Goal: Information Seeking & Learning: Compare options

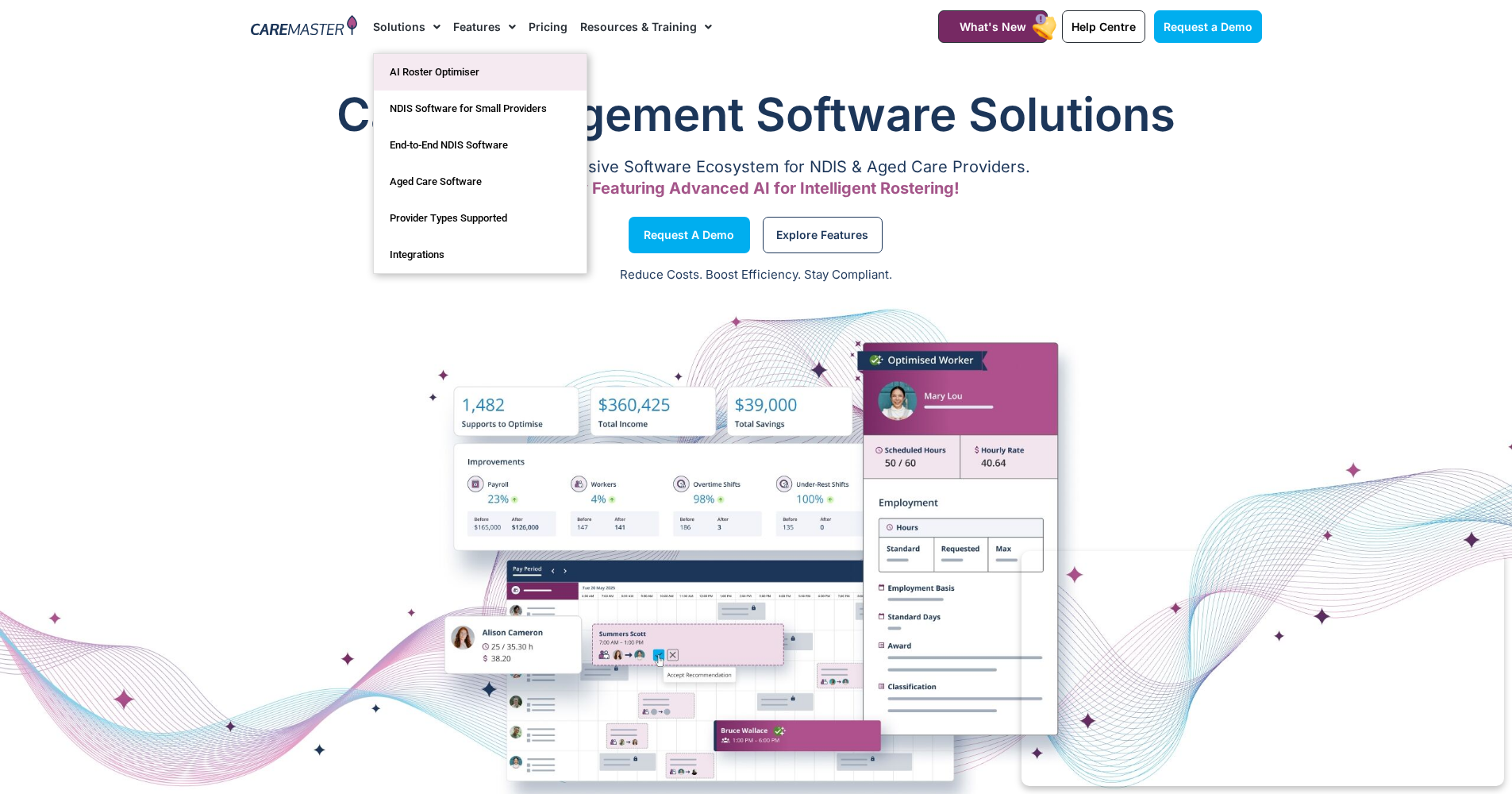
click at [500, 78] on link "AI Roster Optimiser" at bounding box center [480, 72] width 213 height 36
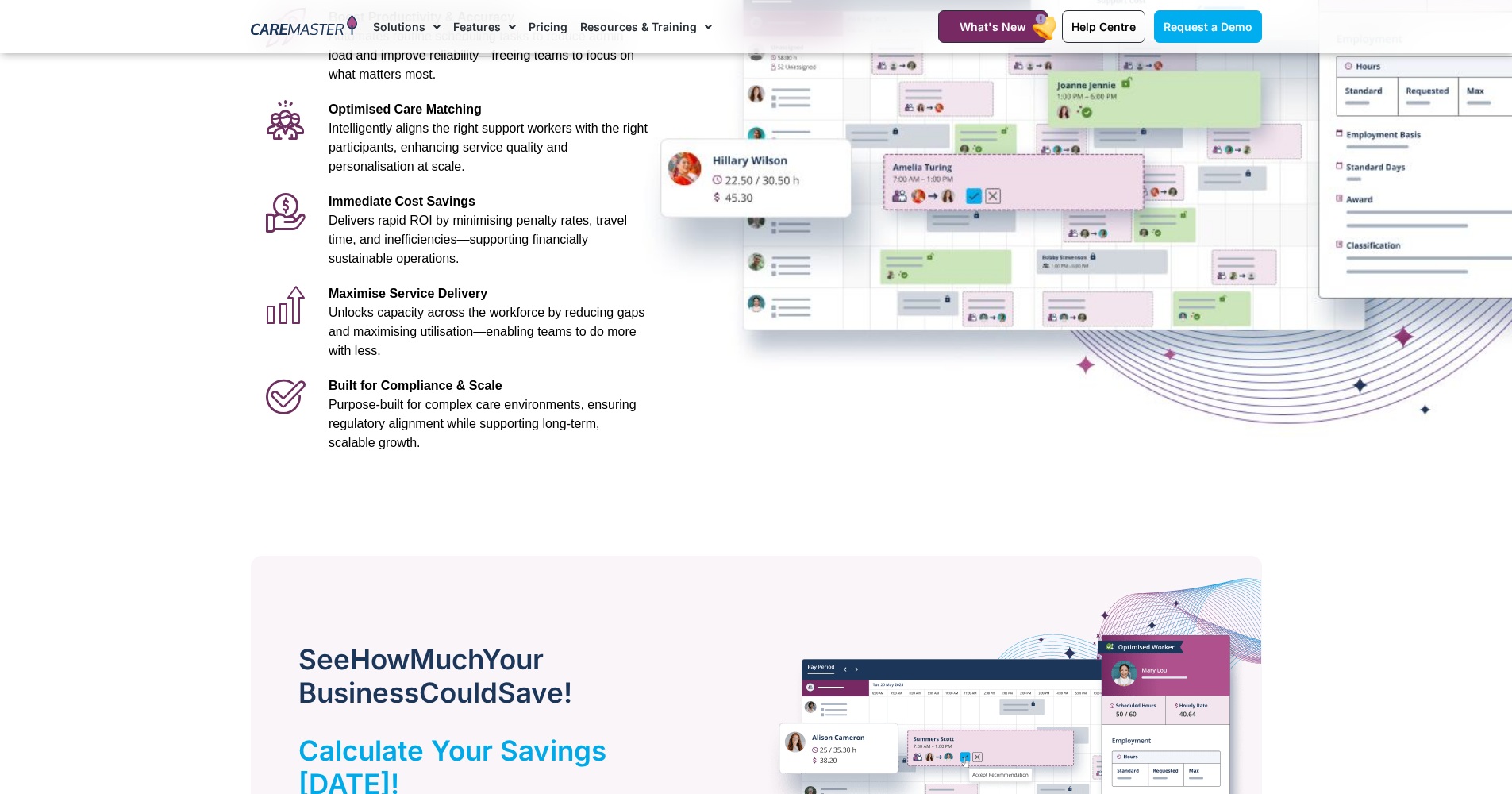
scroll to position [172, 0]
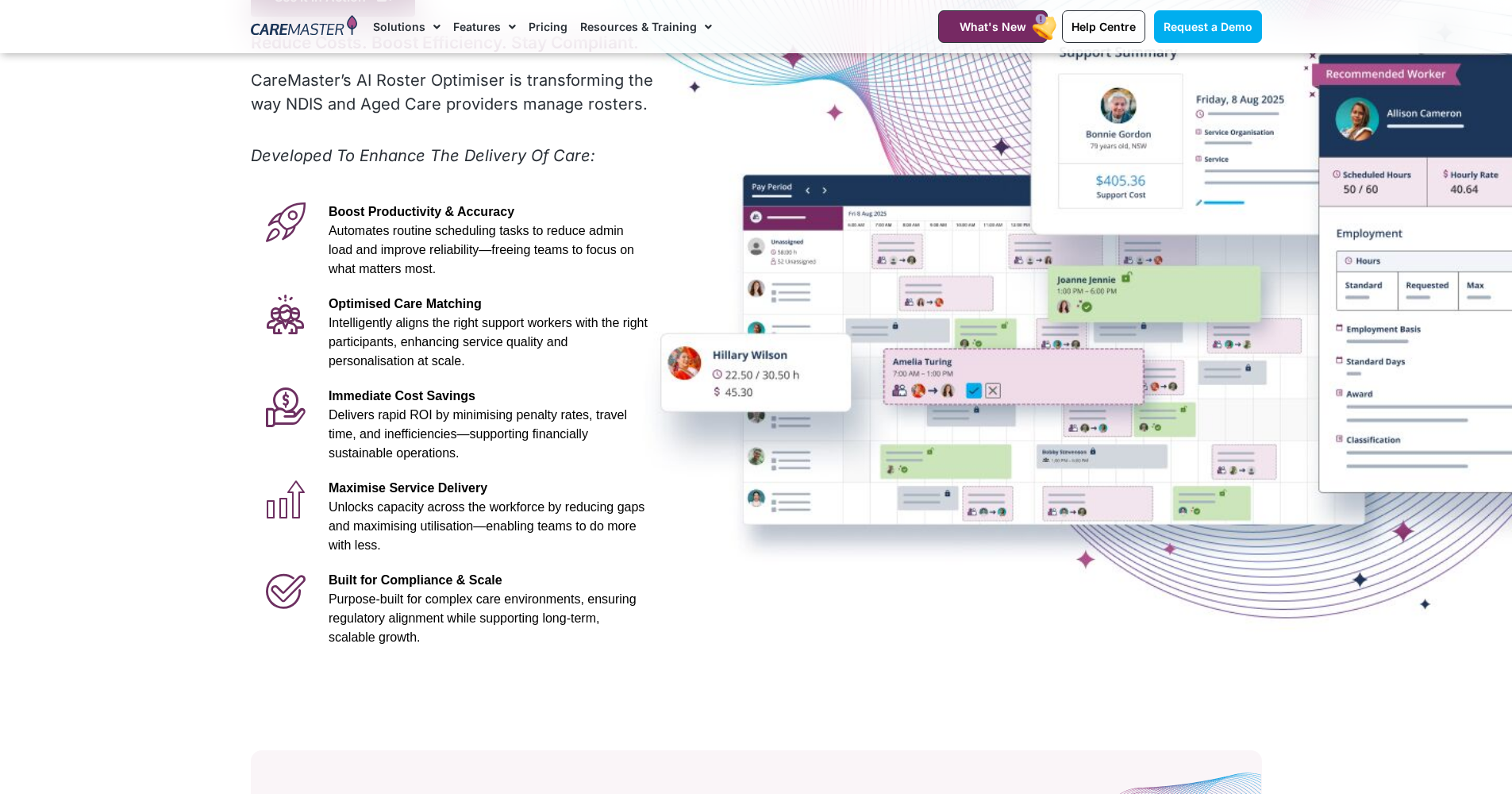
click at [425, 503] on span "Unlocks capacity across the workforce by reducing gaps and maximising utilisati…" at bounding box center [486, 525] width 315 height 52
click at [435, 387] on p "Immediate Cost Savings Delivers rapid ROI by minimising penalty rates, travel t…" at bounding box center [488, 424] width 319 height 76
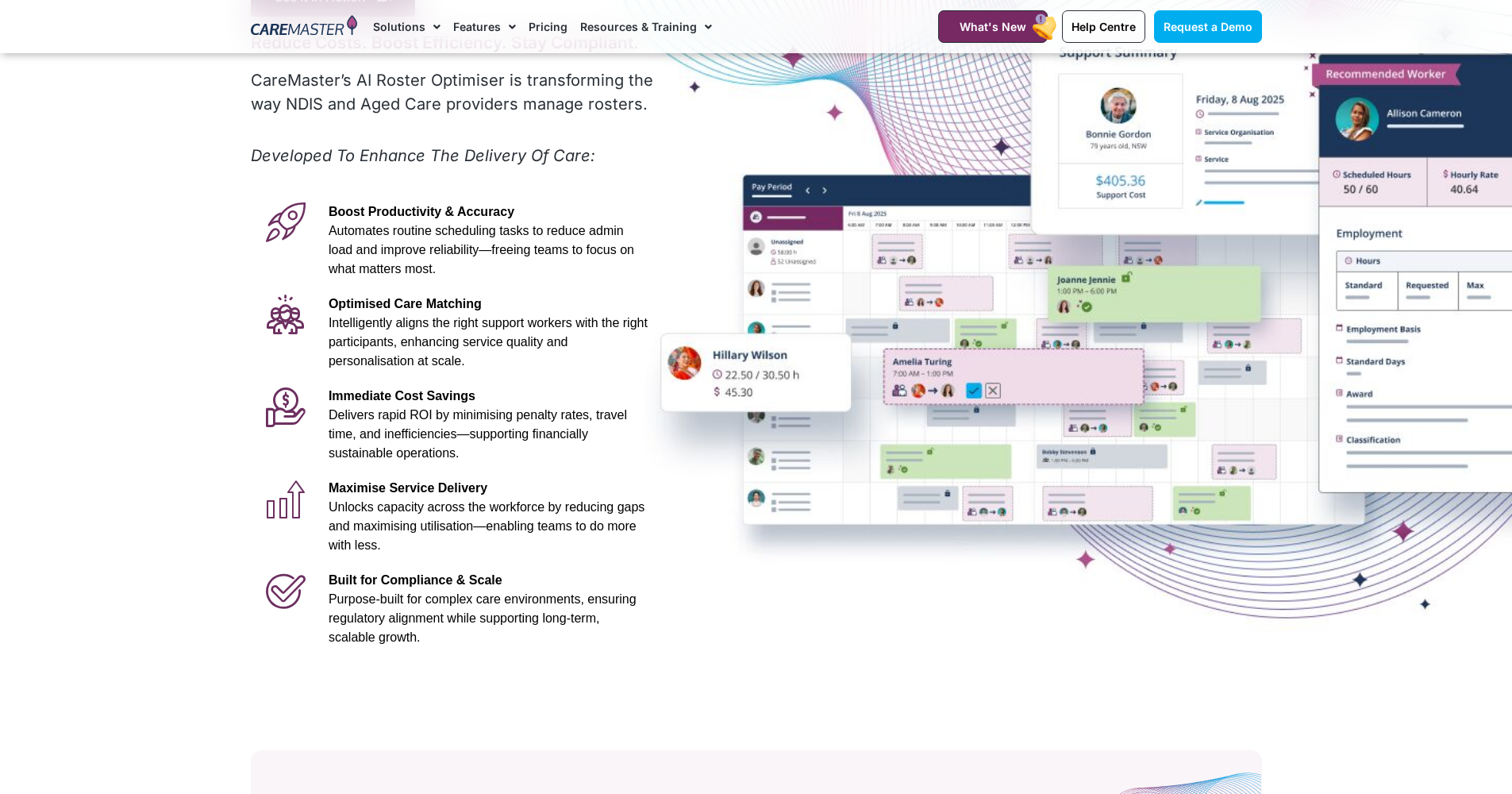
click at [413, 338] on span "Intelligently aligns the right support workers with the right participants, enh…" at bounding box center [488, 341] width 319 height 52
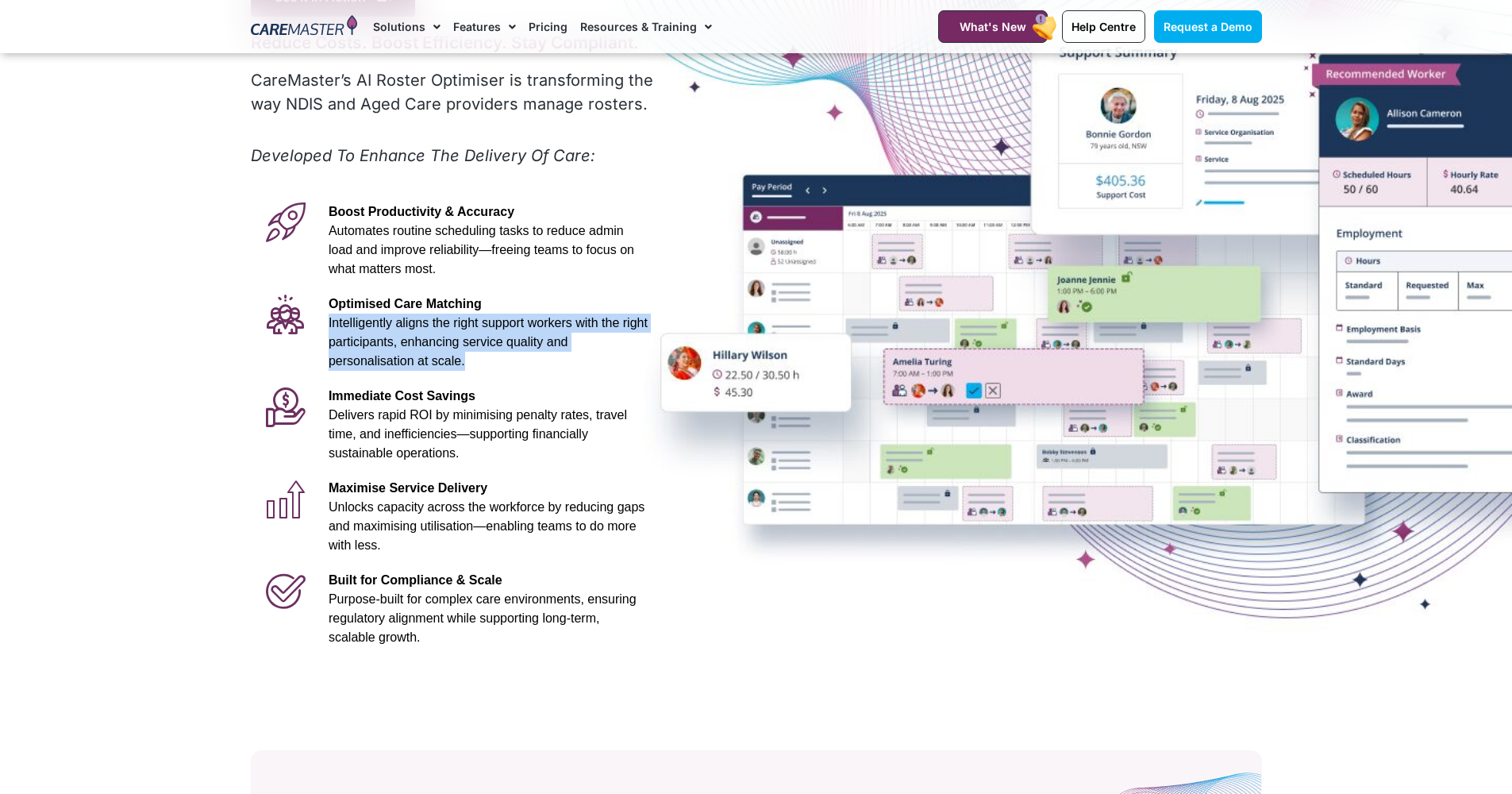
click at [413, 338] on span "Intelligently aligns the right support workers with the right participants, enh…" at bounding box center [488, 341] width 319 height 52
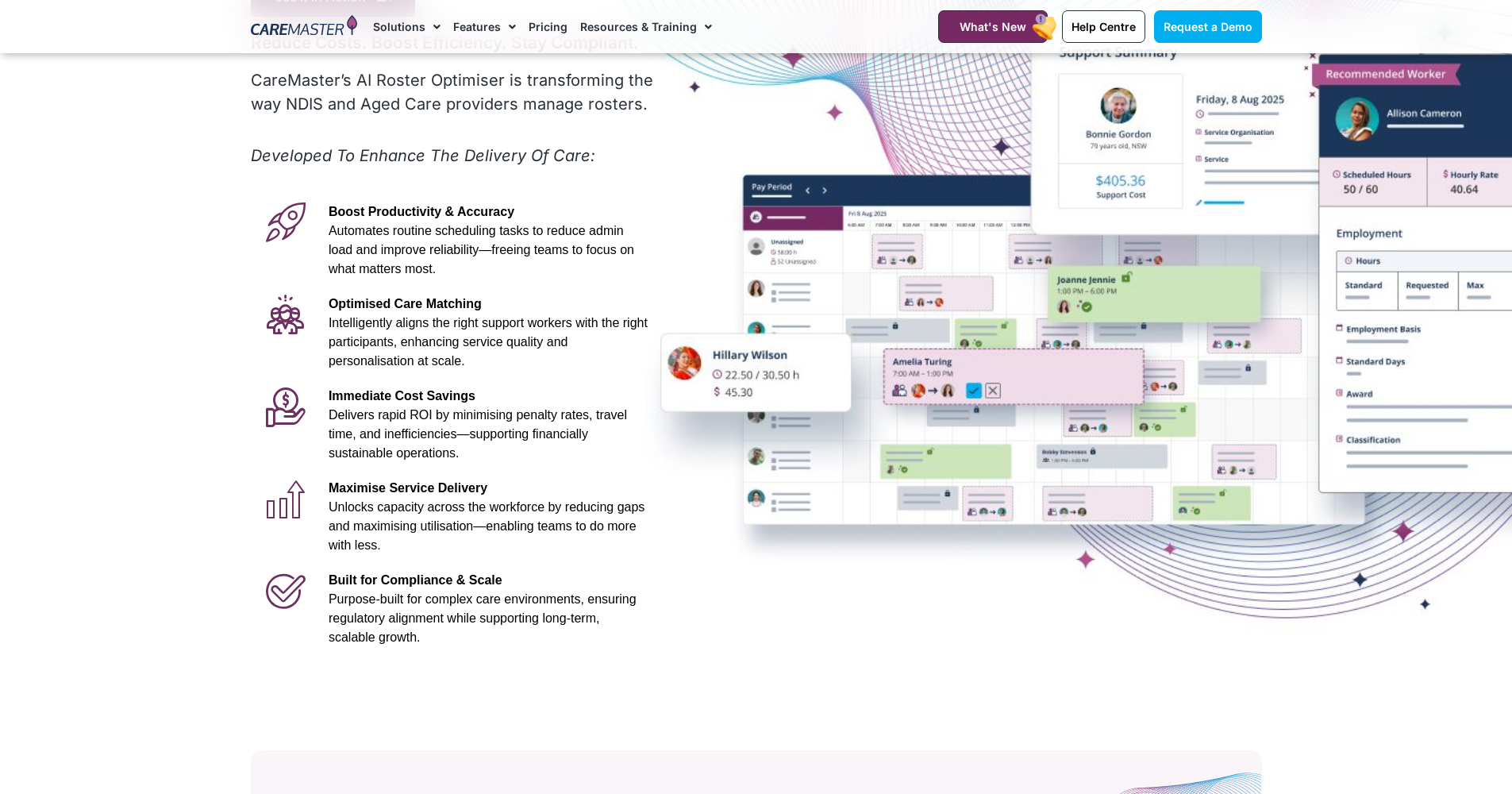
click at [454, 255] on span "Automates routine scheduling tasks to reduce admin load and improve reliability…" at bounding box center [481, 249] width 306 height 52
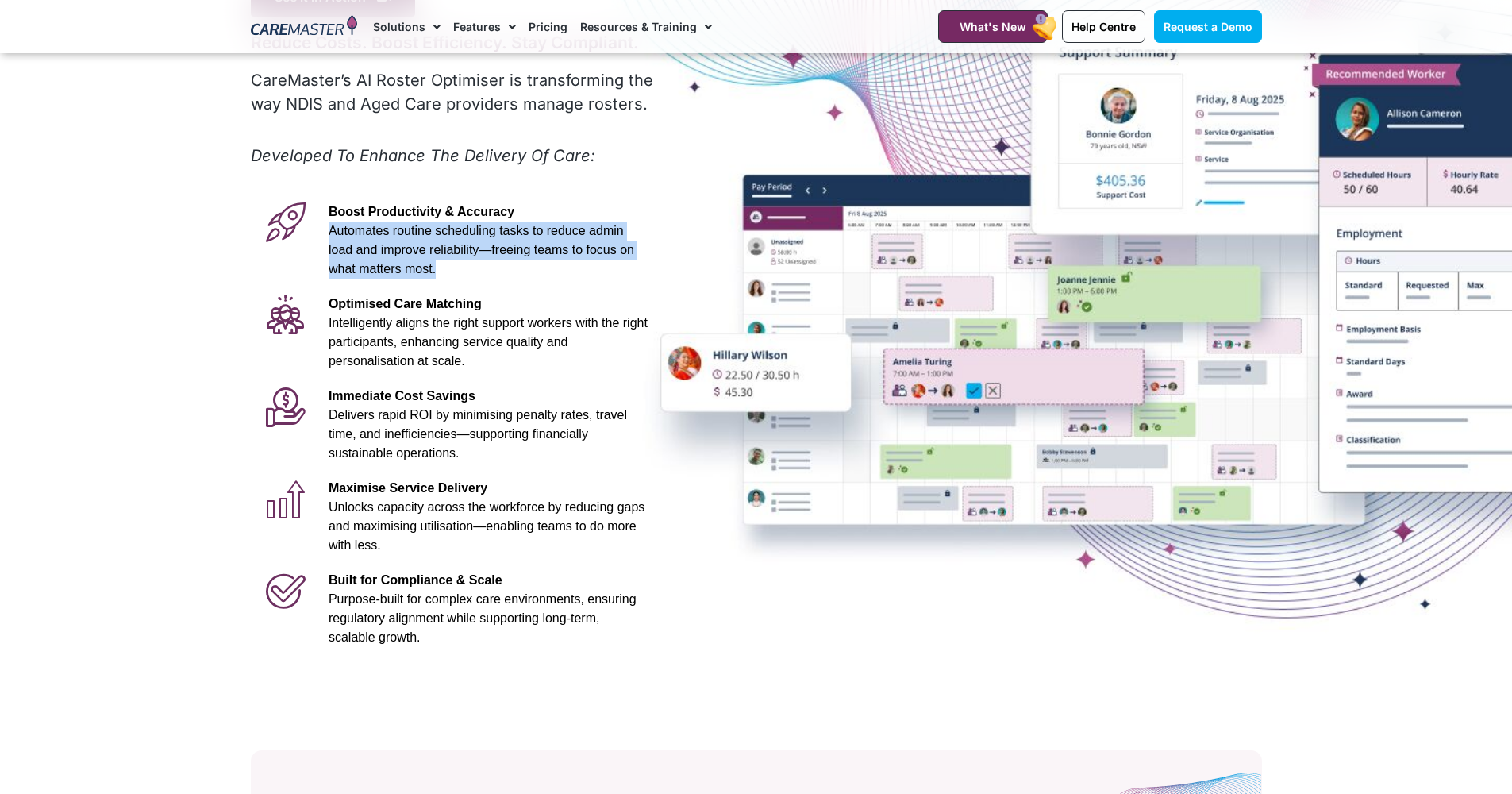
click at [454, 255] on span "Automates routine scheduling tasks to reduce admin load and improve reliability…" at bounding box center [481, 249] width 306 height 52
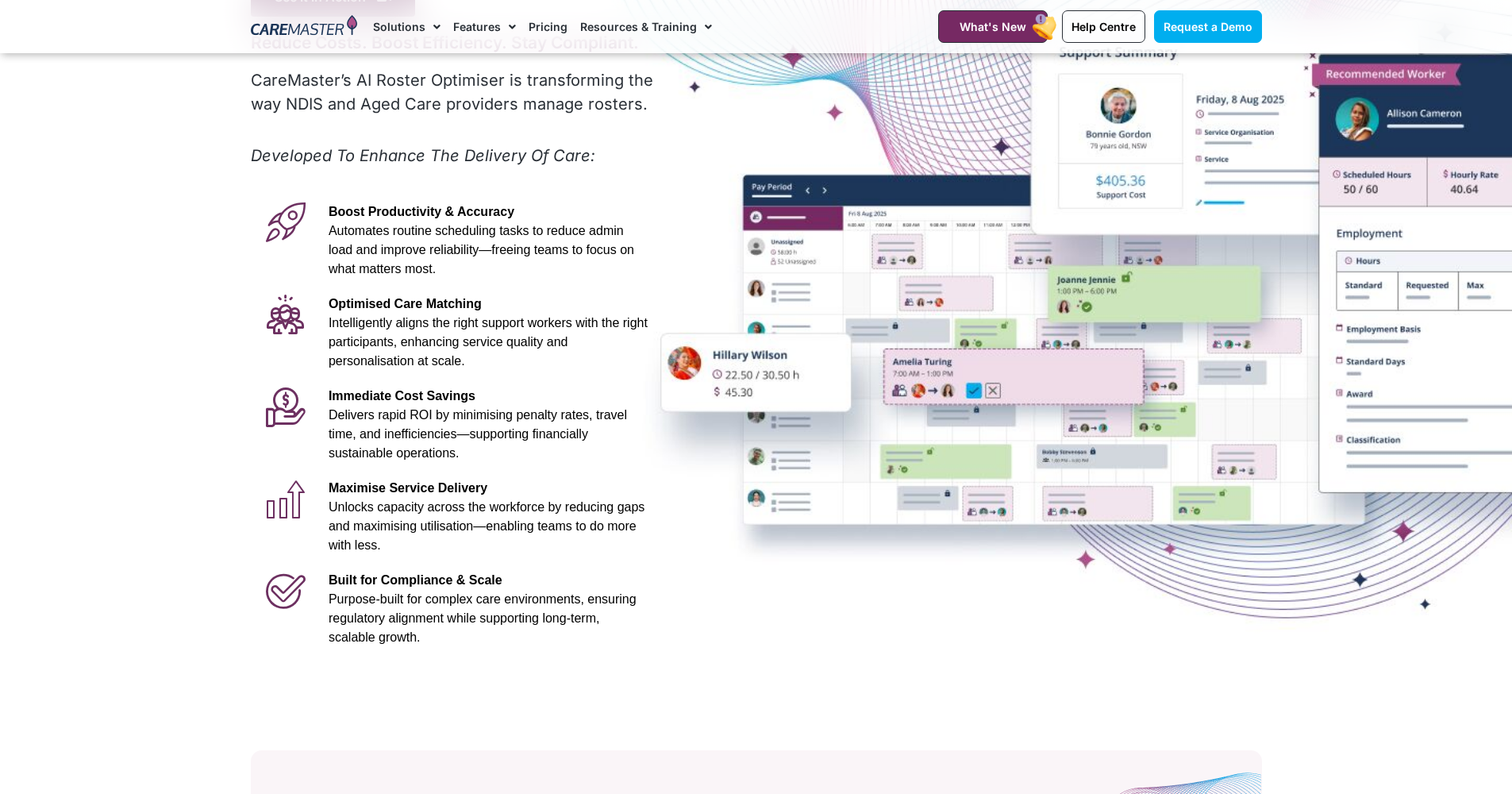
click at [449, 565] on div "Built for Compliance & Scale Purpose-built for complex care environments, ensur…" at bounding box center [487, 609] width 335 height 92
click at [449, 564] on div "Built for Compliance & Scale Purpose-built for complex care environments, ensur…" at bounding box center [487, 609] width 335 height 92
click at [448, 564] on div "Built for Compliance & Scale Purpose-built for complex care environments, ensur…" at bounding box center [487, 609] width 335 height 92
click at [447, 533] on p "Maximise Service Delivery Unlocks capacity across the workforce by reducing gap…" at bounding box center [488, 516] width 319 height 76
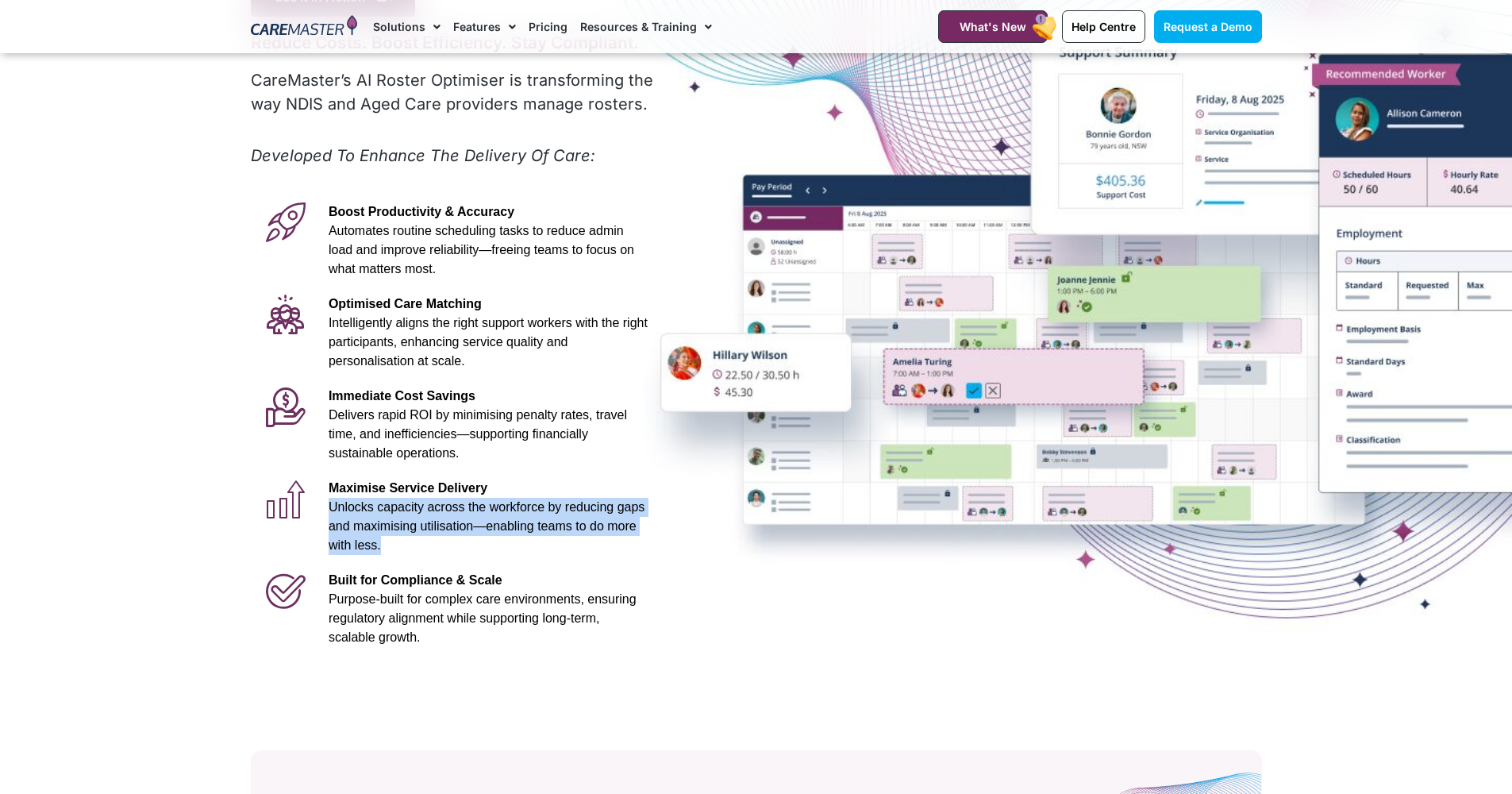
click at [447, 533] on p "Maximise Service Delivery Unlocks capacity across the workforce by reducing gap…" at bounding box center [488, 516] width 319 height 76
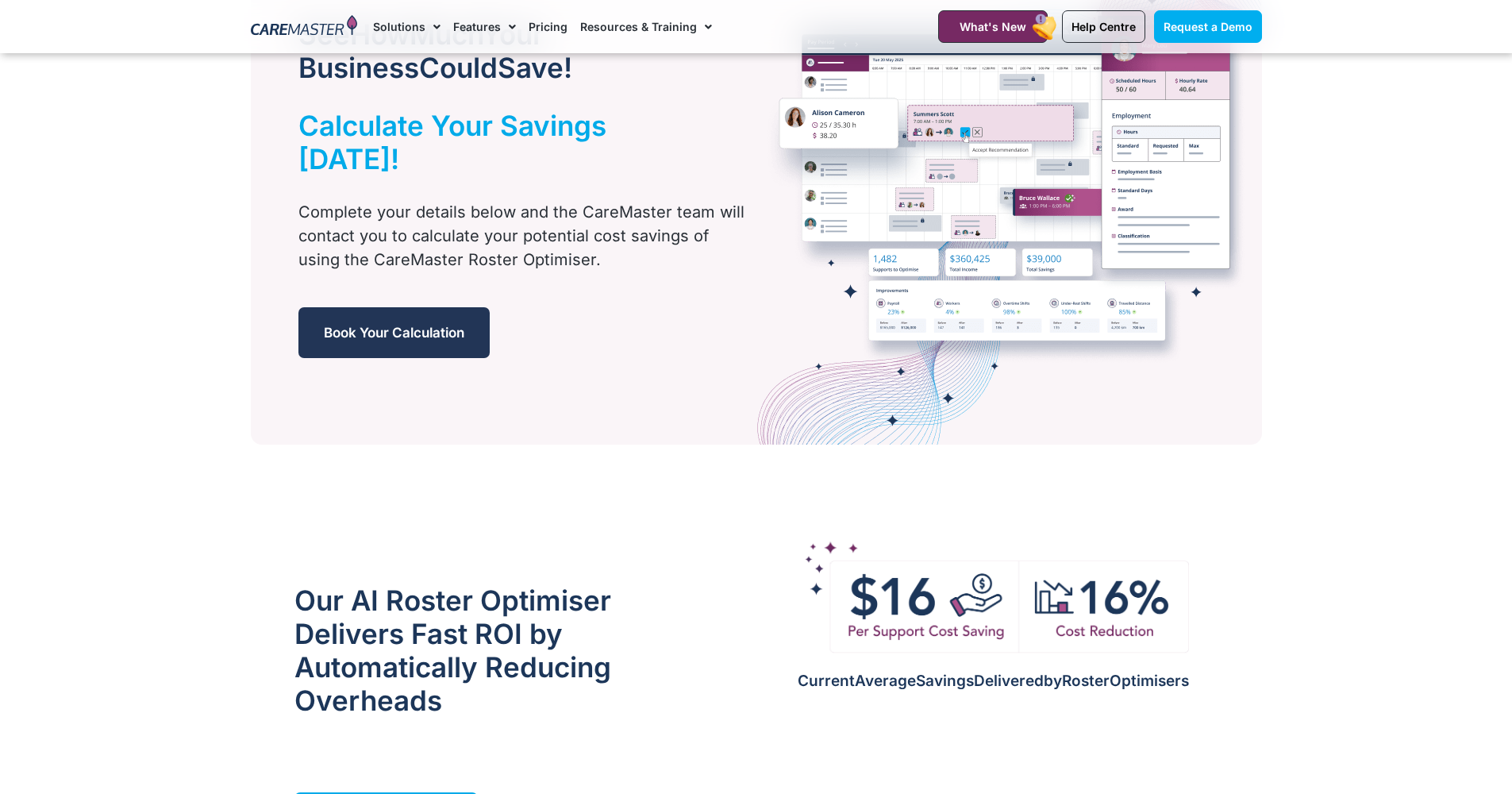
scroll to position [1167, 0]
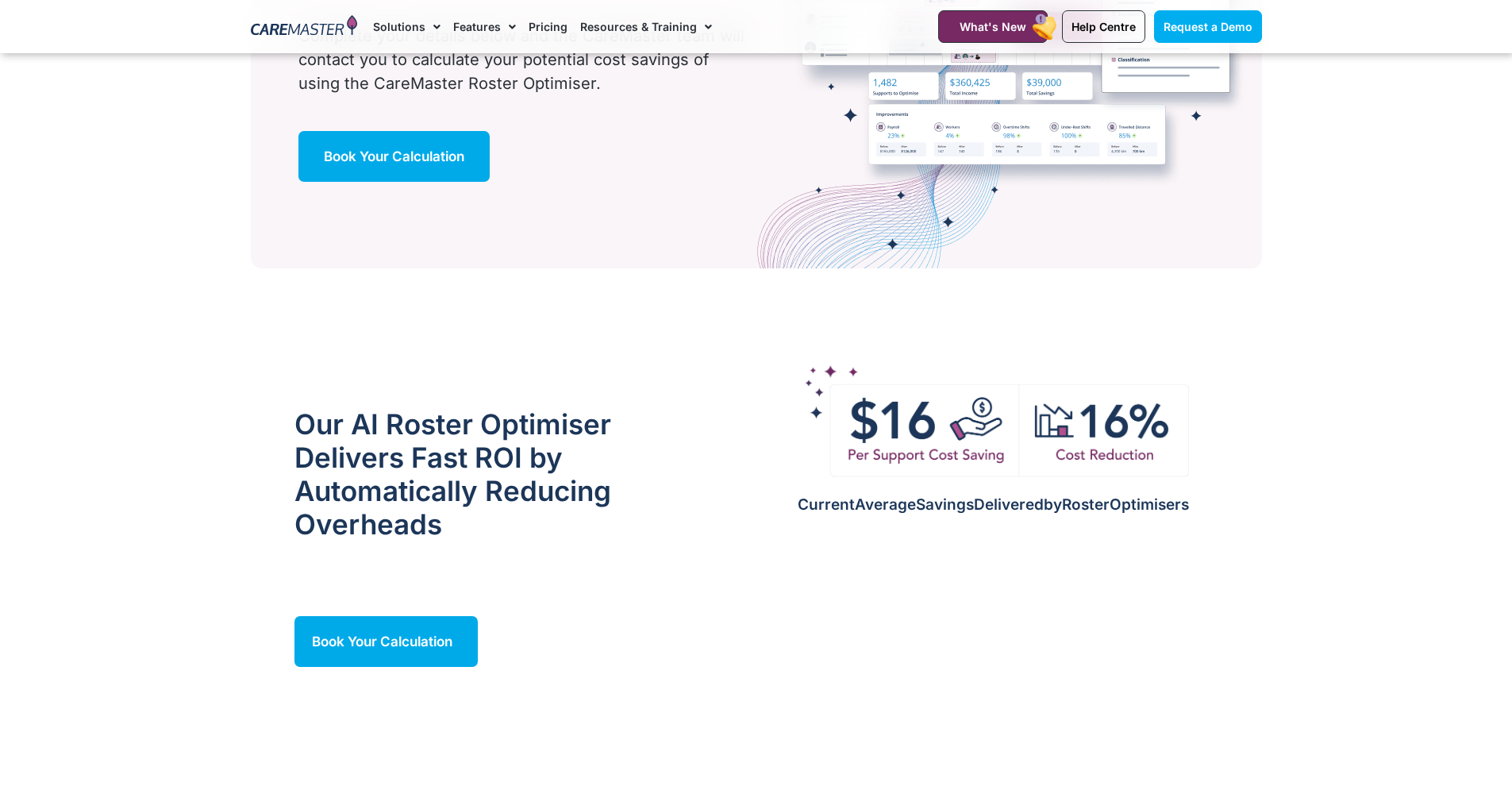
click at [470, 486] on h2 "Our AI Roster Optimiser Delivers Fast ROI by Automatically Reducing Overheads" at bounding box center [480, 474] width 372 height 133
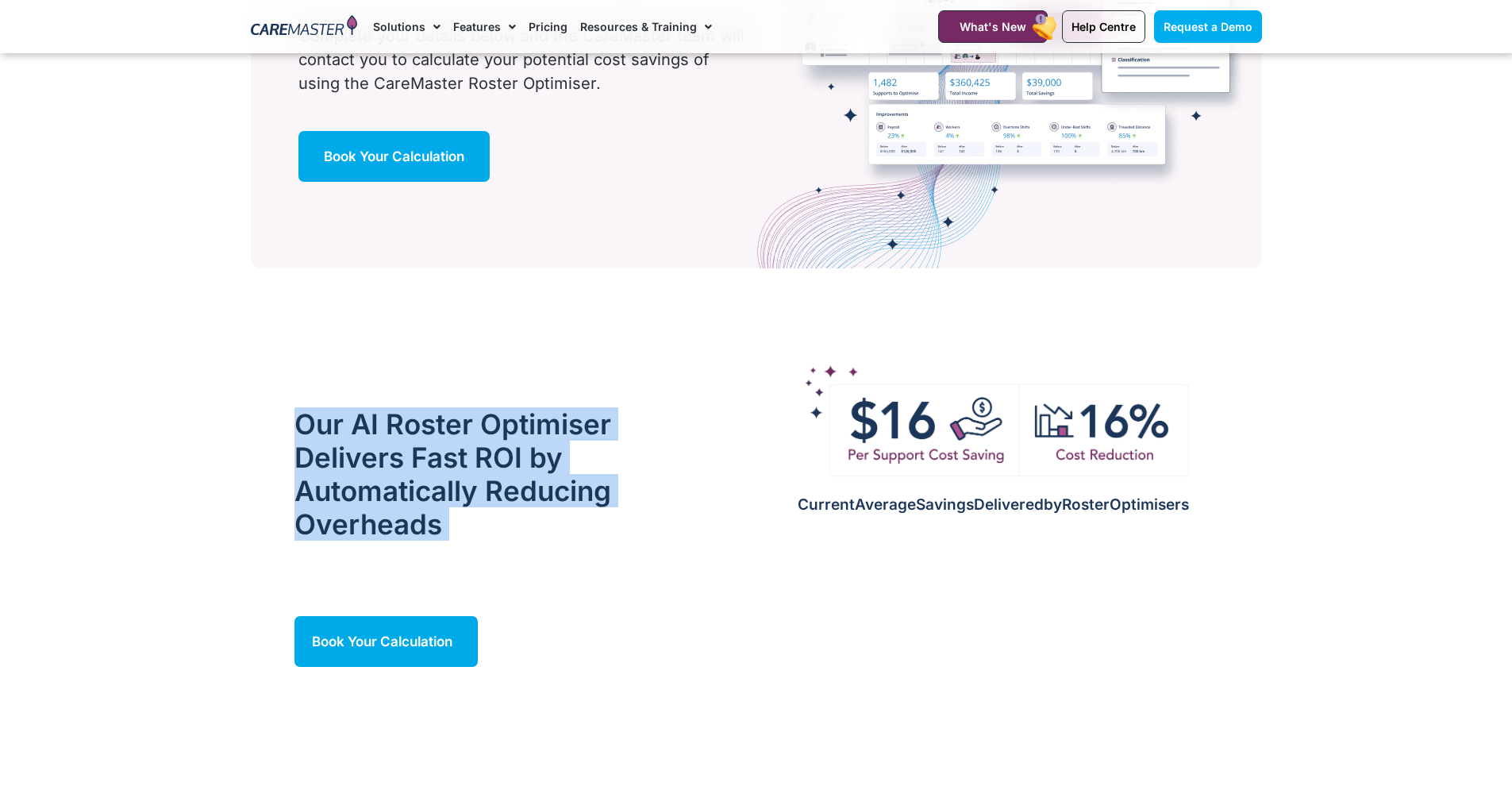
click at [470, 486] on h2 "Our AI Roster Optimiser Delivers Fast ROI by Automatically Reducing Overheads" at bounding box center [480, 474] width 372 height 133
click at [864, 434] on img at bounding box center [994, 420] width 391 height 121
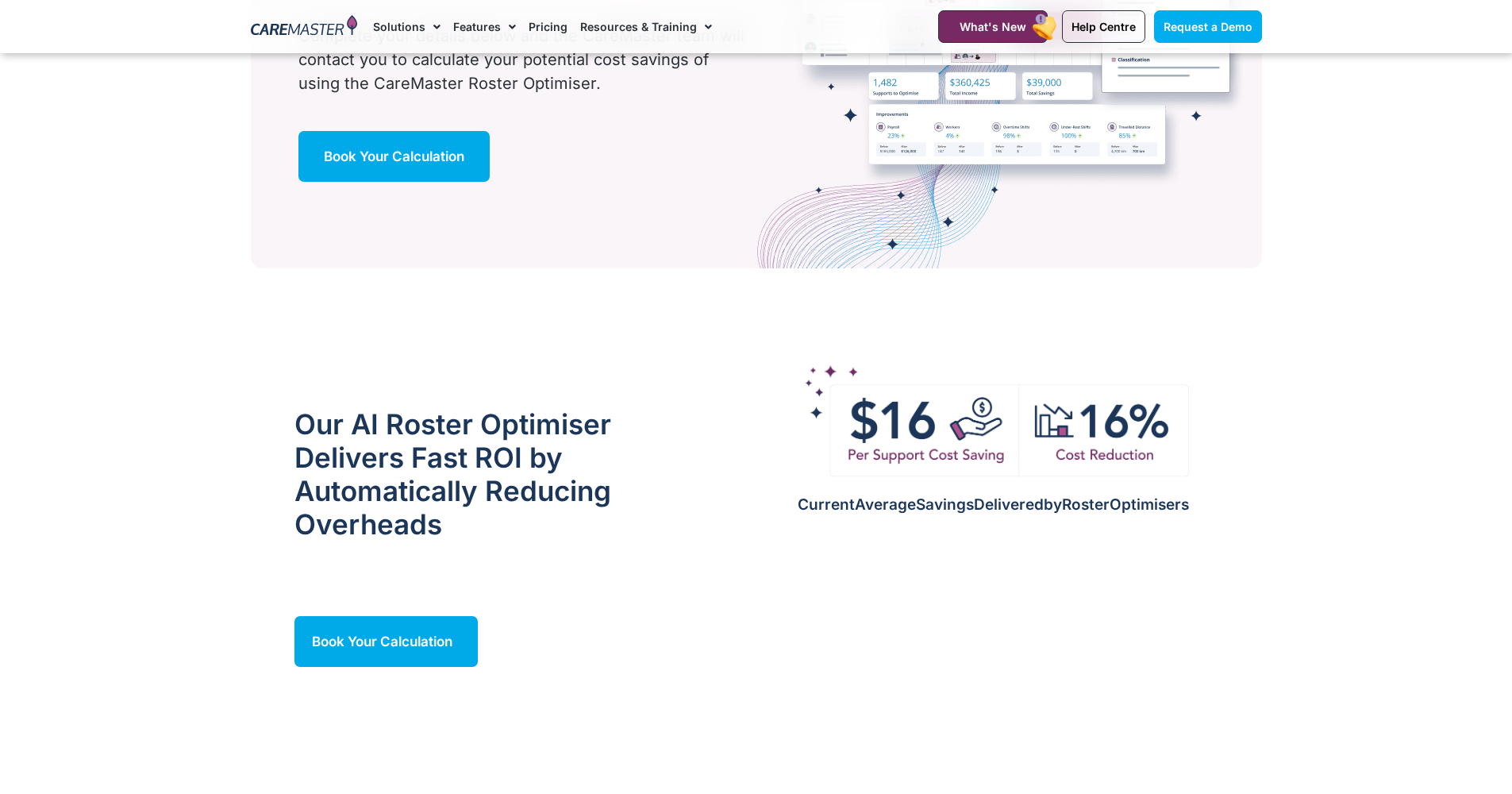
click at [780, 409] on div at bounding box center [993, 420] width 543 height 121
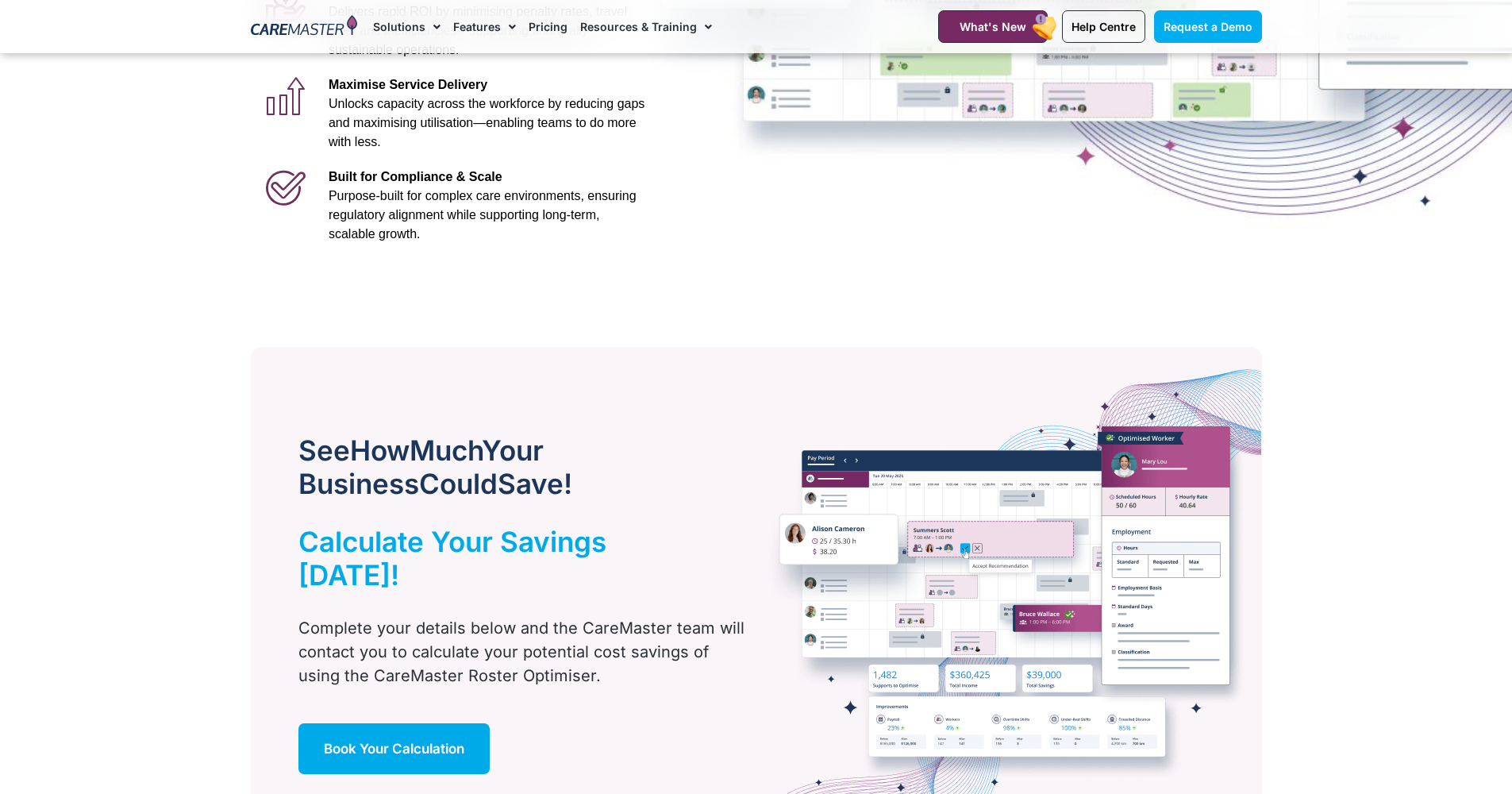
scroll to position [663, 0]
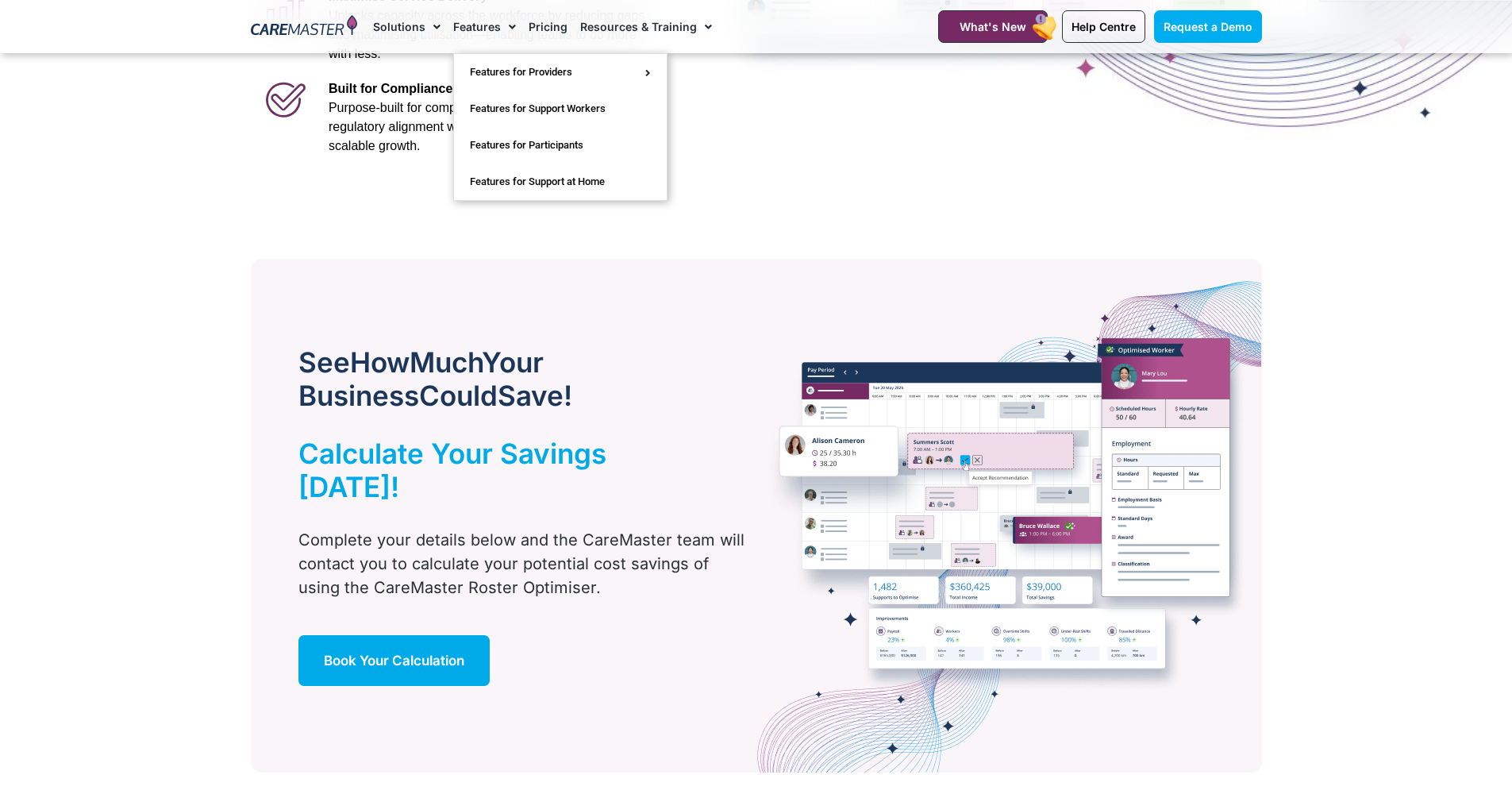
click at [488, 34] on link "Features" at bounding box center [484, 26] width 62 height 53
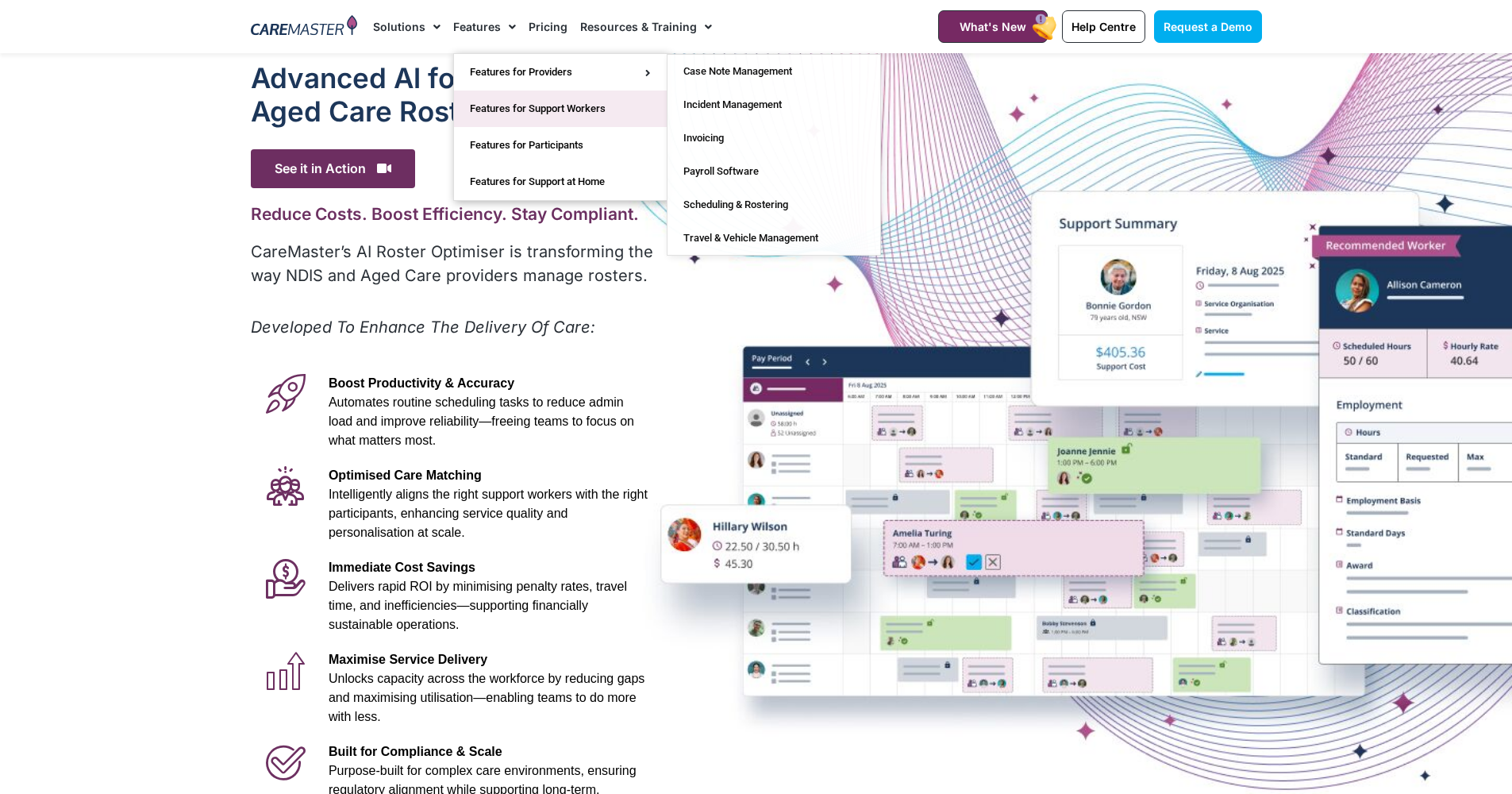
click at [502, 95] on link "Features for Support Workers" at bounding box center [560, 108] width 213 height 36
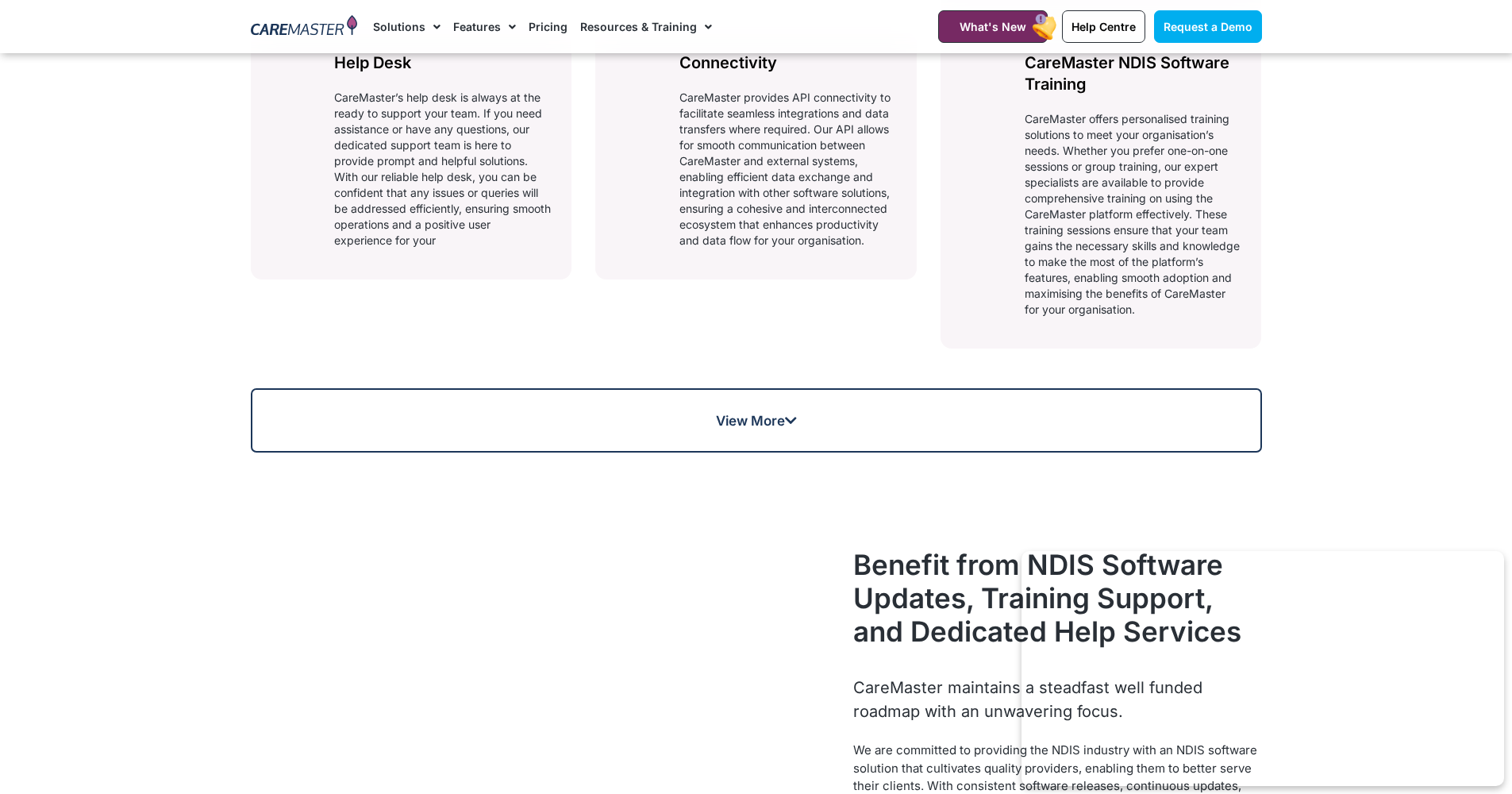
scroll to position [1001, 0]
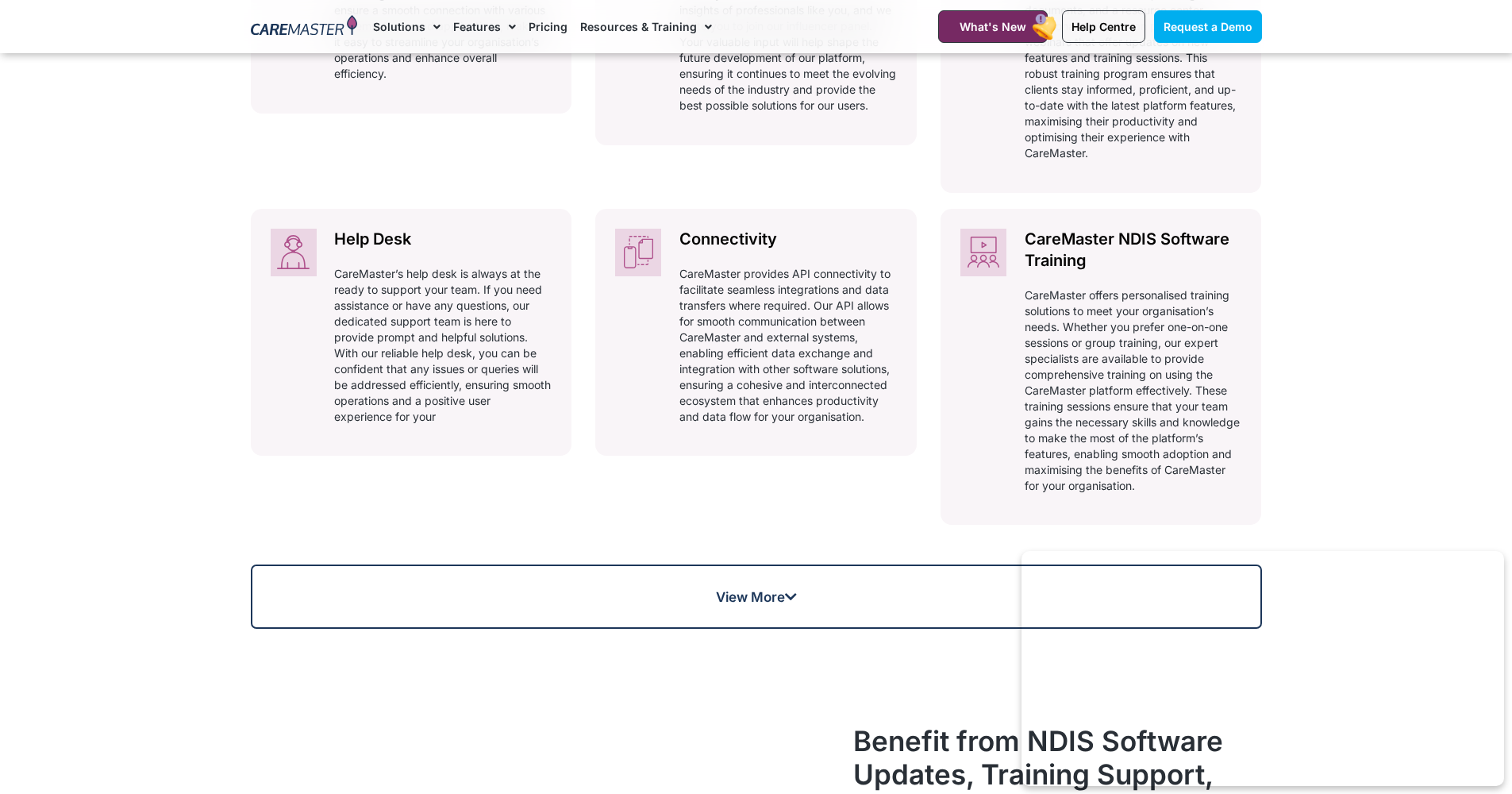
click at [334, 34] on img at bounding box center [305, 27] width 107 height 24
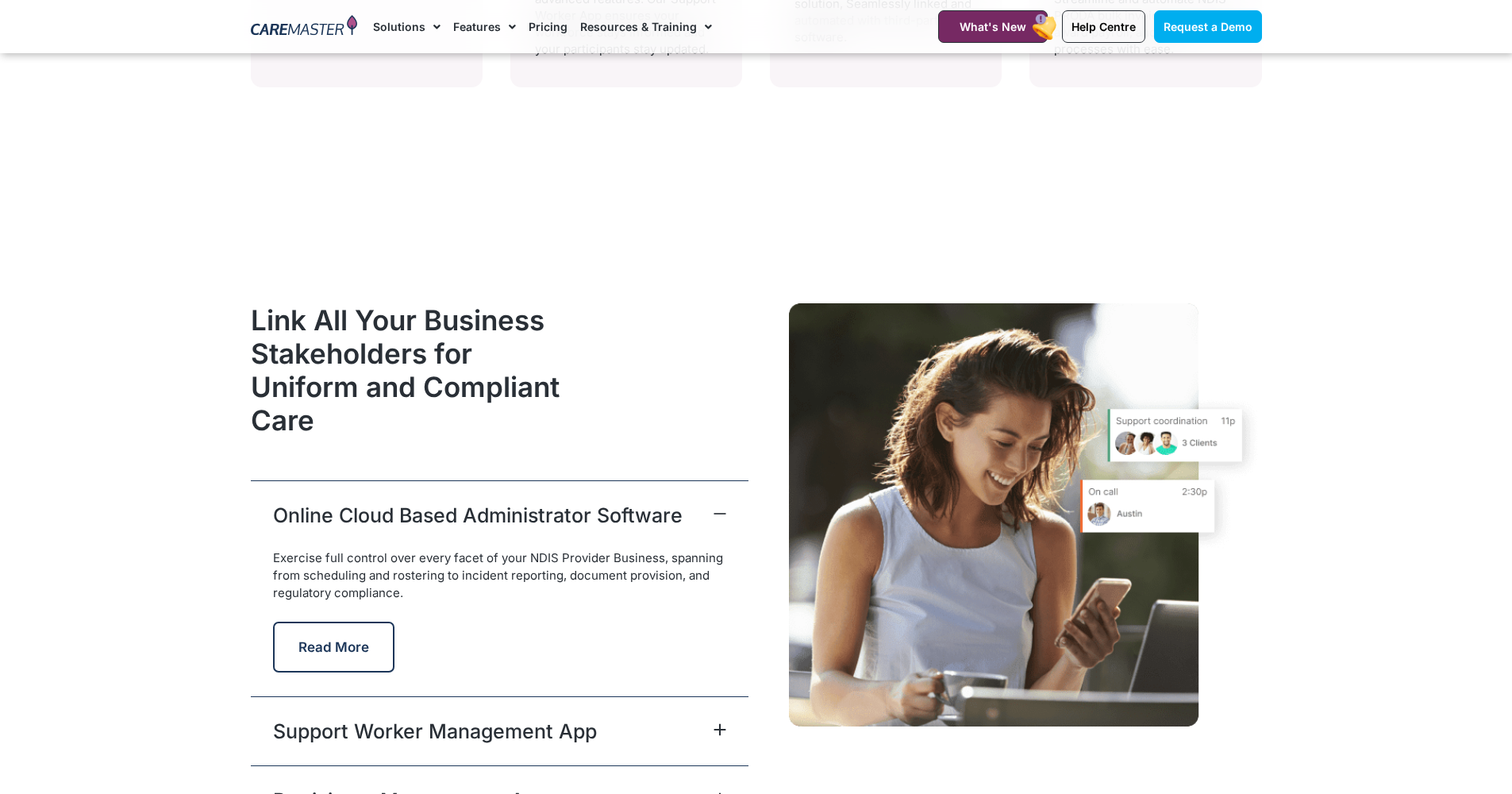
scroll to position [4001, 0]
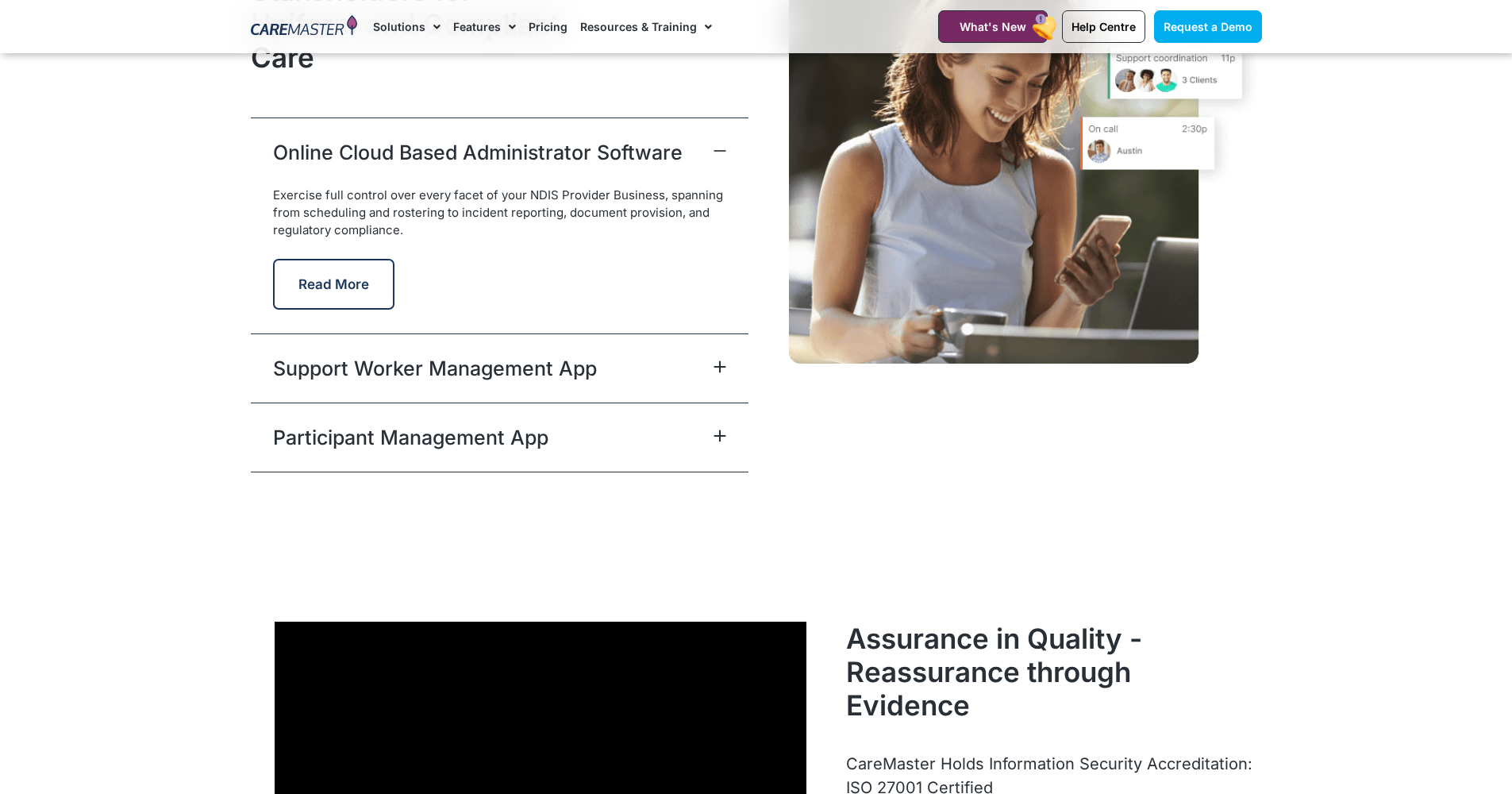
click at [469, 362] on link "Support Worker Management App" at bounding box center [435, 368] width 324 height 29
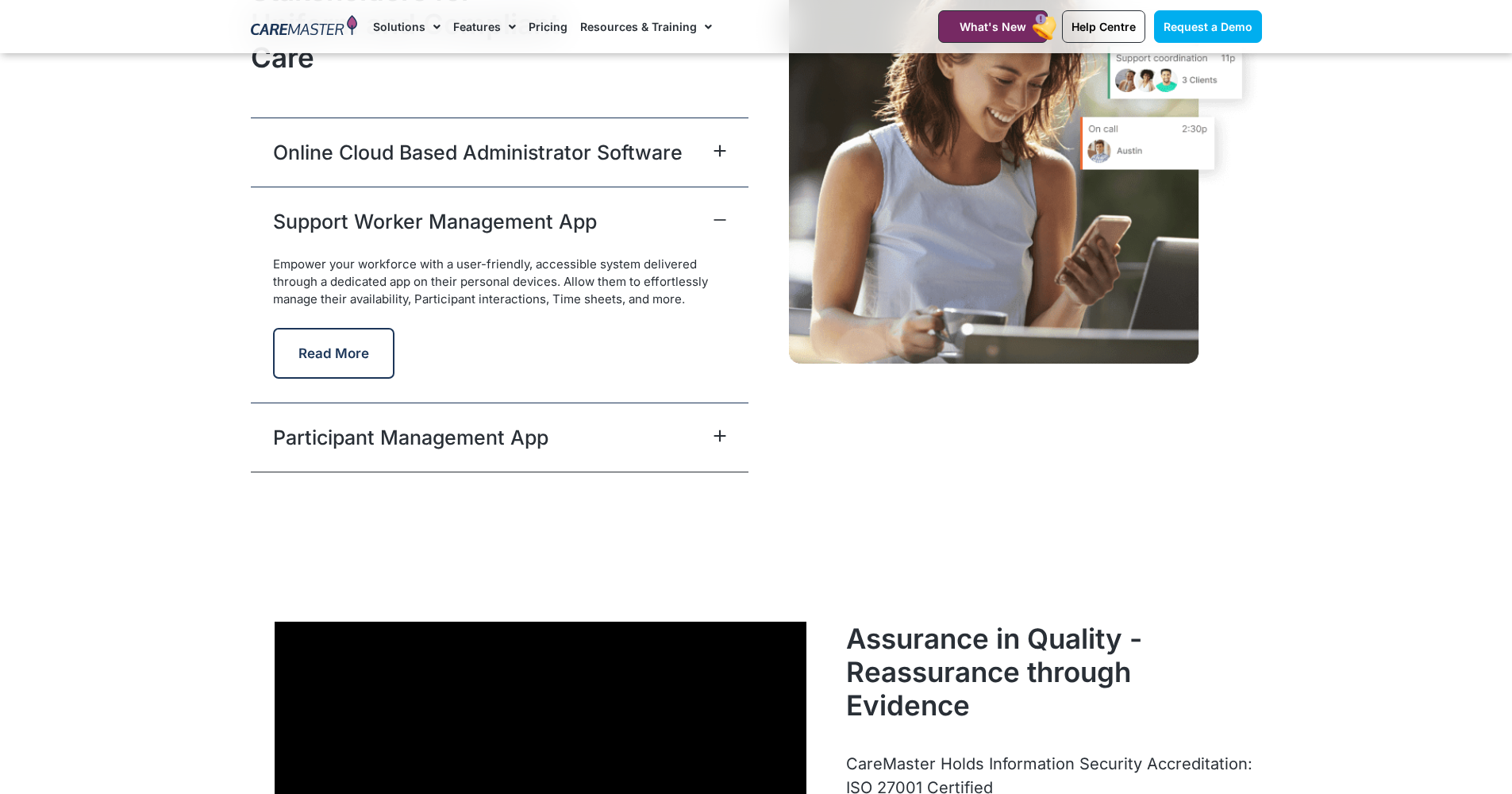
click at [465, 230] on link "Support Worker Management App" at bounding box center [435, 222] width 324 height 29
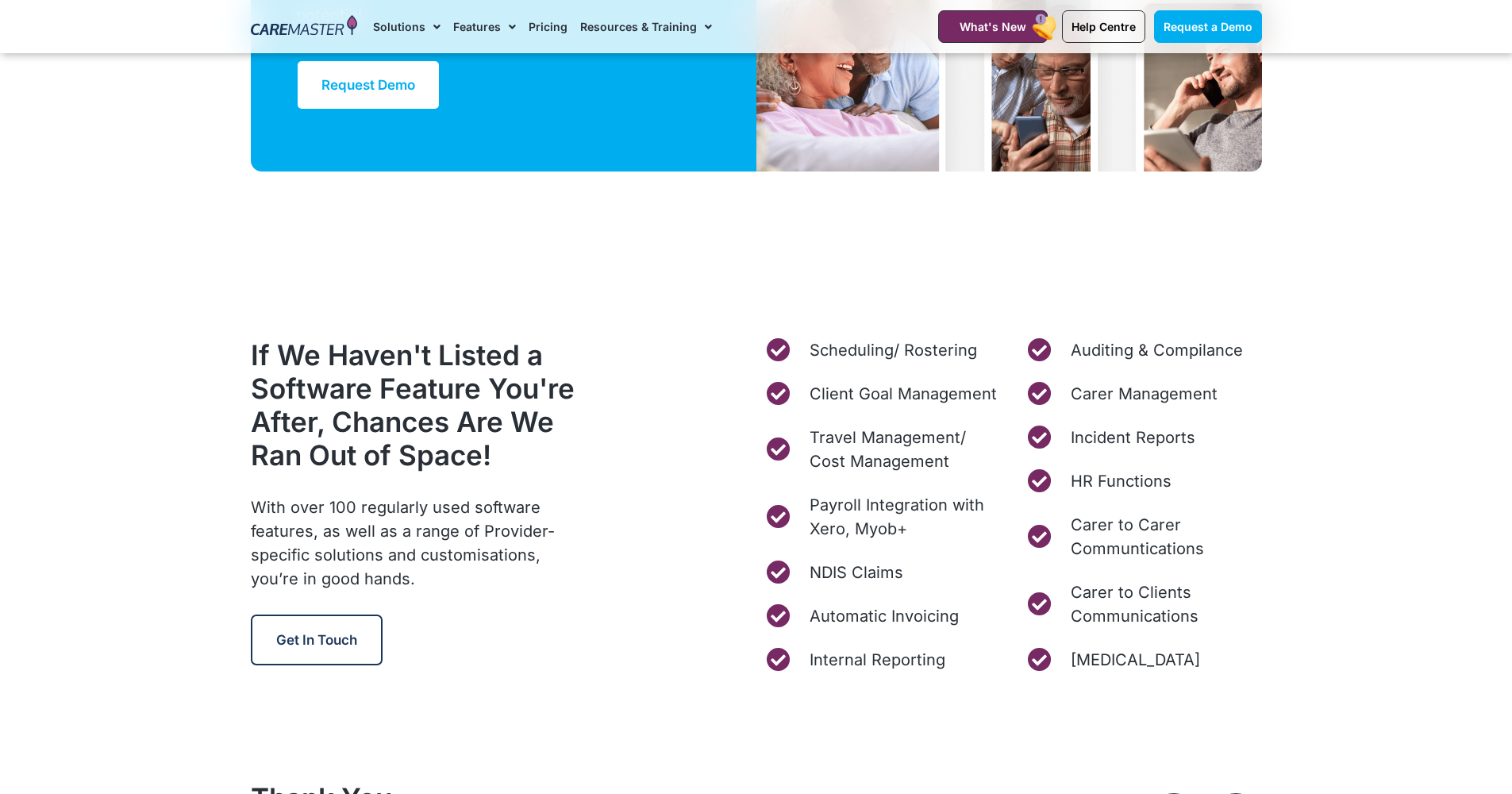
scroll to position [5892, 0]
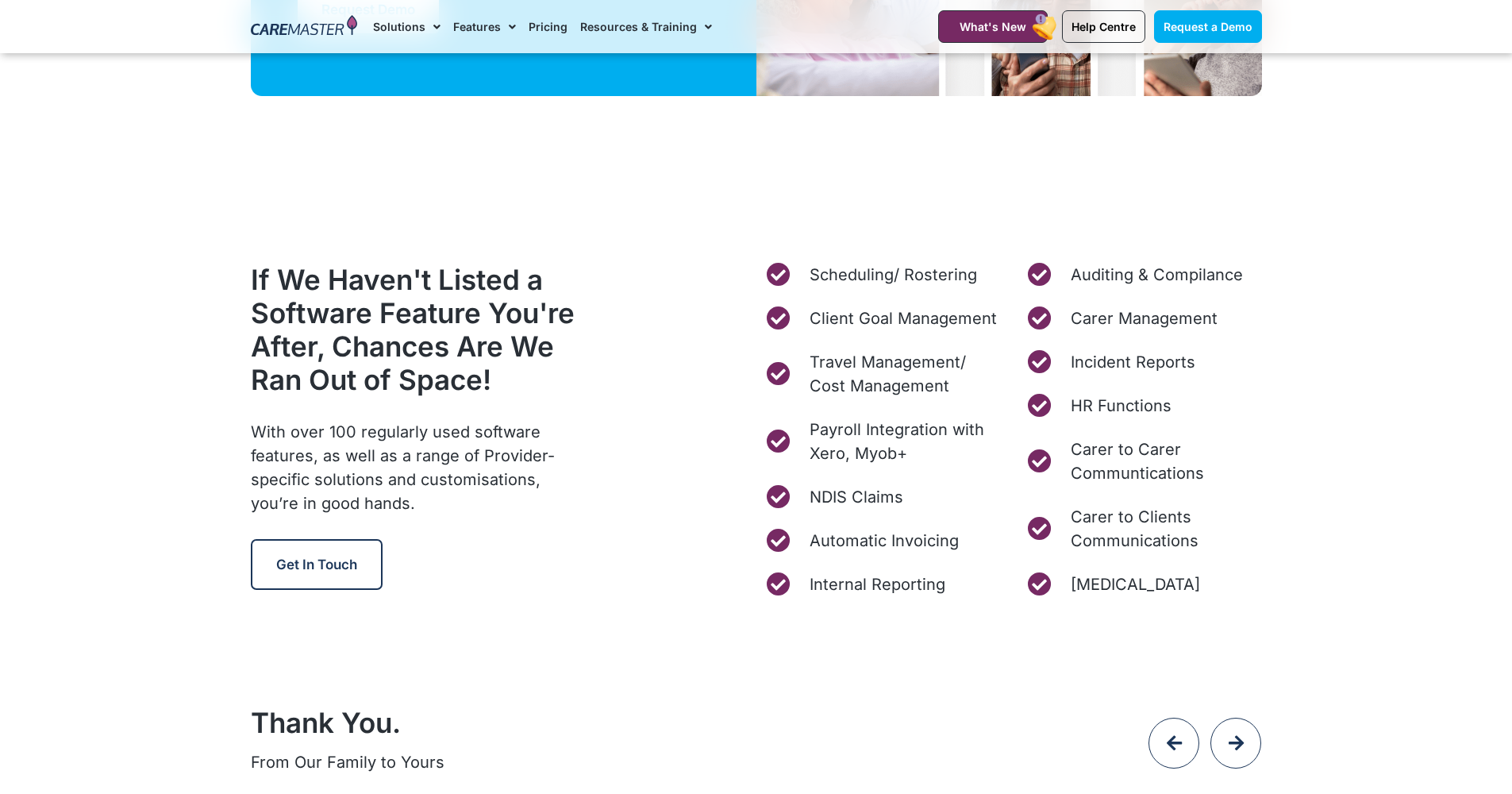
click at [385, 309] on h2 "If We Haven't Listed a Software Feature You're After, Chances Are We Ran Out of…" at bounding box center [420, 329] width 338 height 133
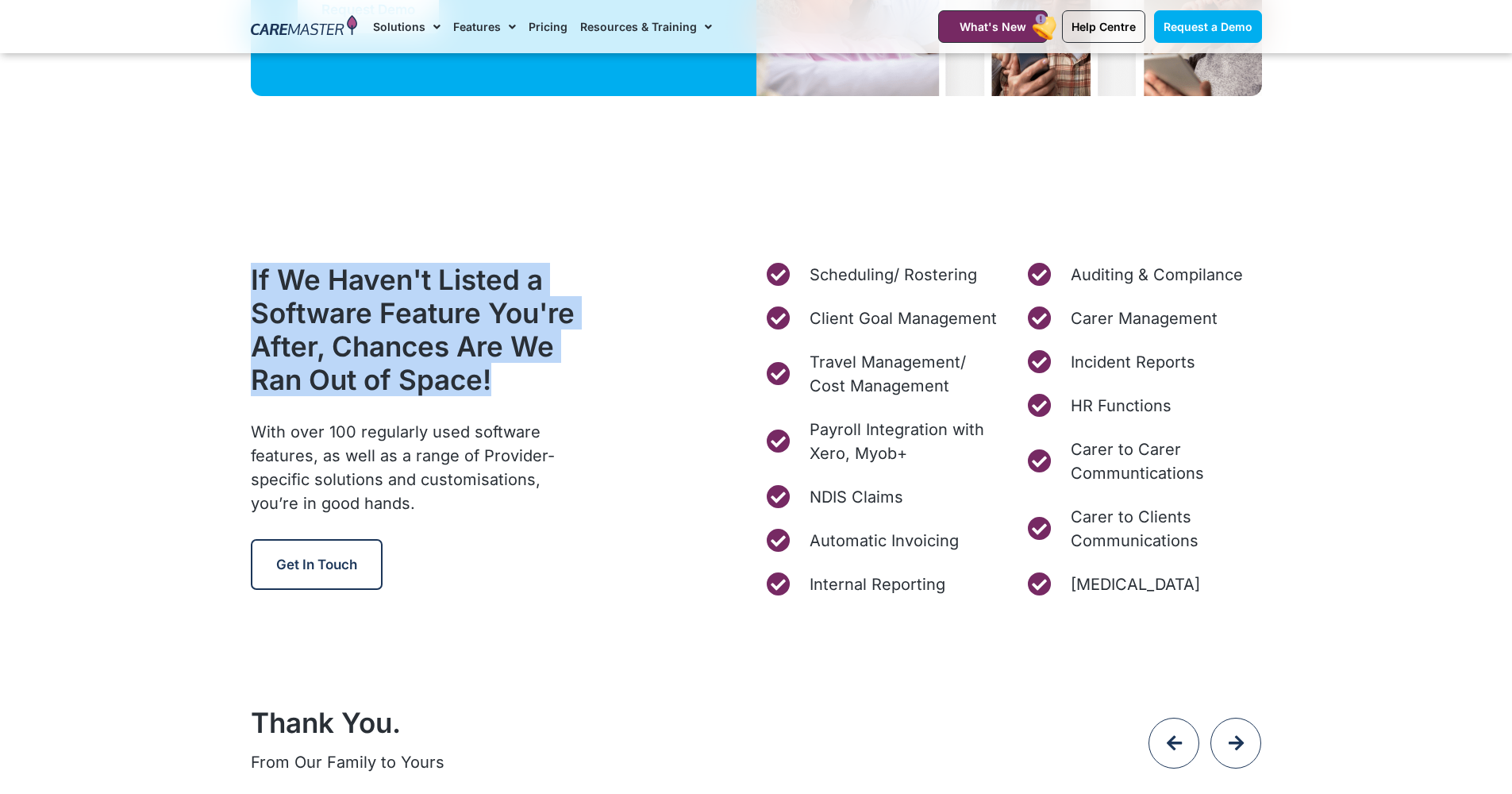
drag, startPoint x: 385, startPoint y: 309, endPoint x: 421, endPoint y: 314, distance: 36.3
click at [385, 308] on h2 "If We Haven't Listed a Software Feature You're After, Chances Are We Ran Out of…" at bounding box center [420, 329] width 338 height 133
click at [455, 334] on h2 "If We Haven't Listed a Software Feature You're After, Chances Are We Ran Out of…" at bounding box center [420, 329] width 338 height 133
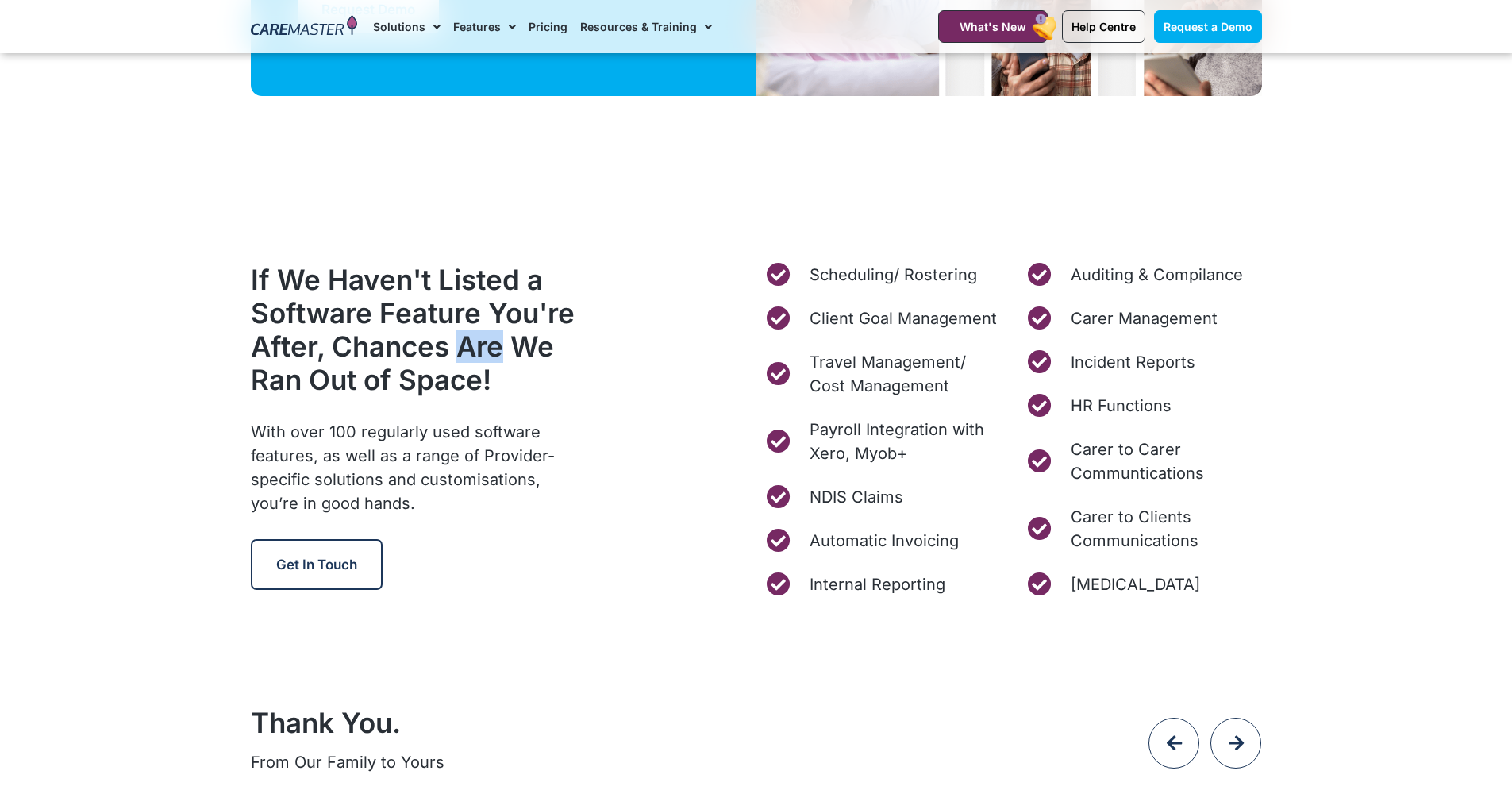
click at [455, 334] on h2 "If We Haven't Listed a Software Feature You're After, Chances Are We Ran Out of…" at bounding box center [420, 329] width 338 height 133
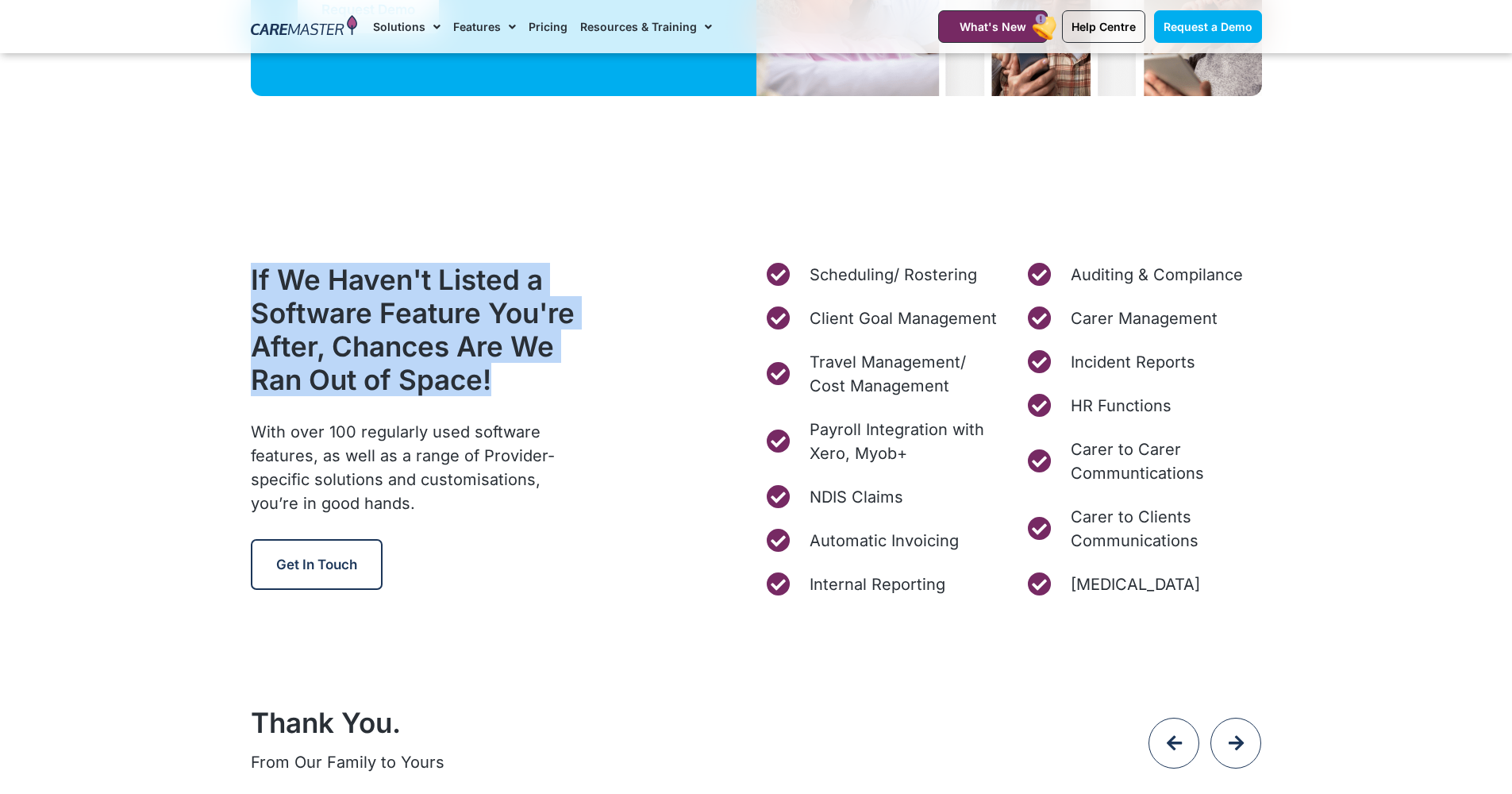
click at [455, 334] on h2 "If We Haven't Listed a Software Feature You're After, Chances Are We Ran Out of…" at bounding box center [420, 329] width 338 height 133
click at [503, 381] on h2 "If We Haven't Listed a Software Feature You're After, Chances Are We Ran Out of…" at bounding box center [420, 329] width 338 height 133
drag, startPoint x: 477, startPoint y: 389, endPoint x: 228, endPoint y: 256, distance: 282.3
click at [228, 256] on section "If We Haven't Listed a Software Feature You're After, Chances Are We Ran Out of…" at bounding box center [756, 430] width 1512 height 349
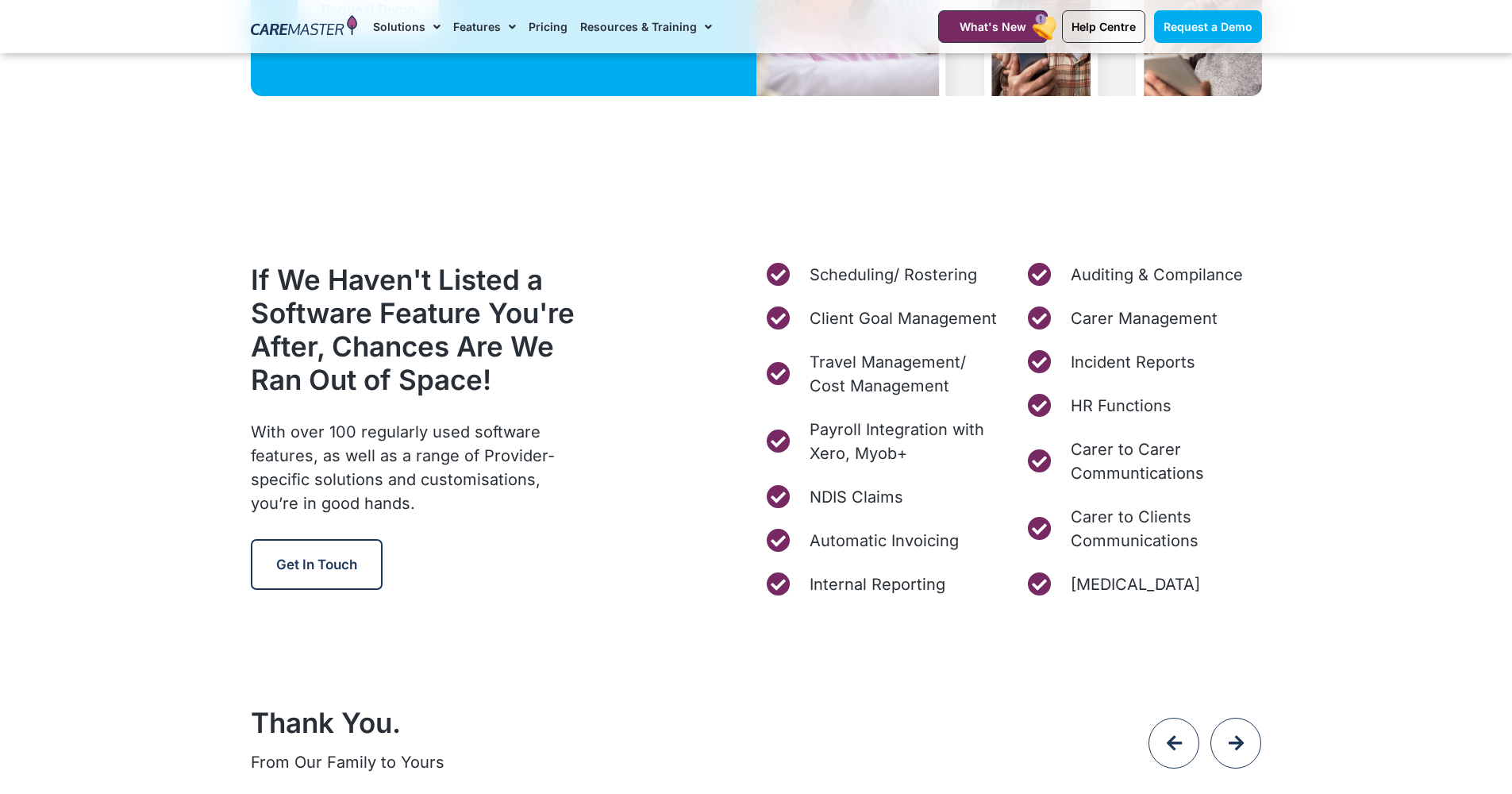
click at [302, 341] on h2 "If We Haven't Listed a Software Feature You're After, Chances Are We Ran Out of…" at bounding box center [420, 329] width 338 height 133
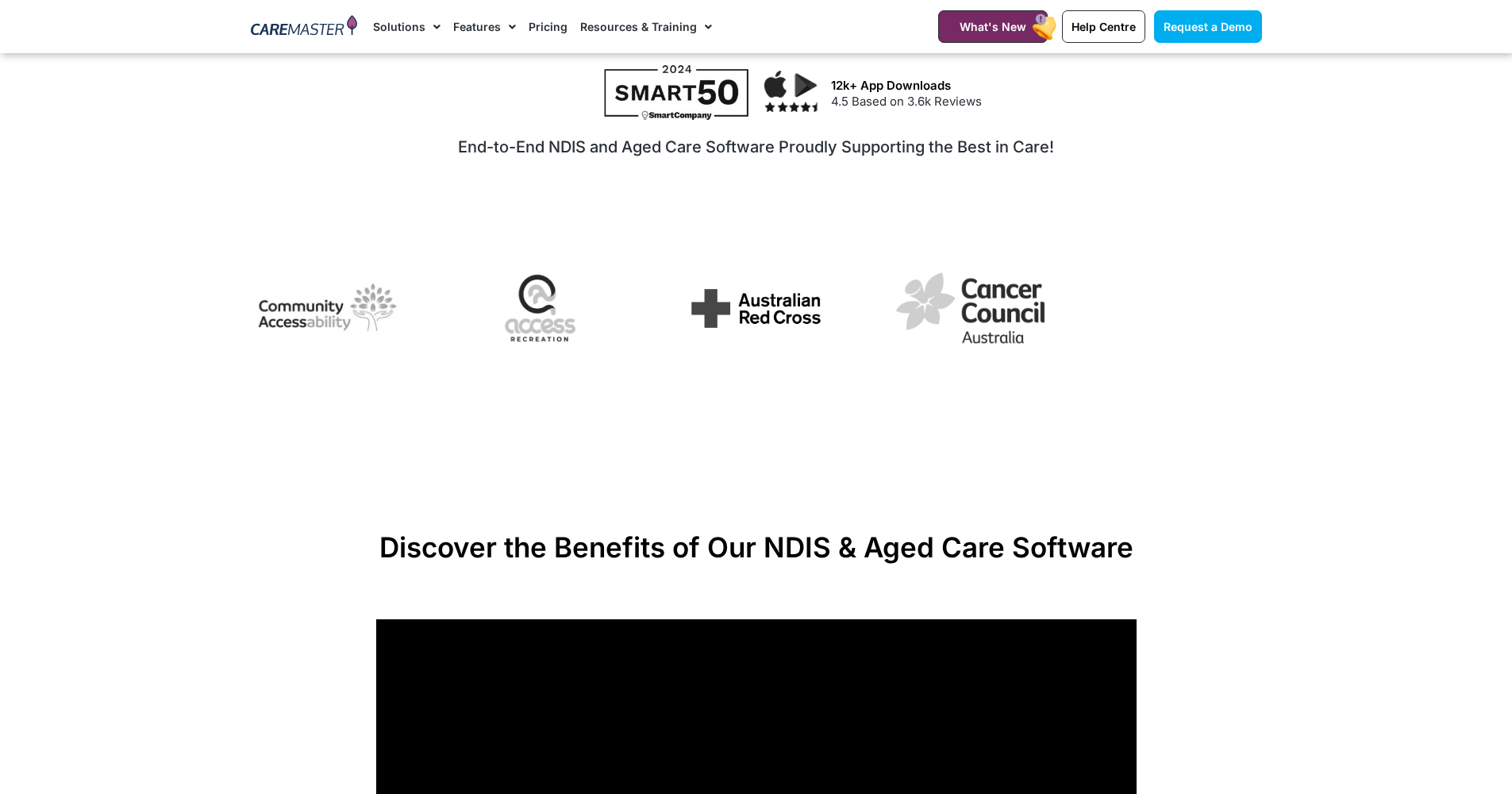
scroll to position [0, 0]
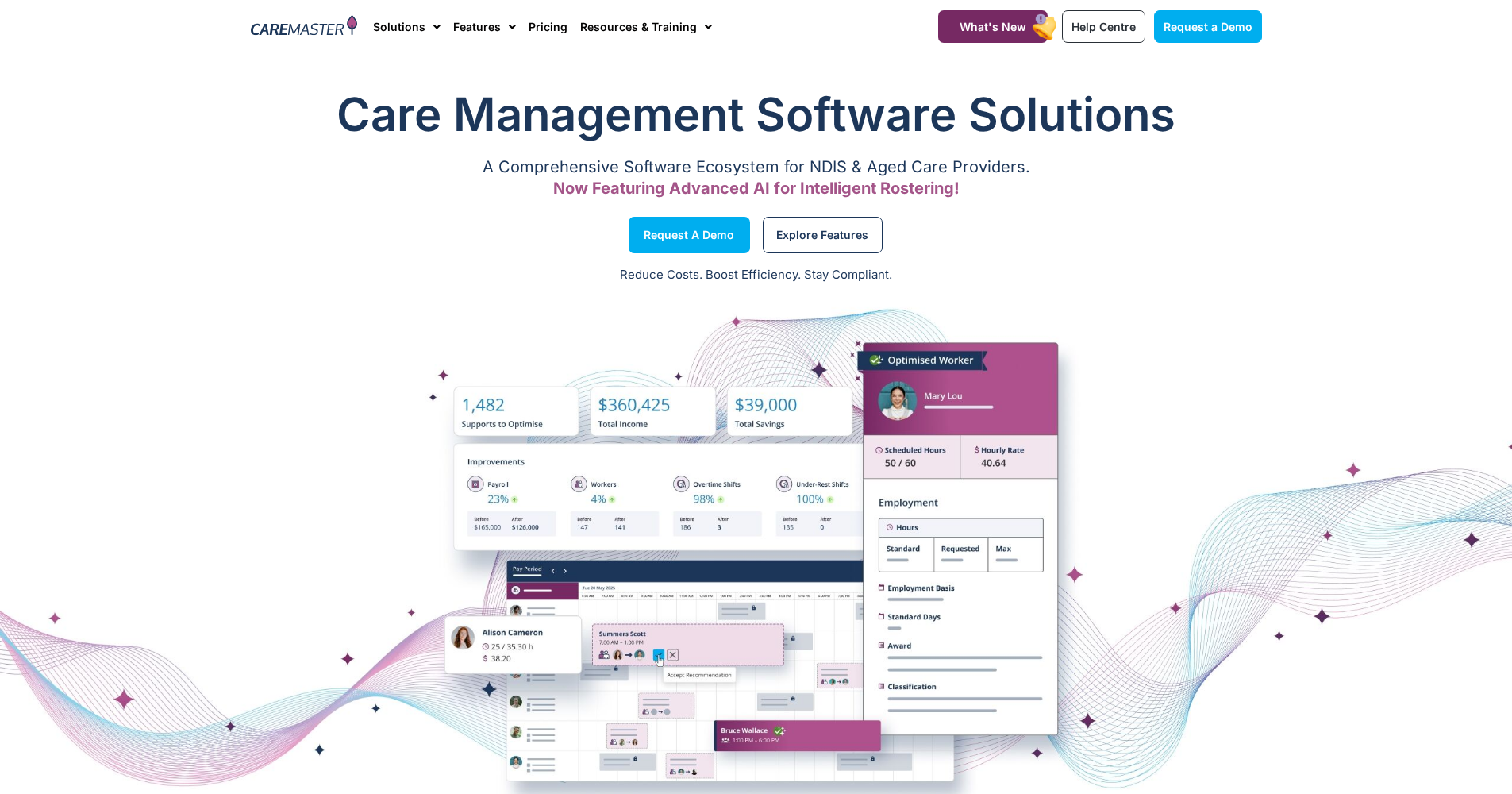
drag, startPoint x: 491, startPoint y: 122, endPoint x: 485, endPoint y: 94, distance: 28.6
click at [492, 121] on h1 "Care Management Software Solutions" at bounding box center [756, 114] width 1011 height 63
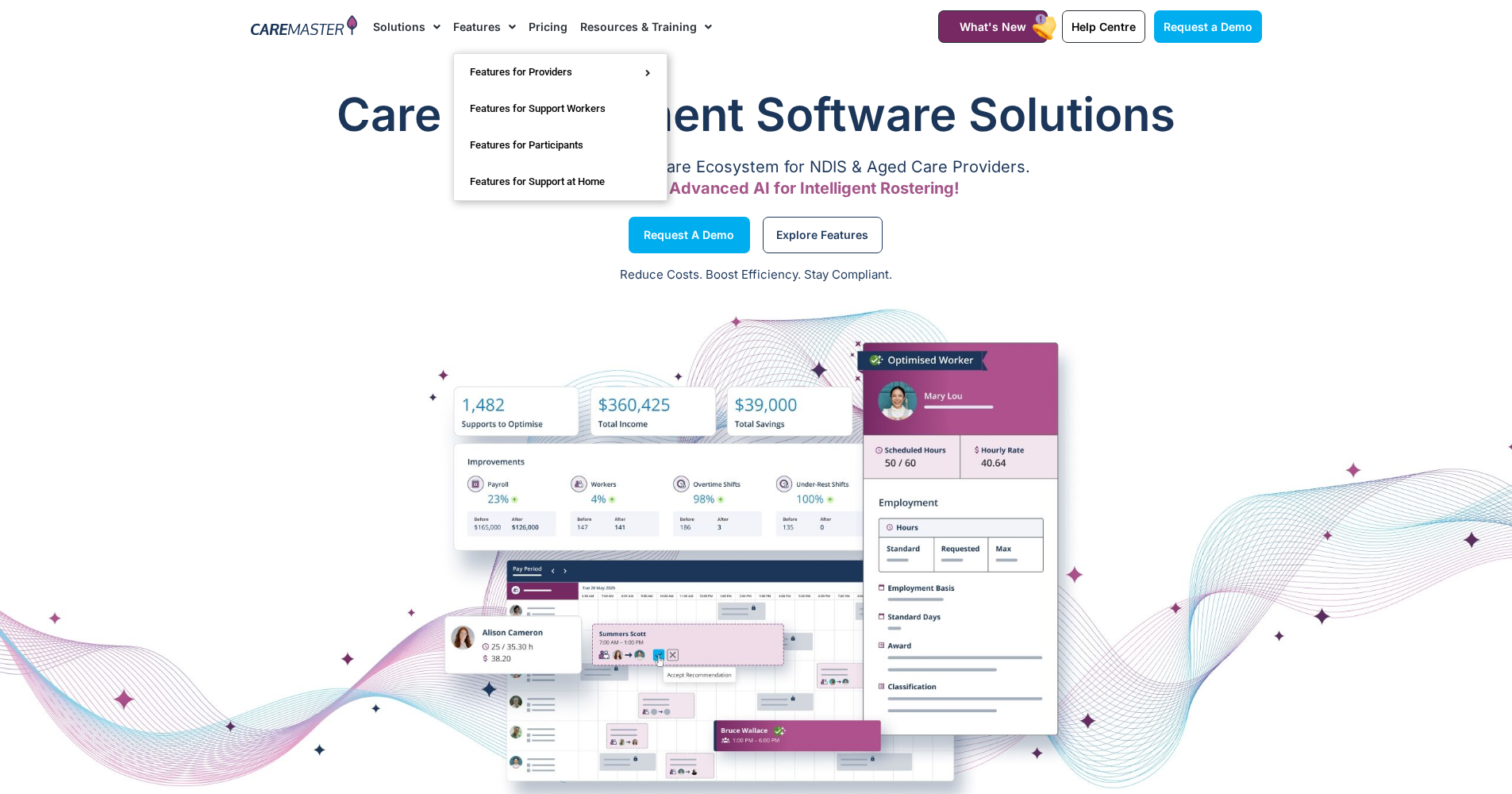
click at [545, 34] on link "Pricing" at bounding box center [547, 26] width 39 height 53
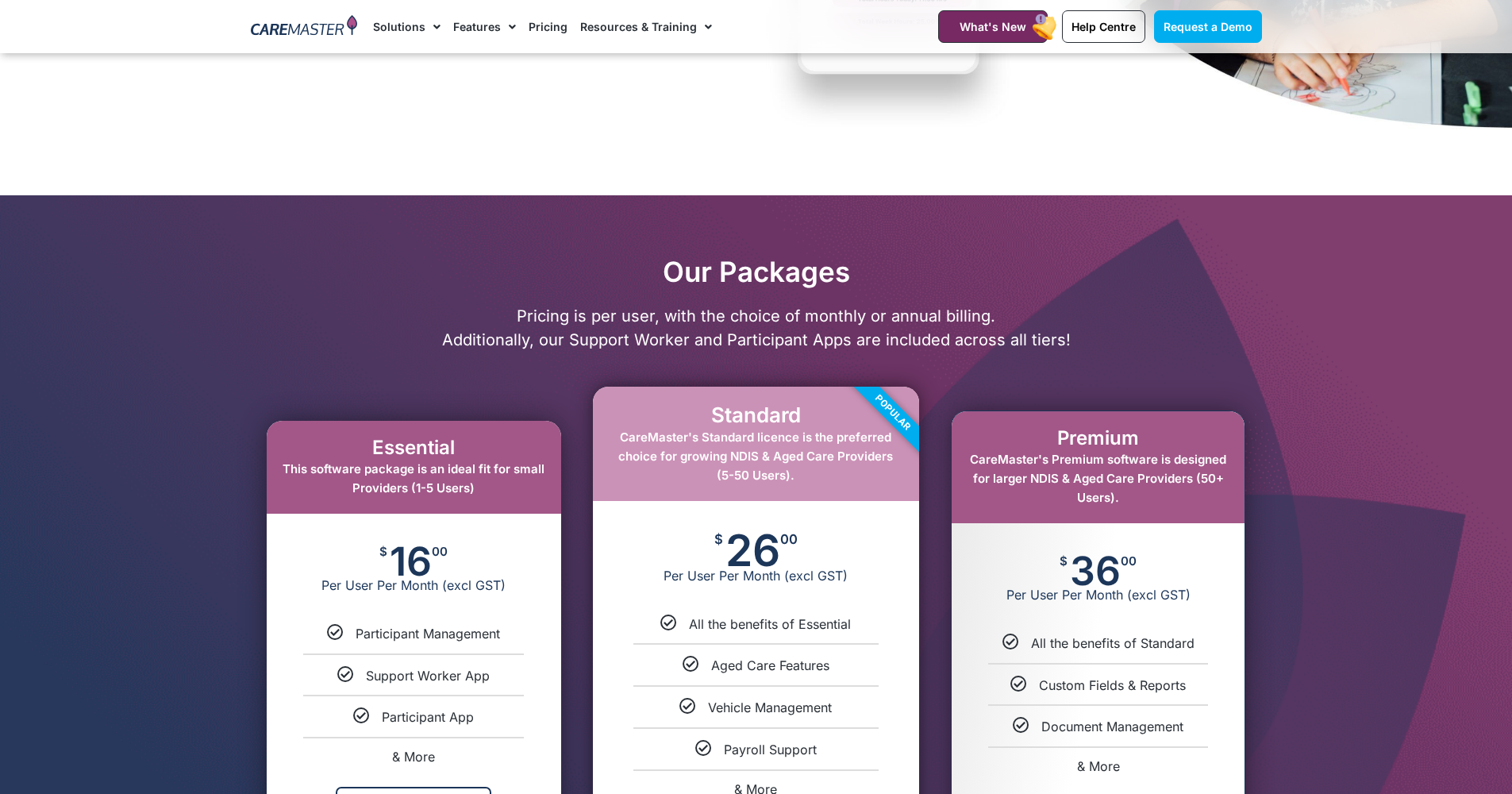
scroll to position [775, 0]
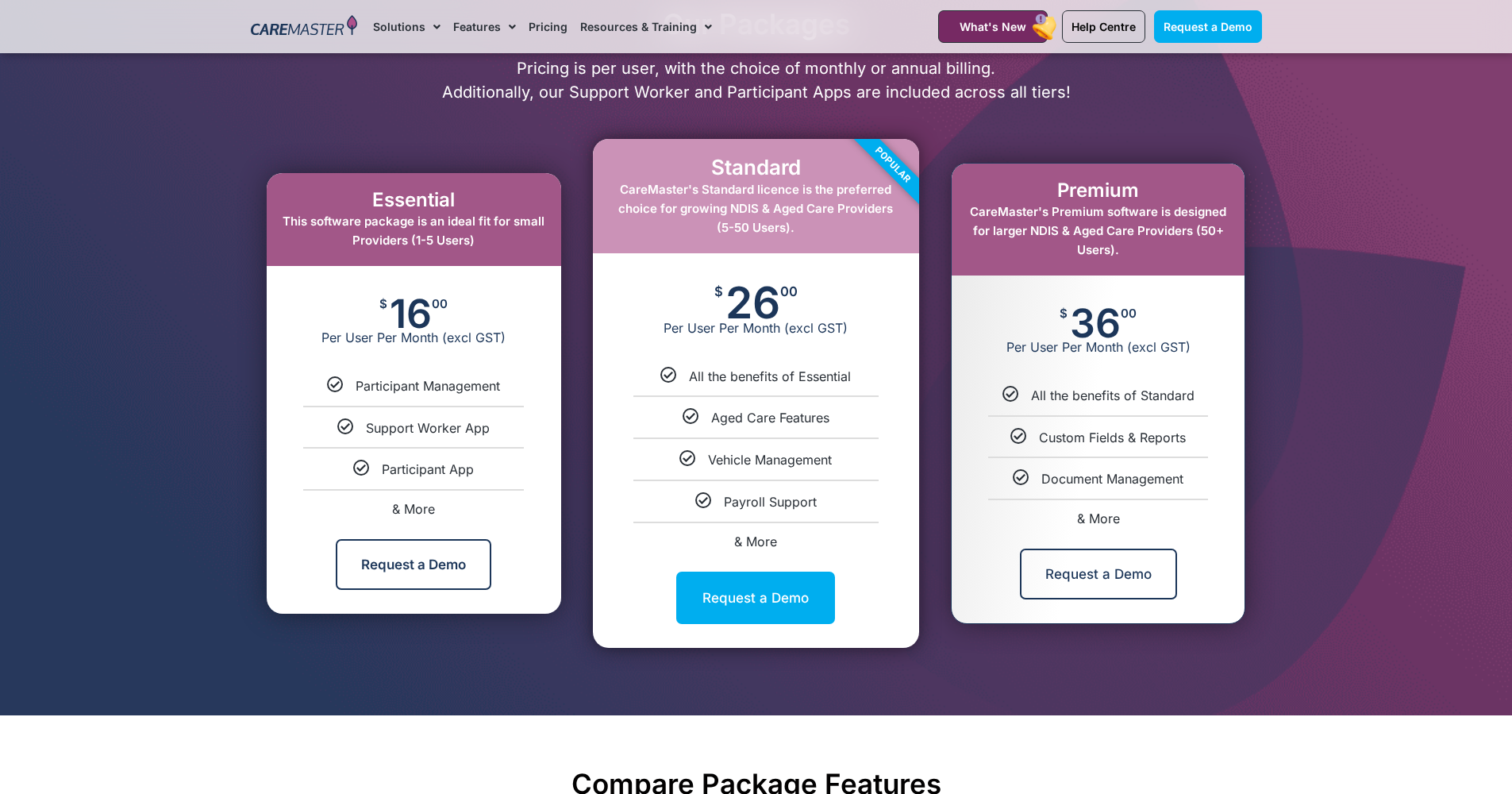
click at [786, 223] on div "Standard CareMaster's Standard licence is the preferred choice for growing NDIS…" at bounding box center [756, 196] width 326 height 113
click at [868, 267] on div "$ 26 00 Per User Per Month (excl GST)" at bounding box center [756, 310] width 326 height 114
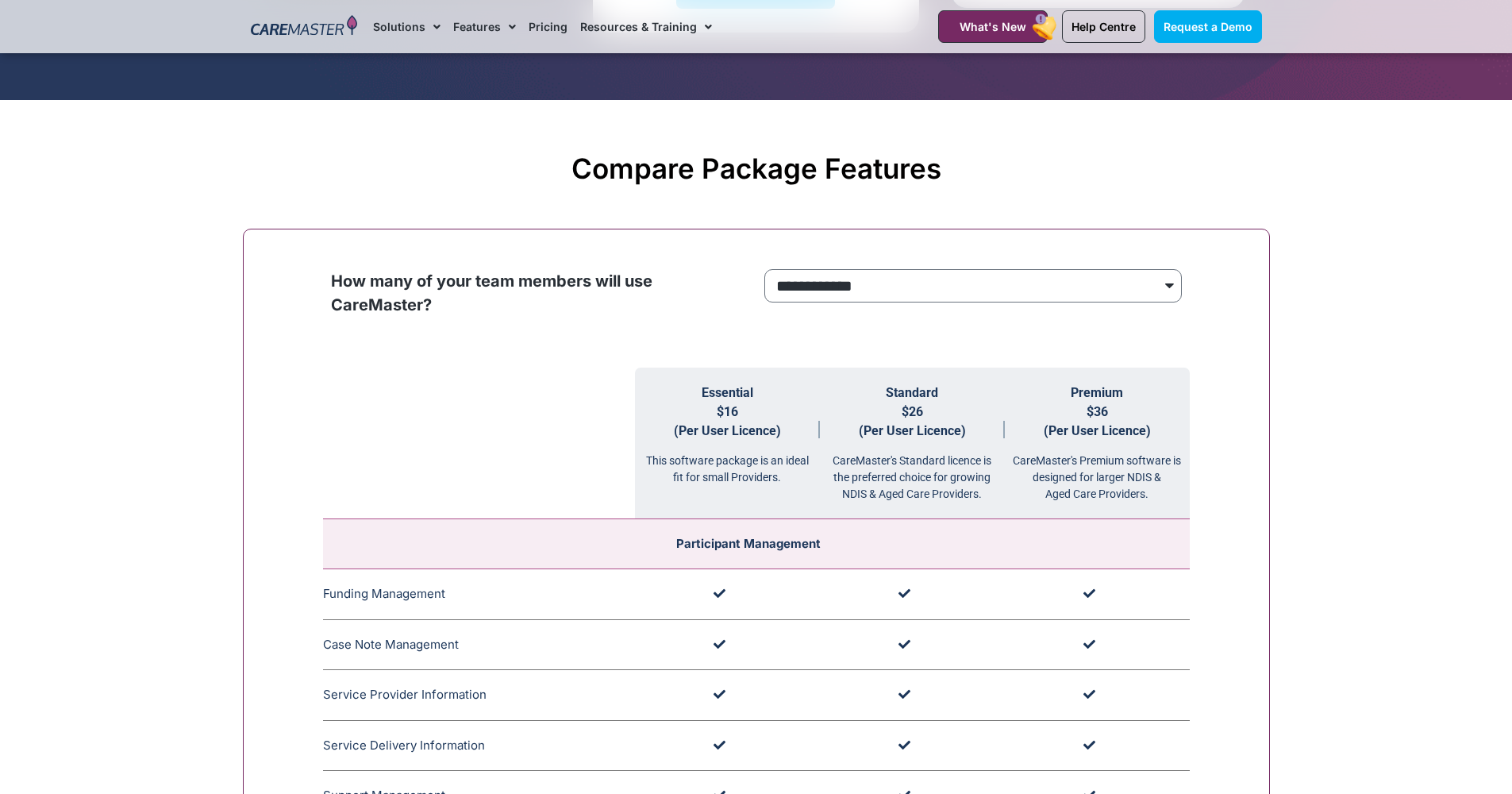
scroll to position [1478, 0]
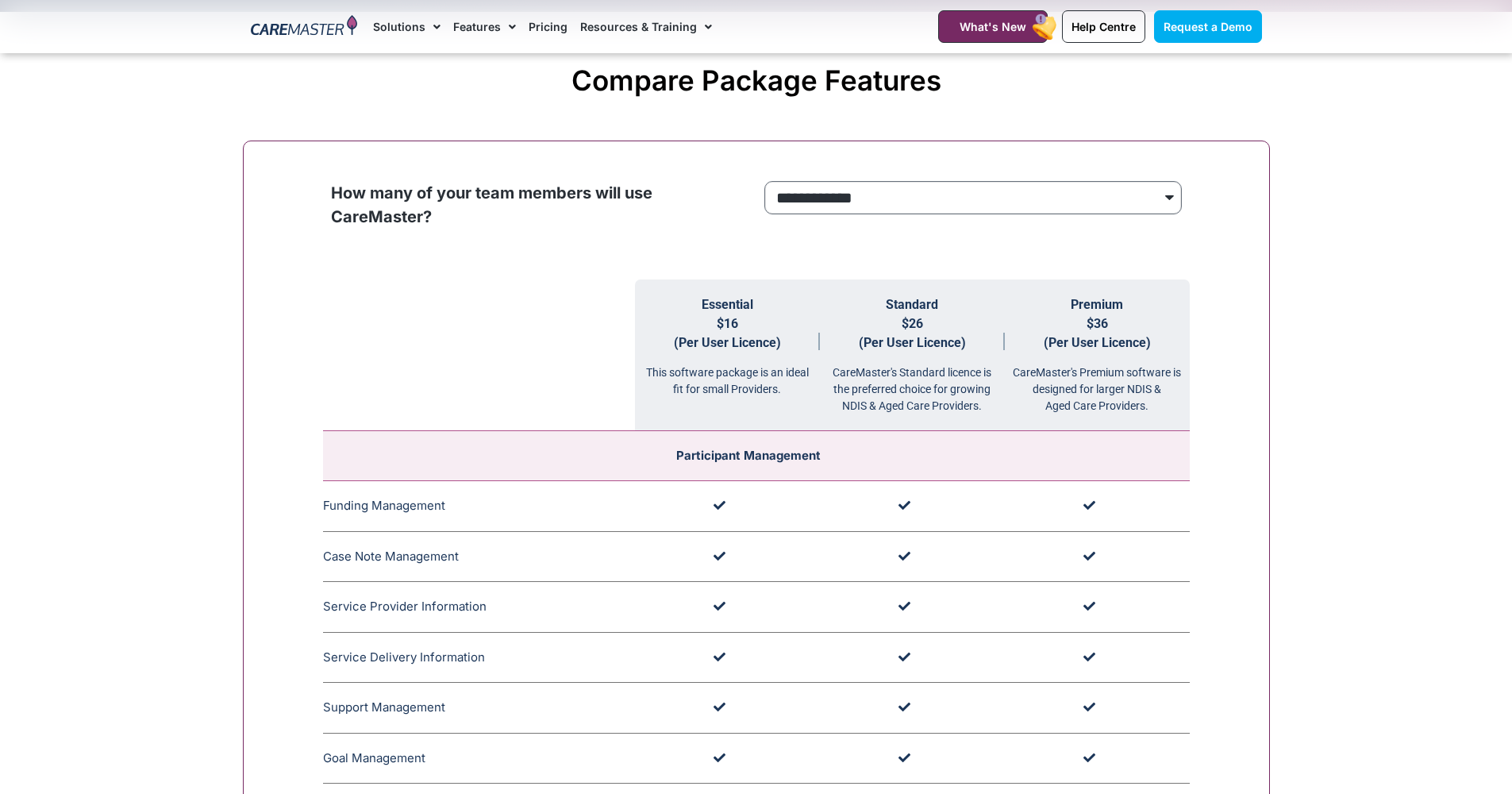
select select "***"
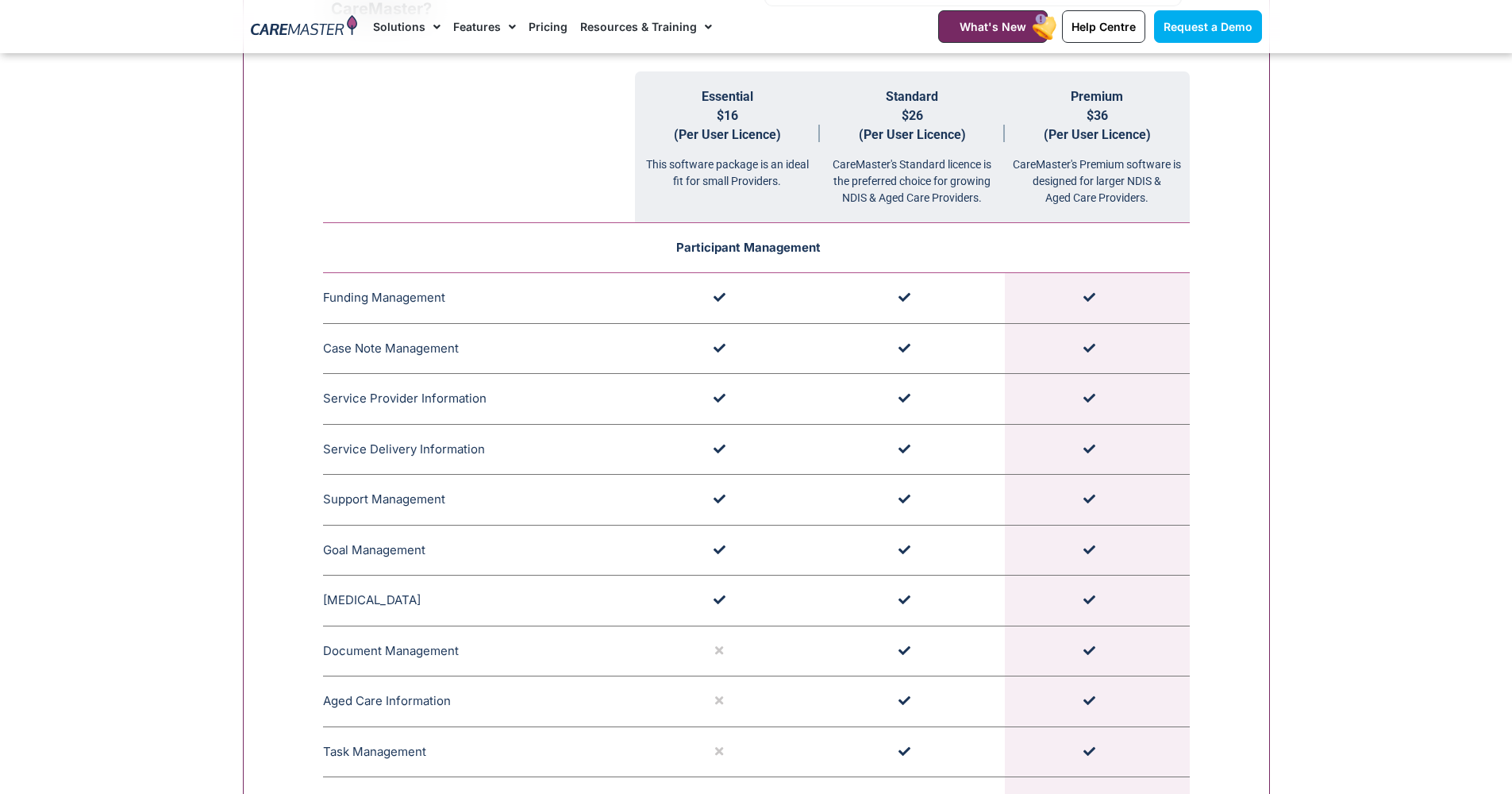
scroll to position [1493, 0]
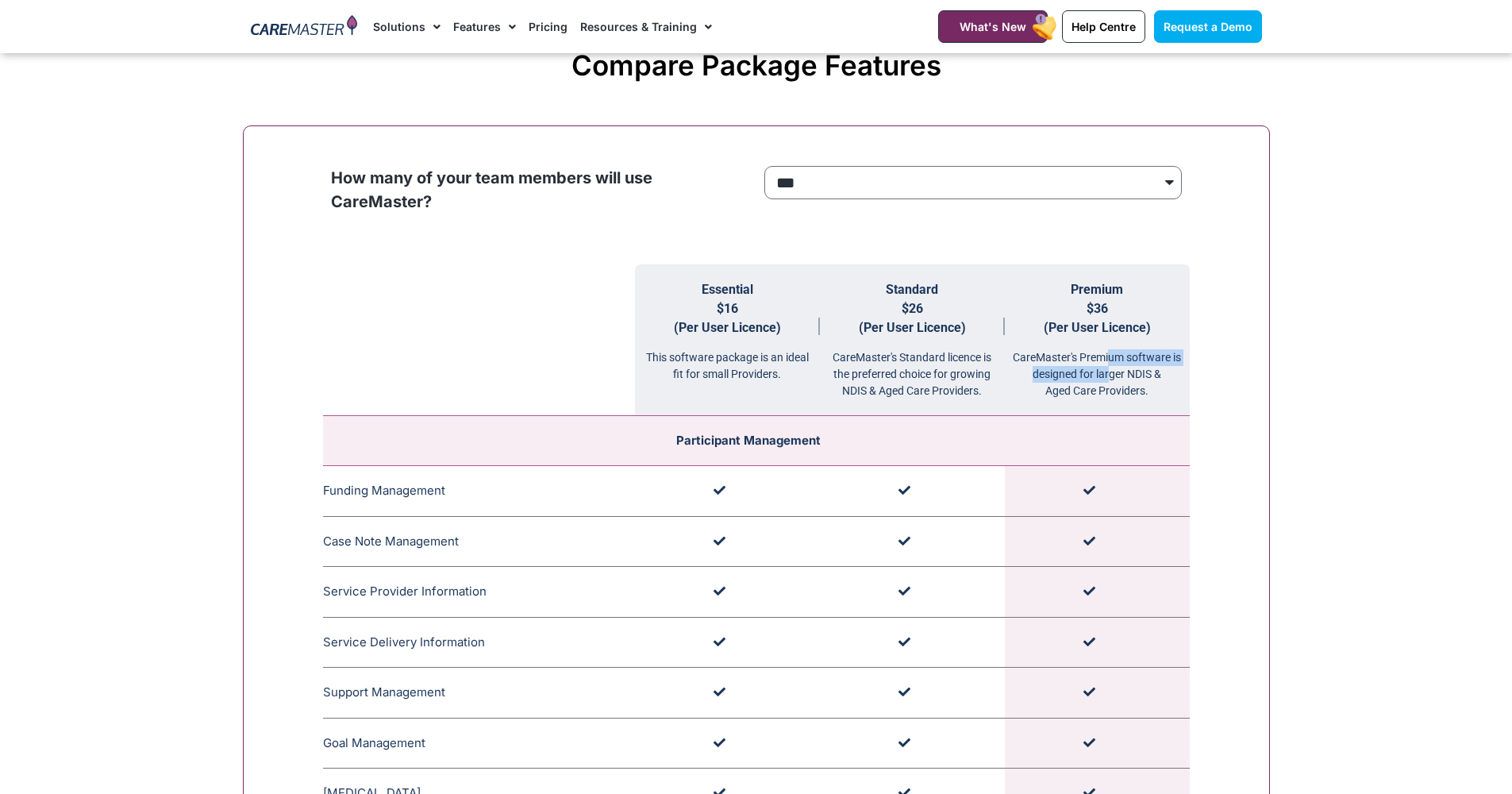
click at [1114, 365] on div "CareMaster's Premium software is designed for larger NDIS & Aged Care Providers." at bounding box center [1097, 368] width 185 height 62
click at [1103, 306] on span "$36 (Per User Licence)" at bounding box center [1097, 318] width 107 height 35
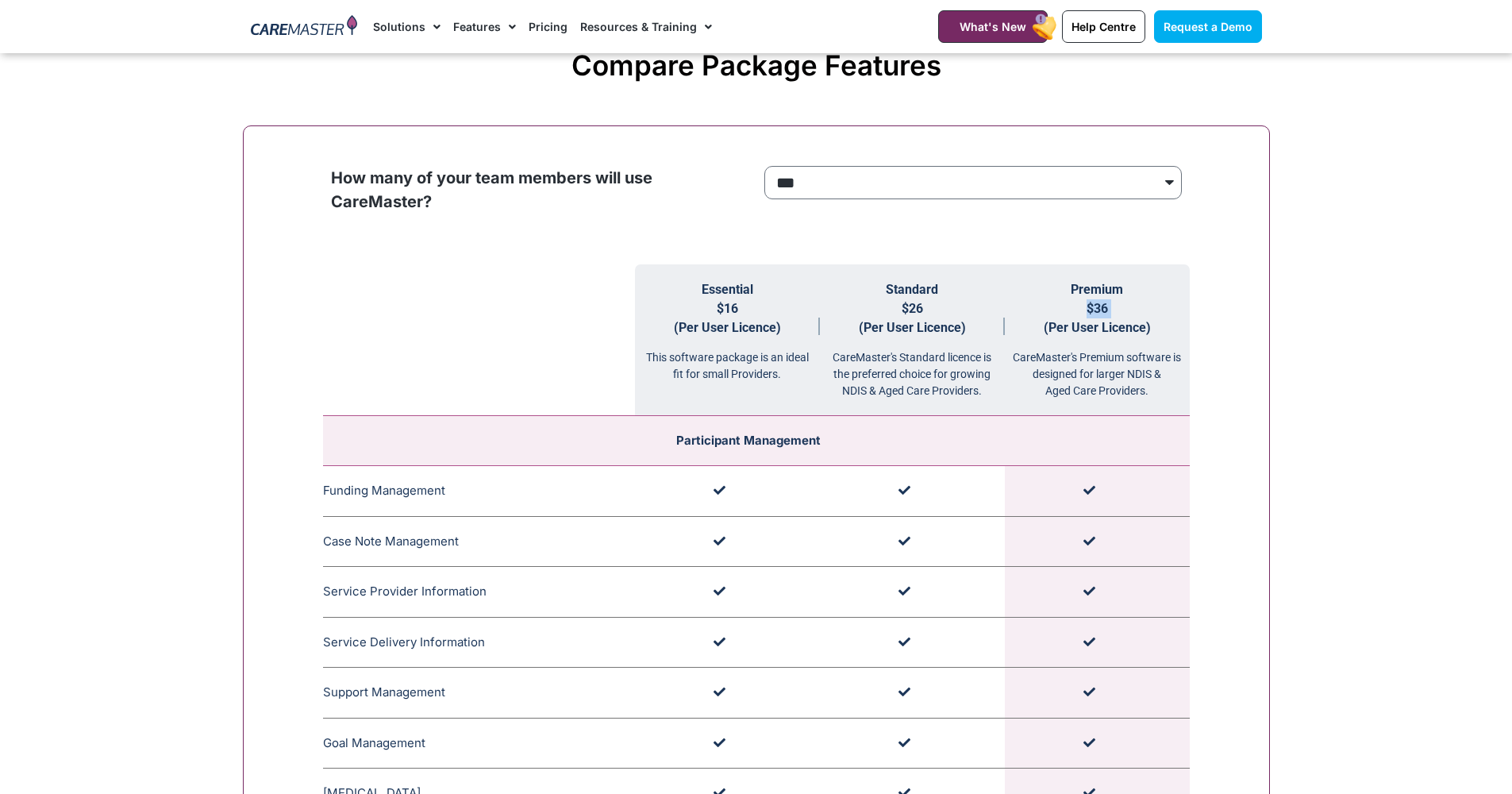
click at [1103, 306] on span "$36 (Per User Licence)" at bounding box center [1097, 318] width 107 height 35
click at [1120, 338] on div "CareMaster's Premium software is designed for larger NDIS & Aged Care Providers." at bounding box center [1097, 368] width 185 height 62
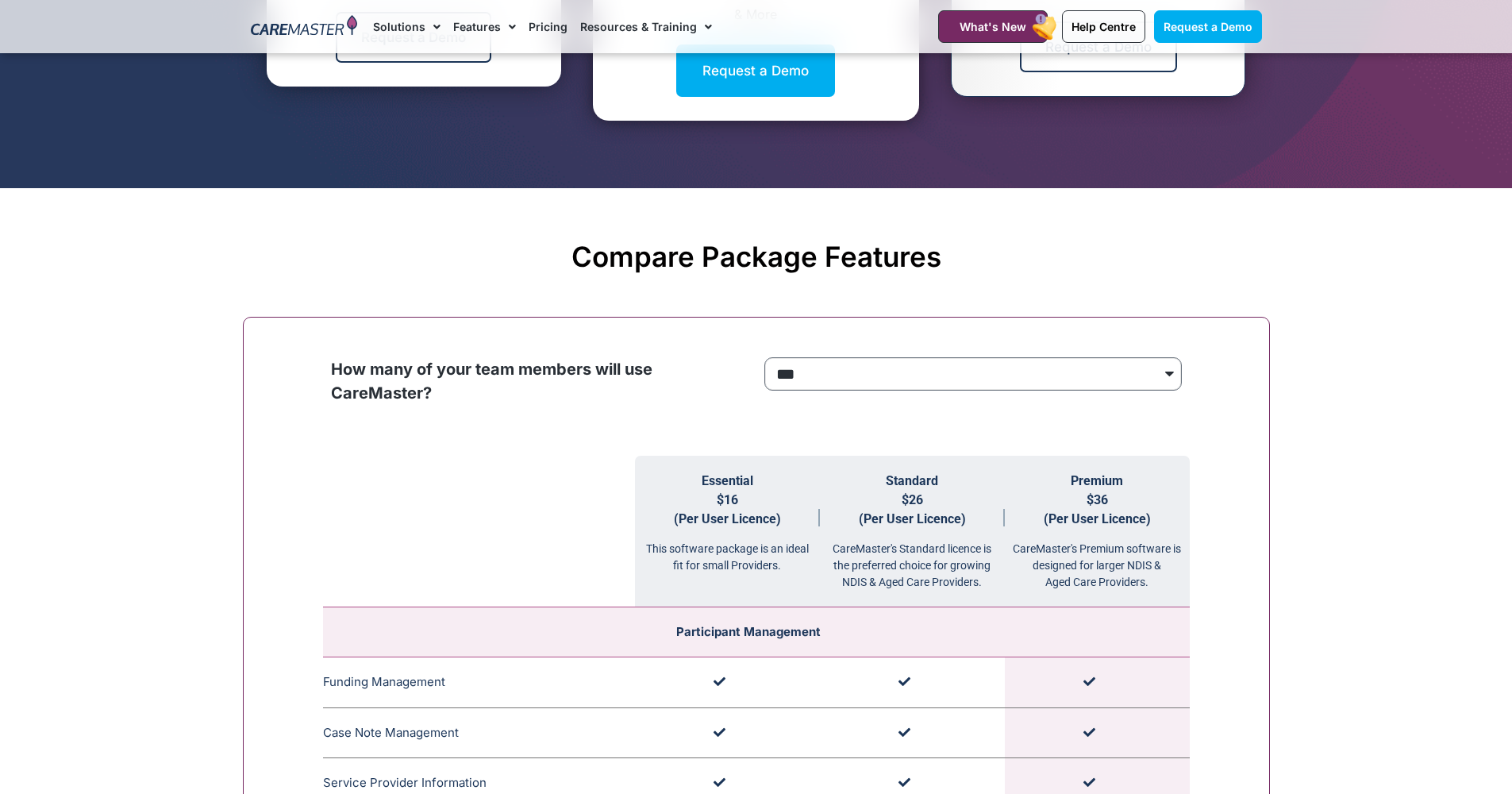
scroll to position [1292, 0]
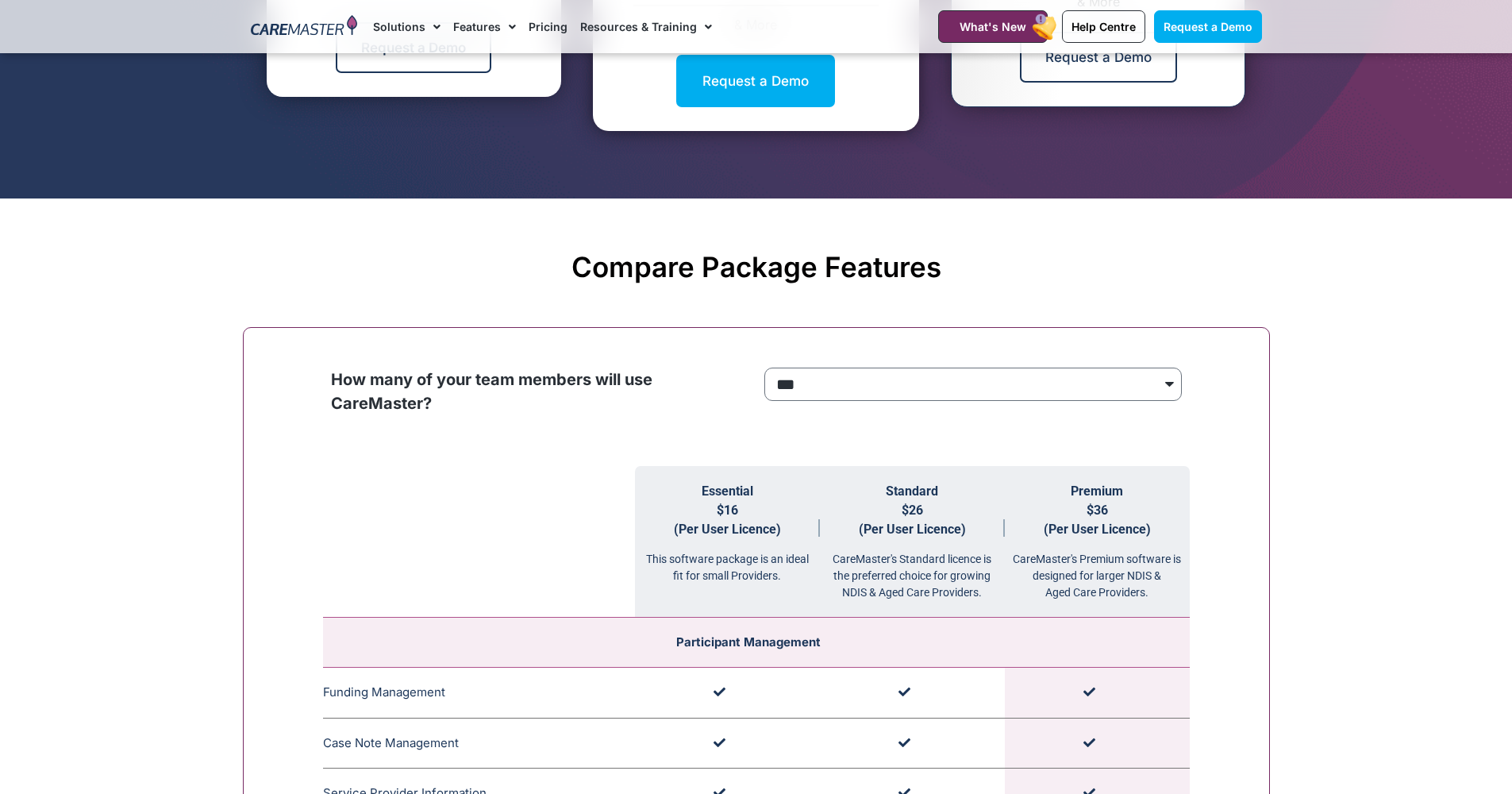
click at [1084, 502] on span "$36 (Per User Licence)" at bounding box center [1097, 520] width 107 height 35
click at [1130, 468] on th "Premium $36 (Per User Licence) CareMaster's Premium software is designed for la…" at bounding box center [1097, 542] width 185 height 152
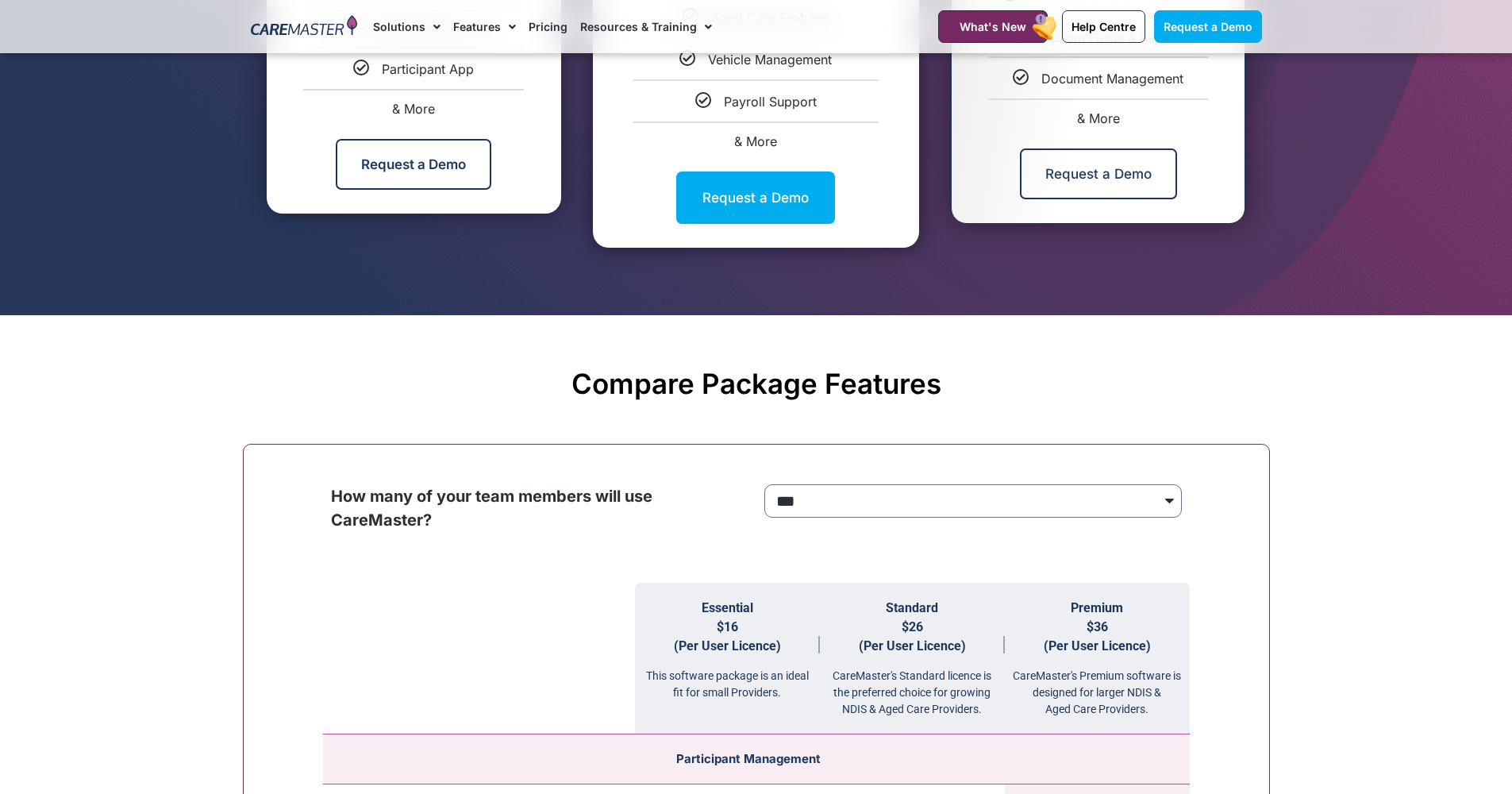
scroll to position [1370, 0]
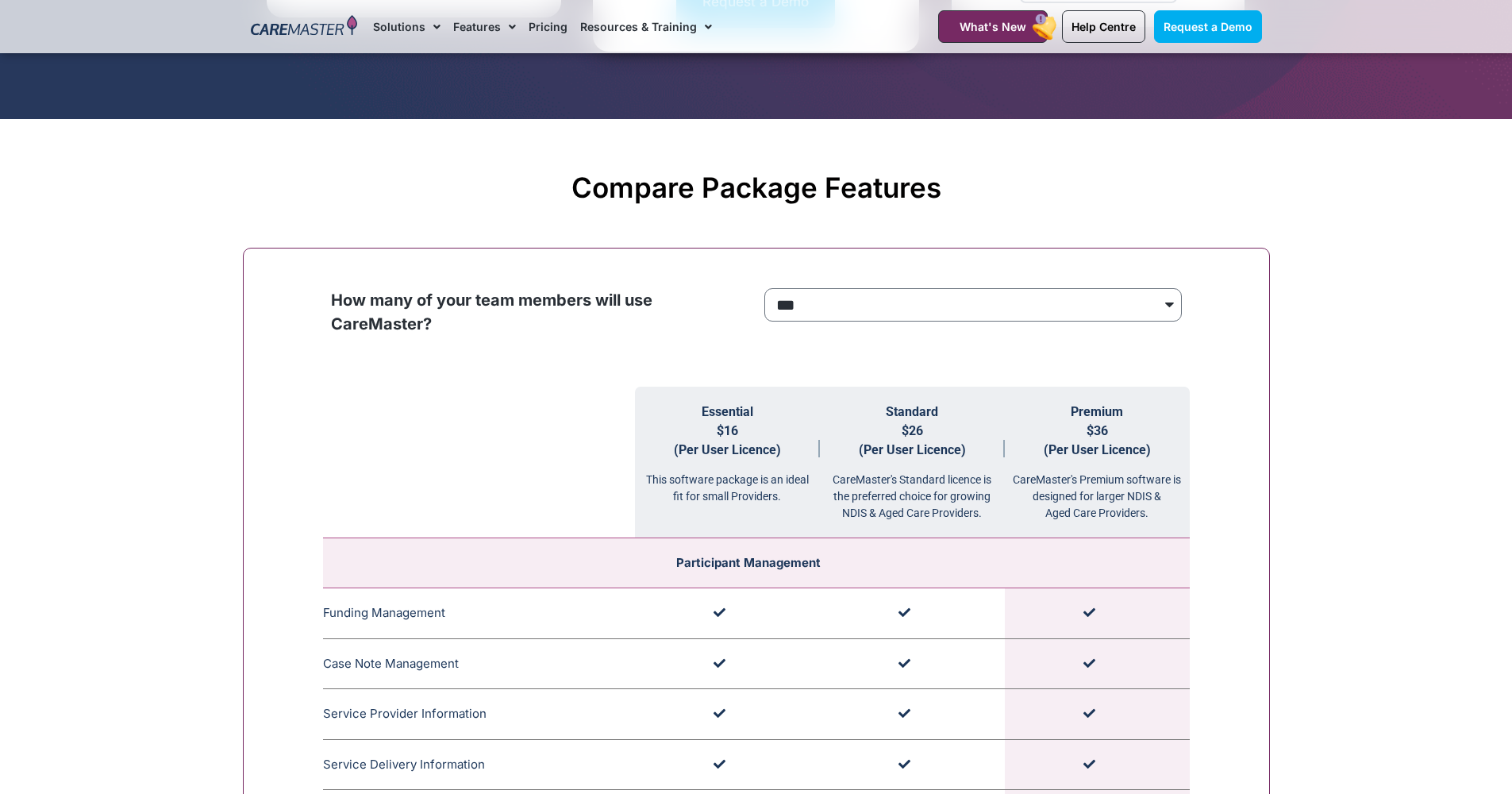
click at [976, 280] on div "**********" at bounding box center [973, 317] width 433 height 75
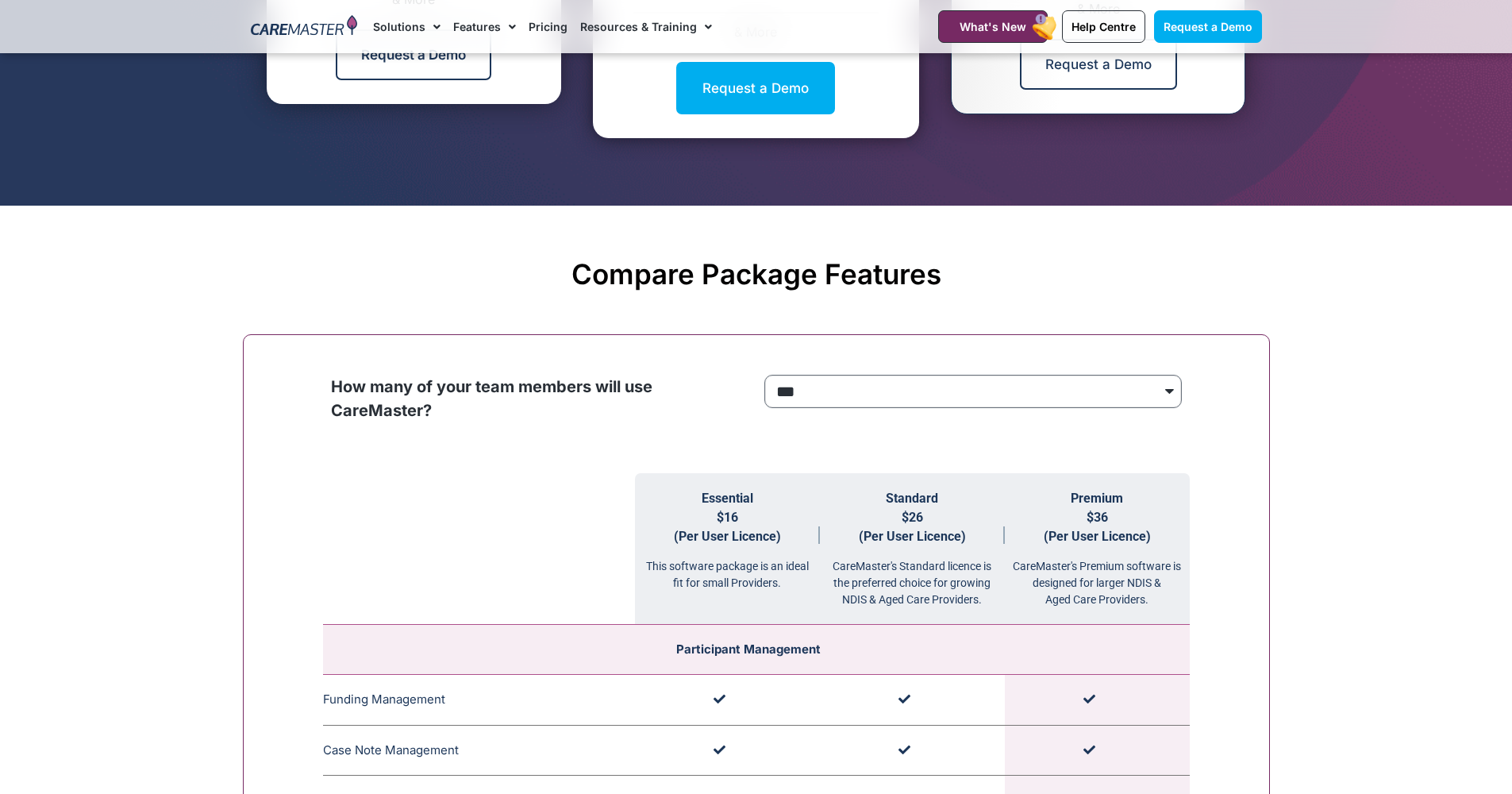
scroll to position [1108, 0]
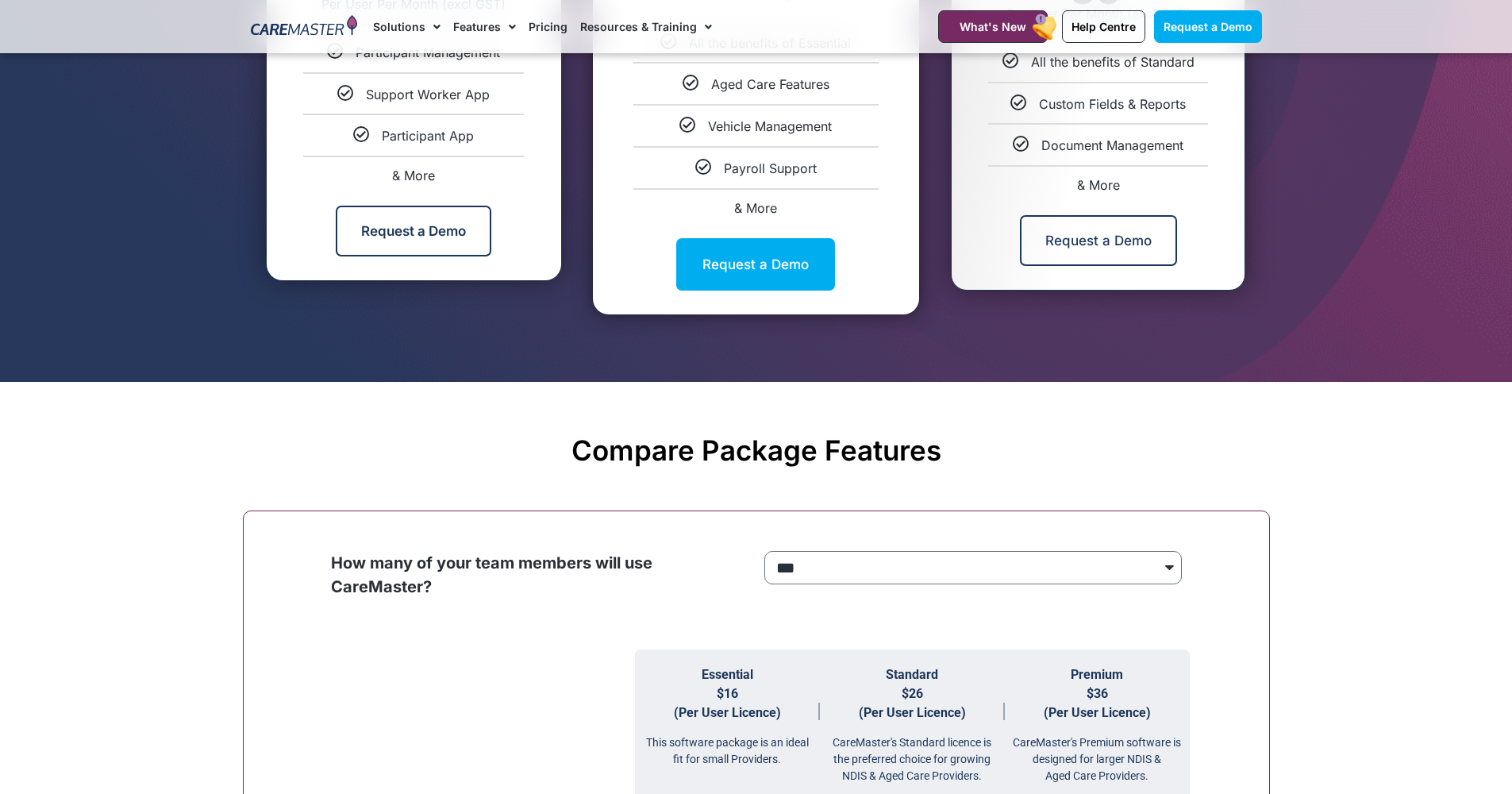
click at [702, 434] on h2 "Compare Package Features" at bounding box center [756, 450] width 1011 height 34
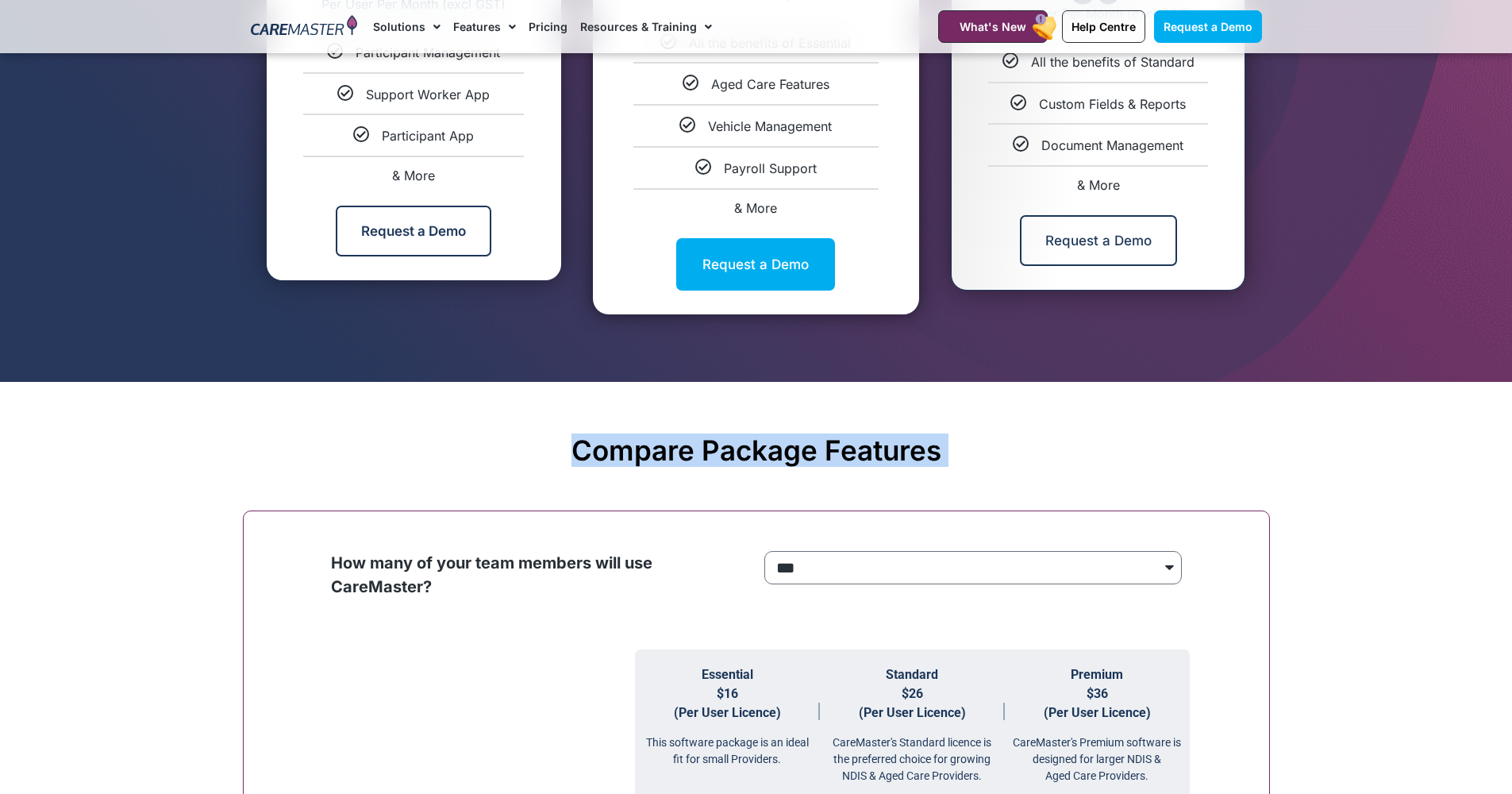
click at [702, 434] on h2 "Compare Package Features" at bounding box center [756, 450] width 1011 height 34
click at [696, 439] on h2 "Compare Package Features" at bounding box center [756, 450] width 1011 height 34
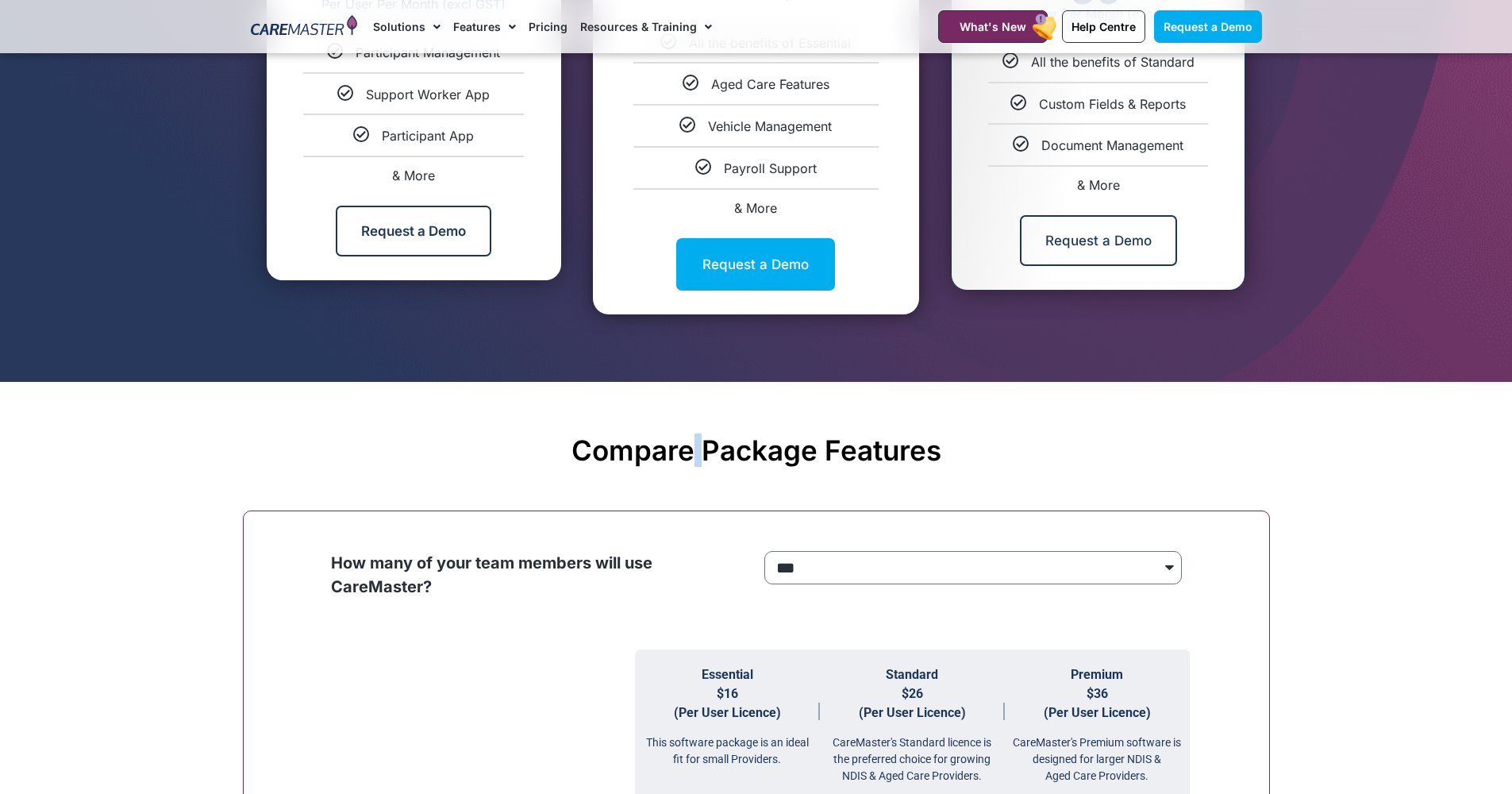
click at [696, 439] on h2 "Compare Package Features" at bounding box center [756, 450] width 1011 height 34
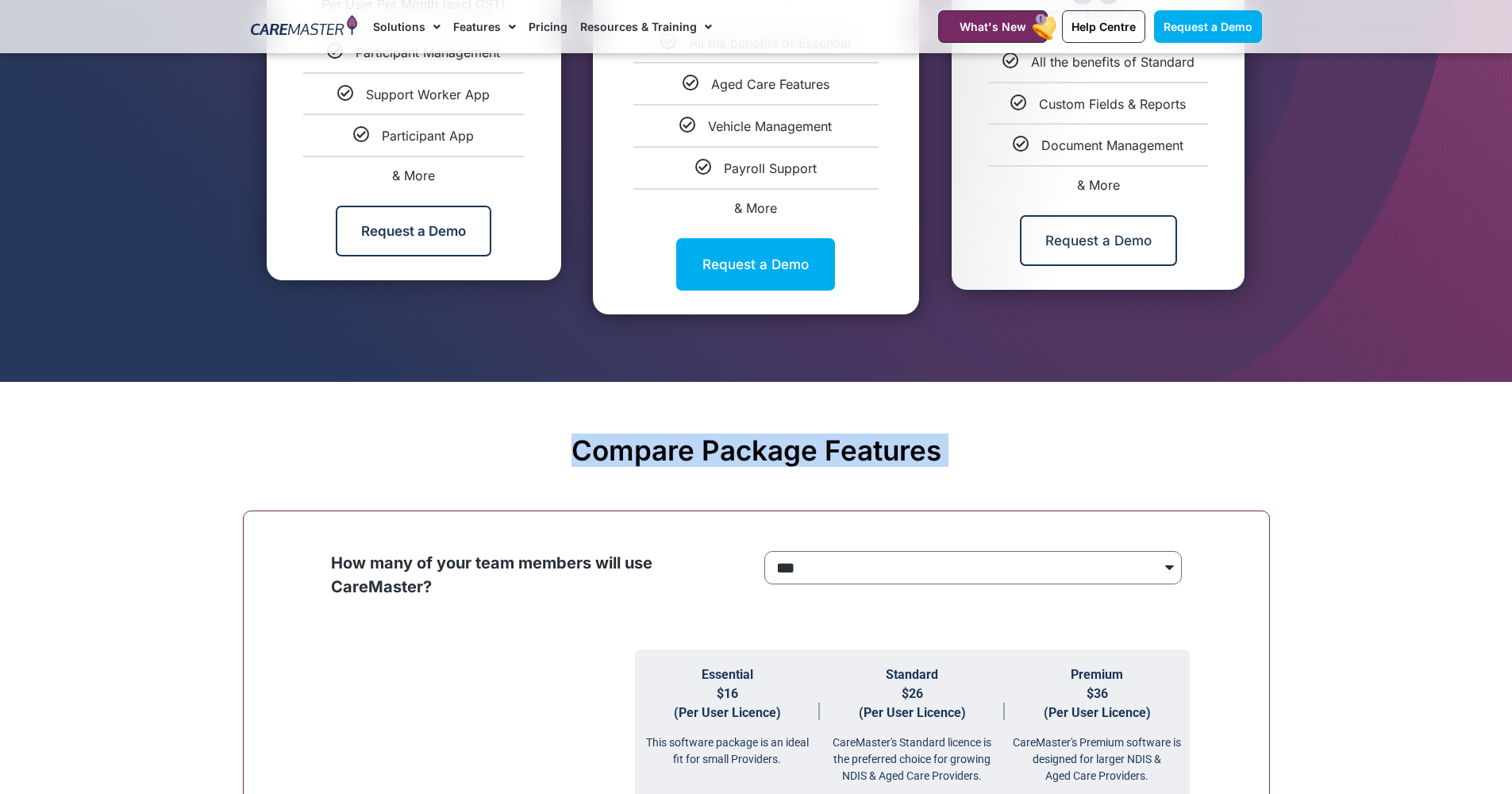
click at [696, 439] on h2 "Compare Package Features" at bounding box center [756, 450] width 1011 height 34
click at [575, 451] on h2 "Compare Package Features" at bounding box center [756, 450] width 1011 height 34
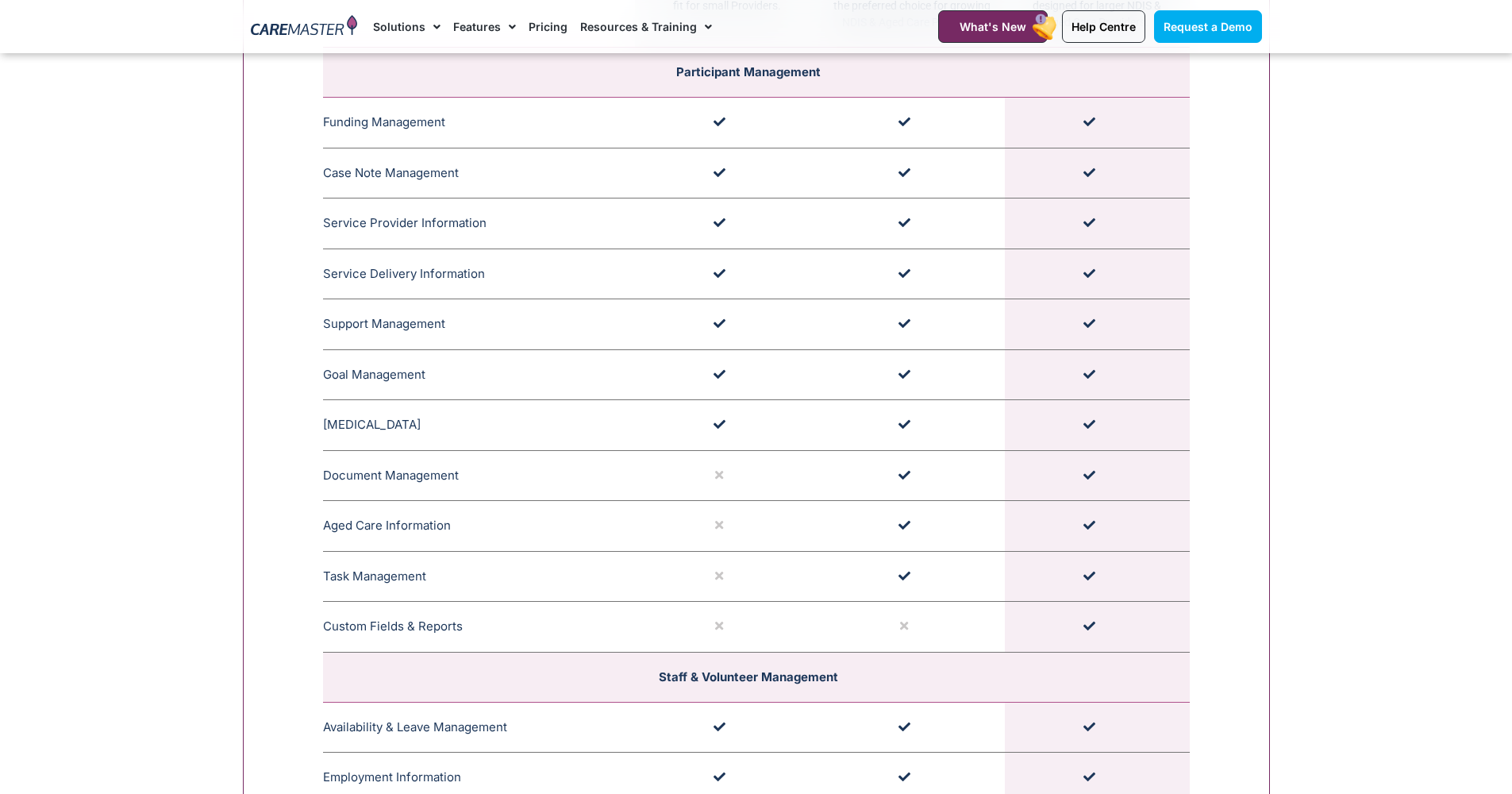
scroll to position [1950, 0]
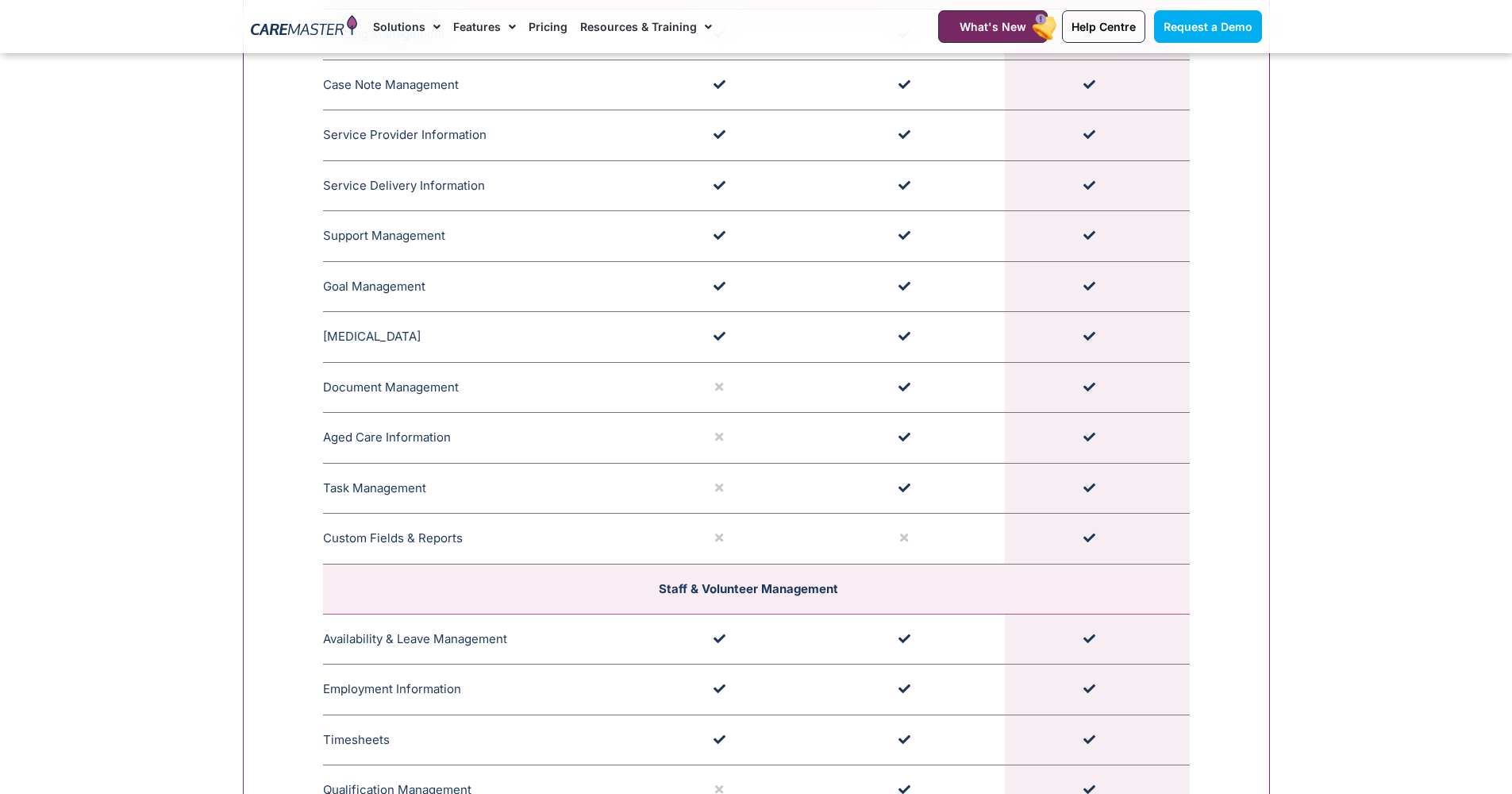
click at [439, 226] on td "Support Management CareMaster's Support Management section is capable of schedu…" at bounding box center [478, 236] width 312 height 51
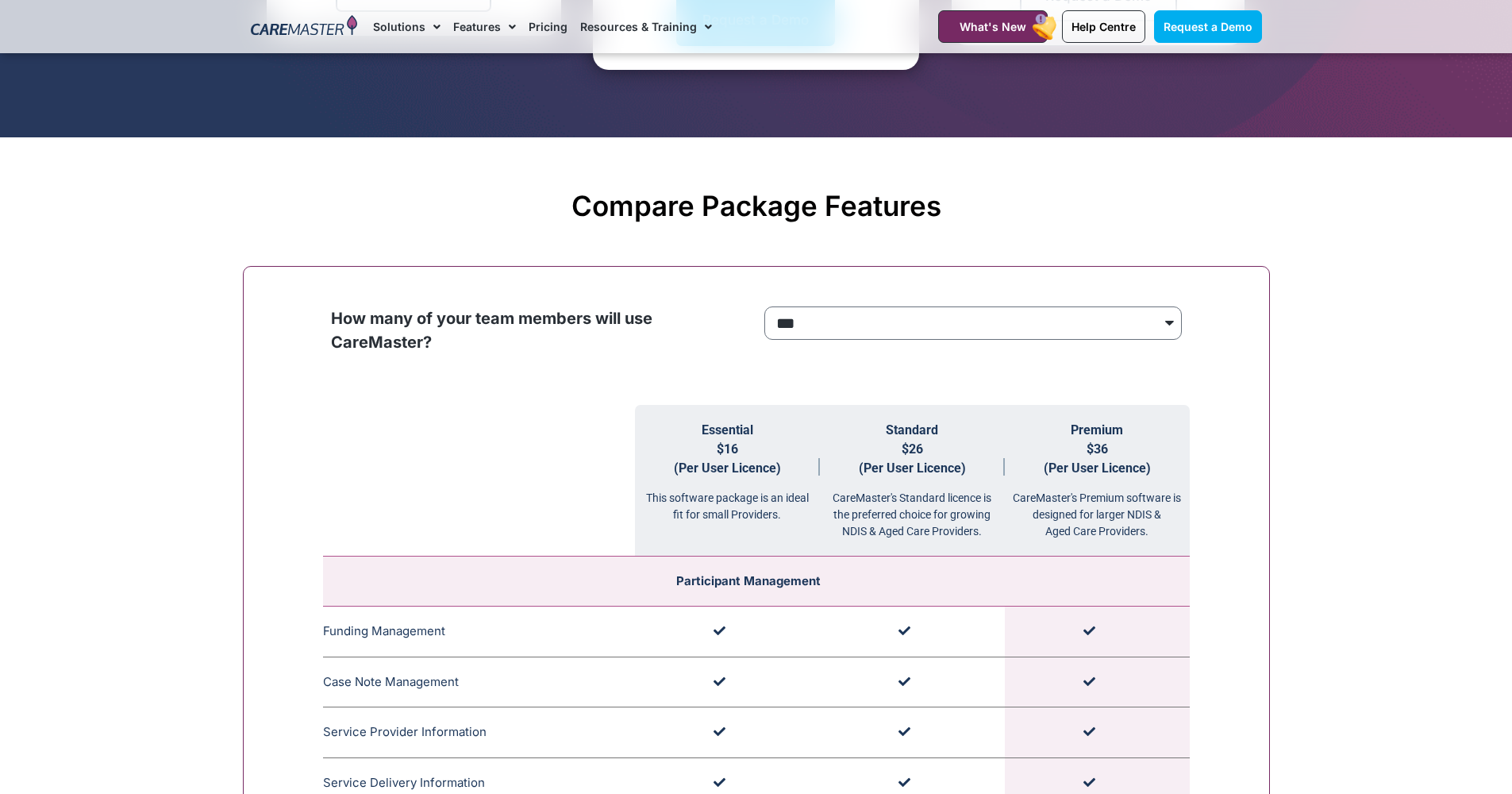
click at [436, 315] on p "How many of your team members will use CareMaster?" at bounding box center [539, 330] width 417 height 48
drag, startPoint x: 790, startPoint y: 325, endPoint x: 532, endPoint y: 343, distance: 258.6
click at [532, 343] on div "**********" at bounding box center [756, 336] width 867 height 75
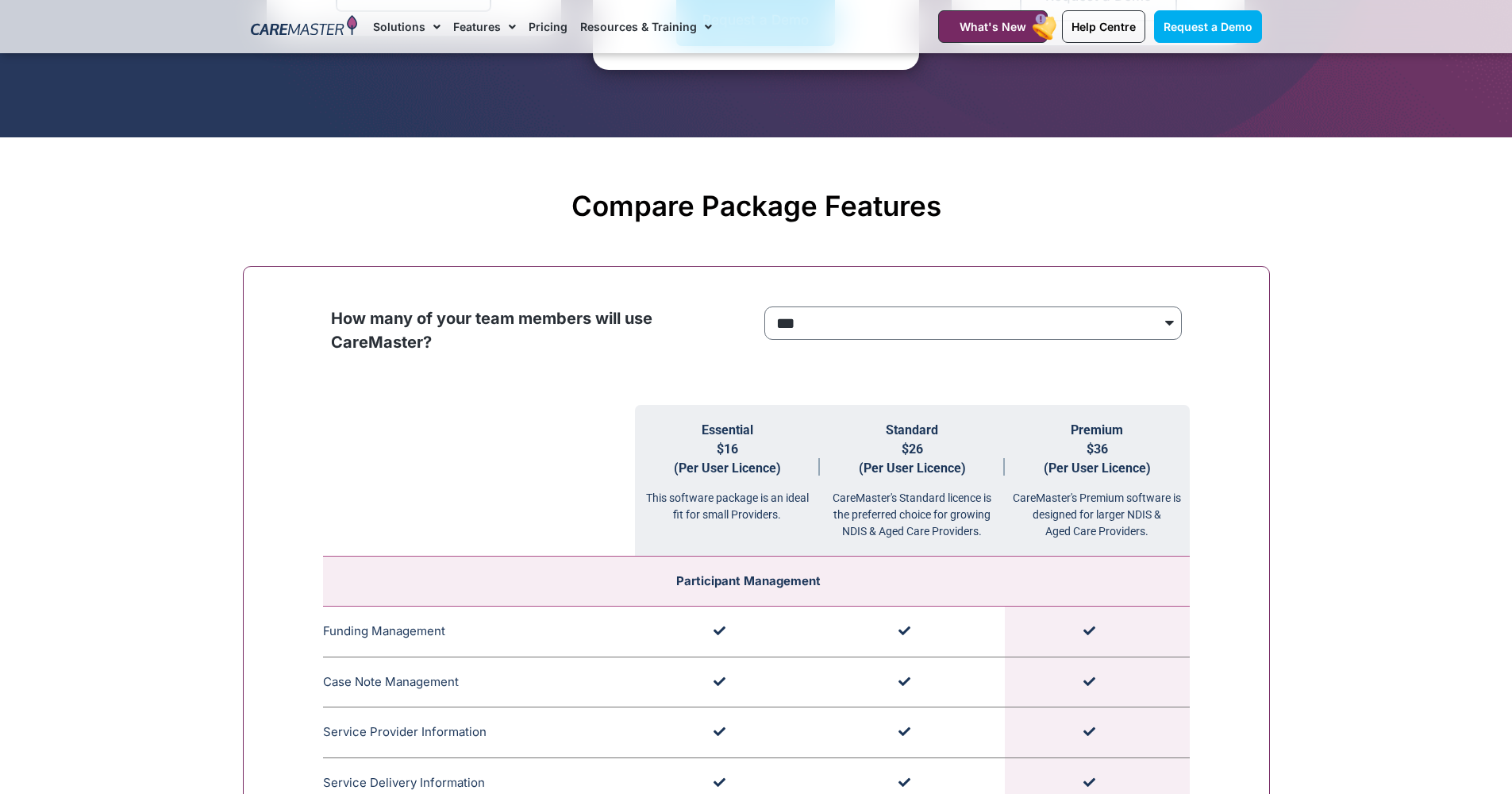
click at [1035, 500] on div "CareMaster's Premium software is designed for larger NDIS & Aged Care Providers." at bounding box center [1097, 508] width 185 height 62
click at [1031, 496] on div "CareMaster's Premium software is designed for larger NDIS & Aged Care Providers." at bounding box center [1097, 508] width 185 height 62
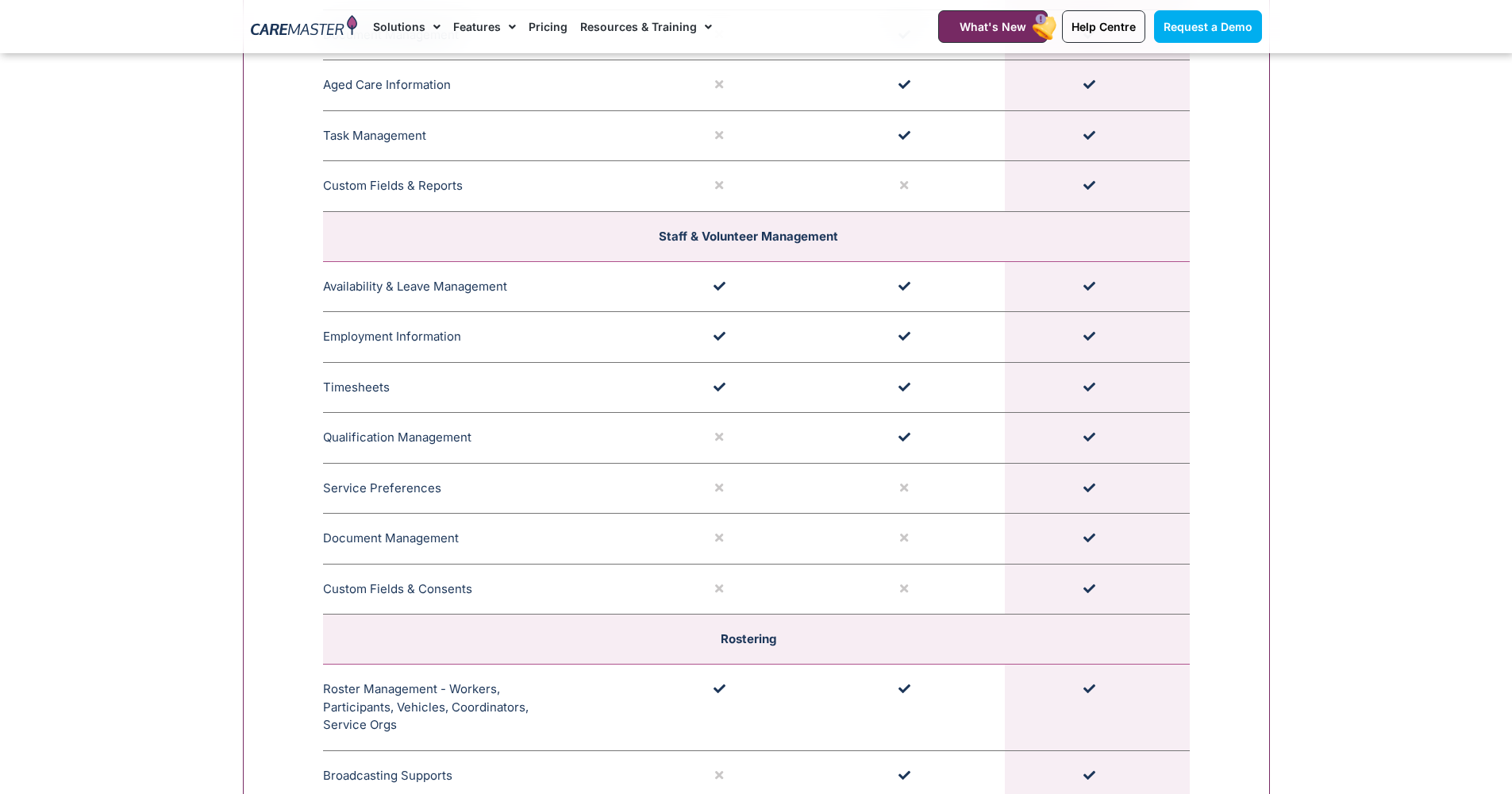
scroll to position [2456, 0]
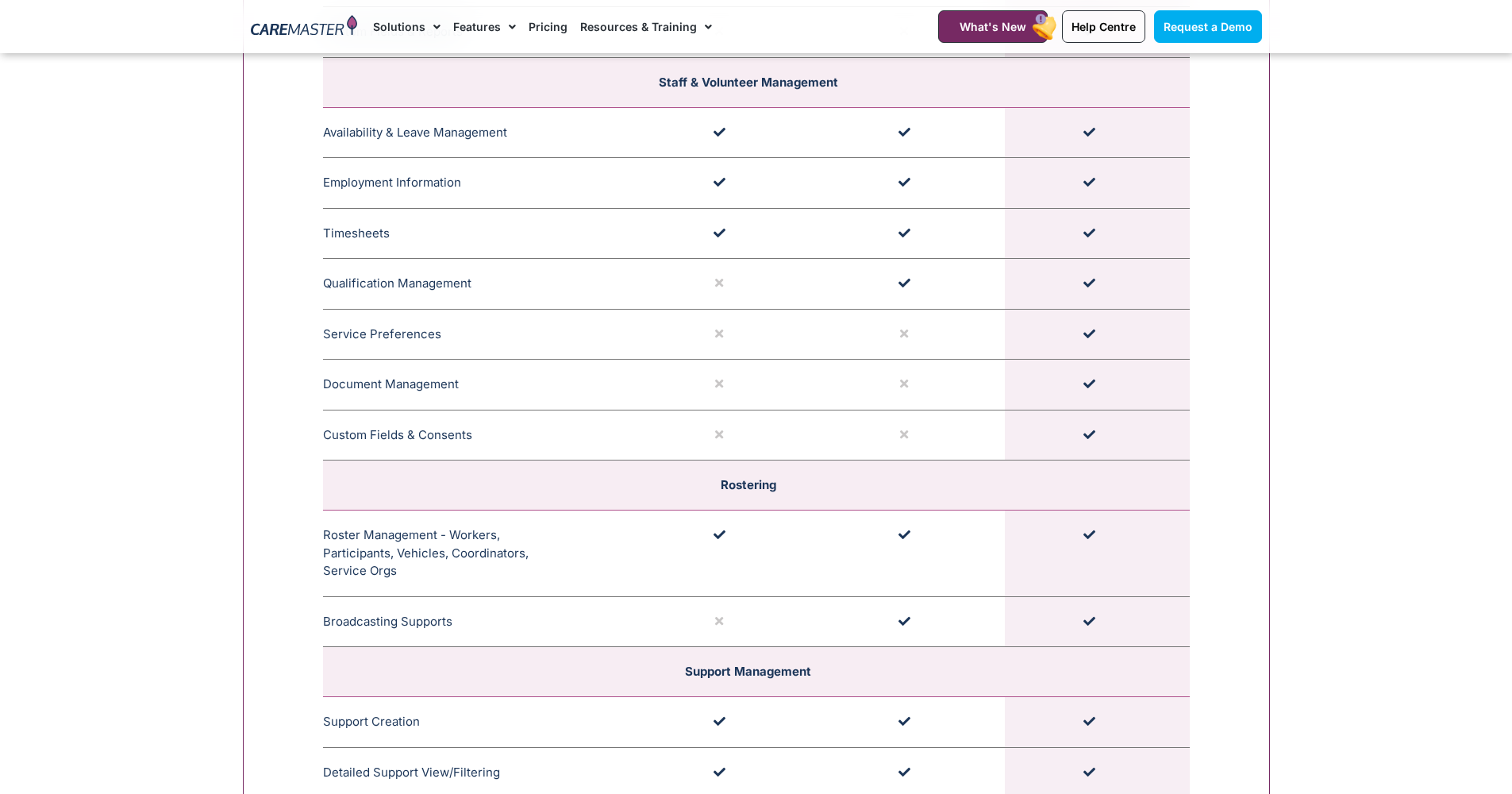
click at [407, 538] on td "Roster Management - Workers, Participants, Vehicles, Coordinators, Service Orgs…" at bounding box center [478, 553] width 312 height 86
click at [351, 559] on td "Roster Management - Workers, Participants, Vehicles, Coordinators, Service Orgs…" at bounding box center [478, 553] width 312 height 86
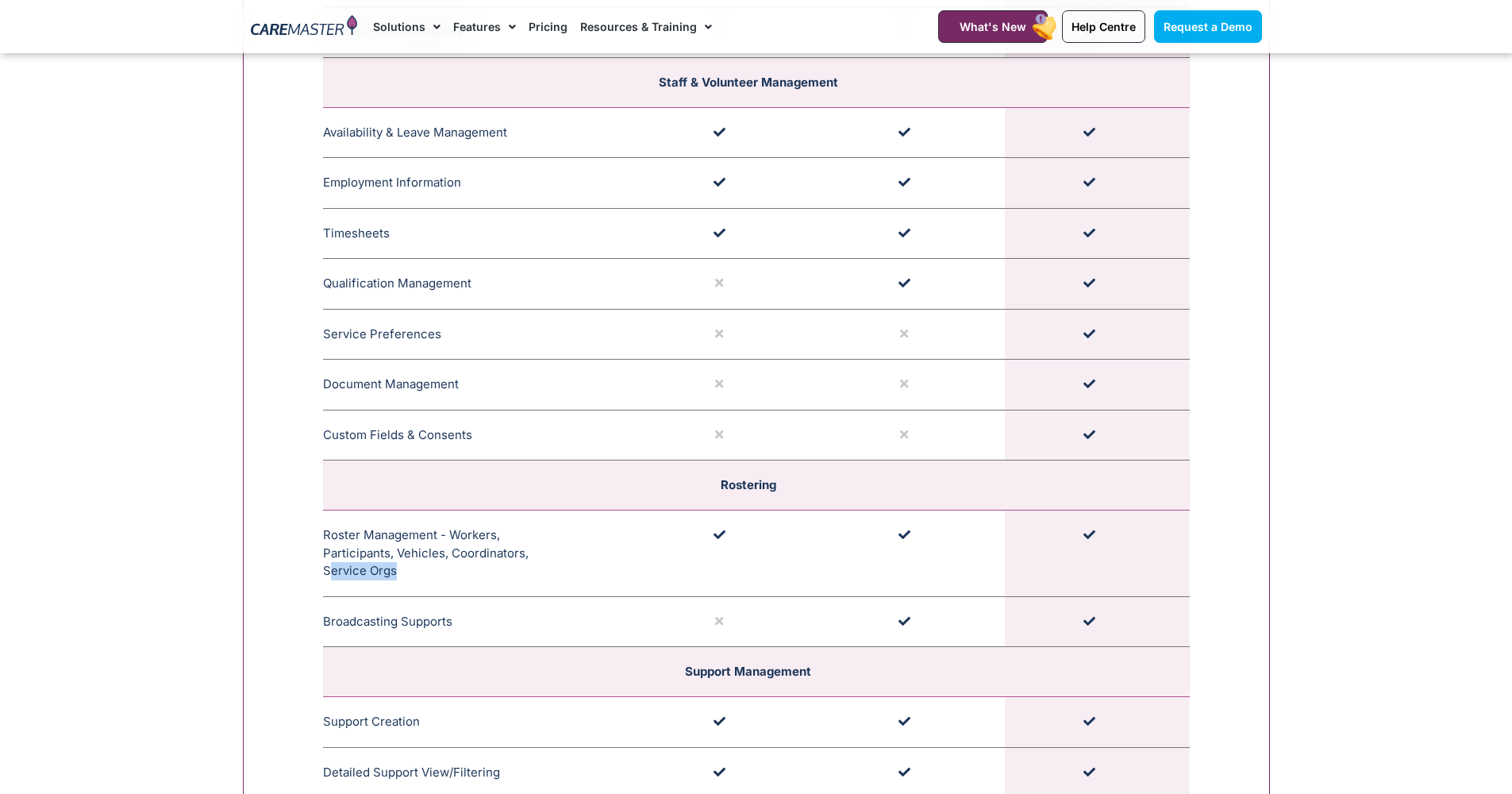
click at [351, 559] on td "Roster Management - Workers, Participants, Vehicles, Coordinators, Service Orgs…" at bounding box center [478, 553] width 312 height 86
click at [356, 541] on td "Roster Management - Workers, Participants, Vehicles, Coordinators, Service Orgs…" at bounding box center [478, 553] width 312 height 86
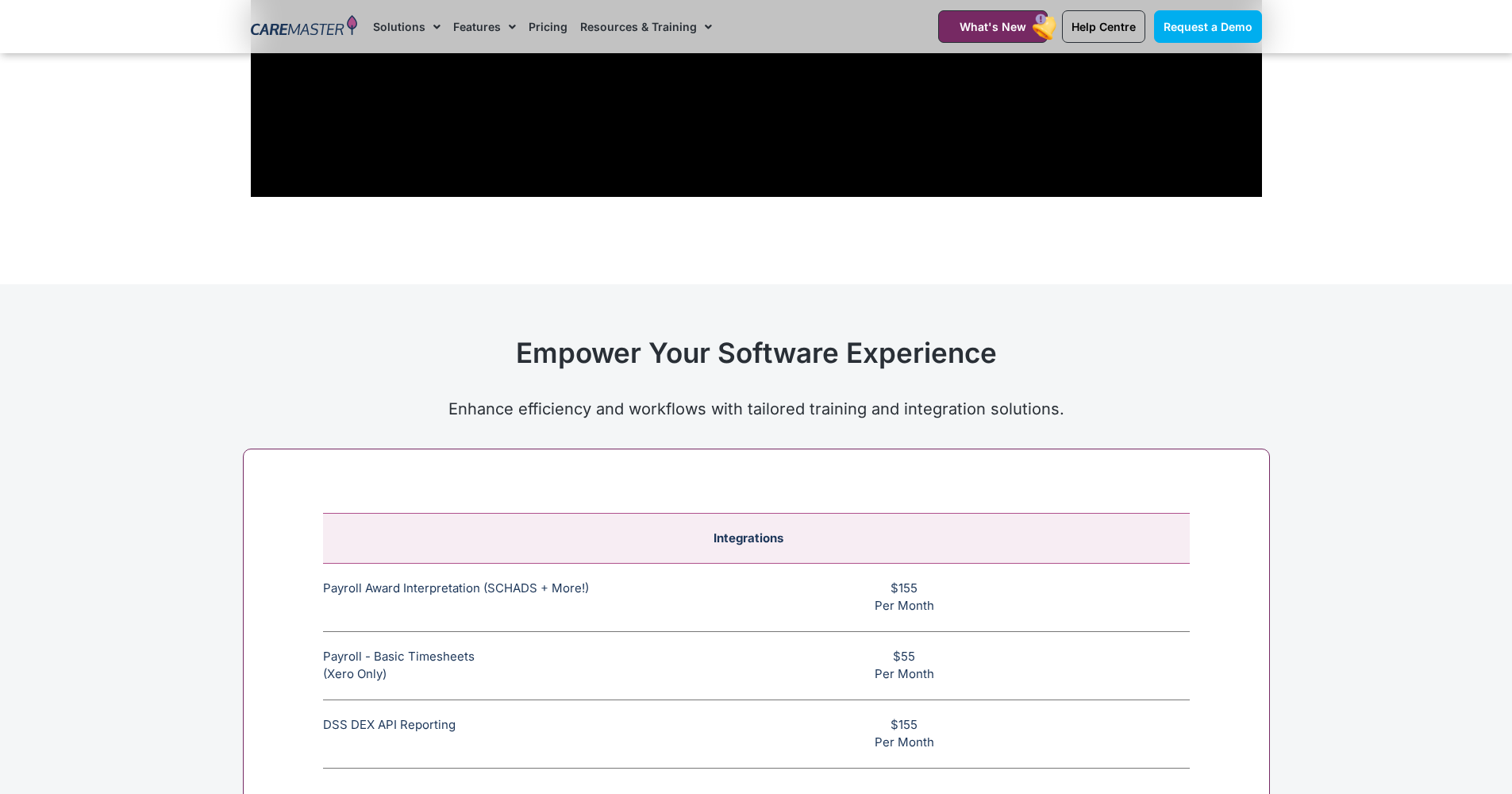
scroll to position [5804, 0]
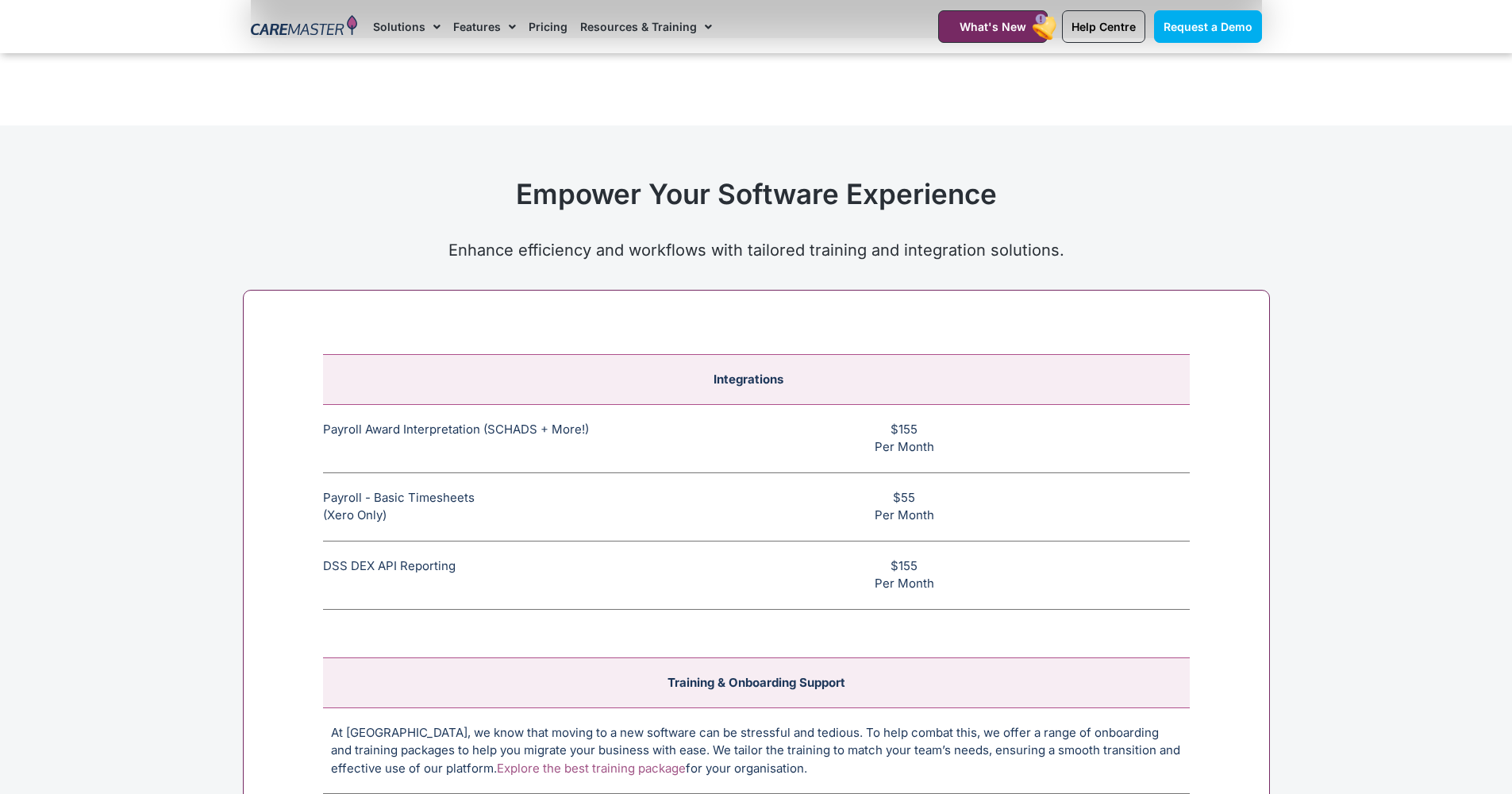
click at [488, 406] on td "Payroll Award Interpretation (SCHADS + More!) The SCHADS Award interpretation e…" at bounding box center [478, 437] width 312 height 68
click at [487, 406] on td "Payroll Award Interpretation (SCHADS + More!) The SCHADS Award interpretation e…" at bounding box center [478, 437] width 312 height 68
click at [411, 490] on td "Payroll - Basic Timesheets (Xero Only) The basic payroll feature allows timeshe…" at bounding box center [478, 505] width 312 height 68
click at [412, 472] on td "Payroll - Basic Timesheets (Xero Only) The basic payroll feature allows timeshe…" at bounding box center [478, 505] width 312 height 68
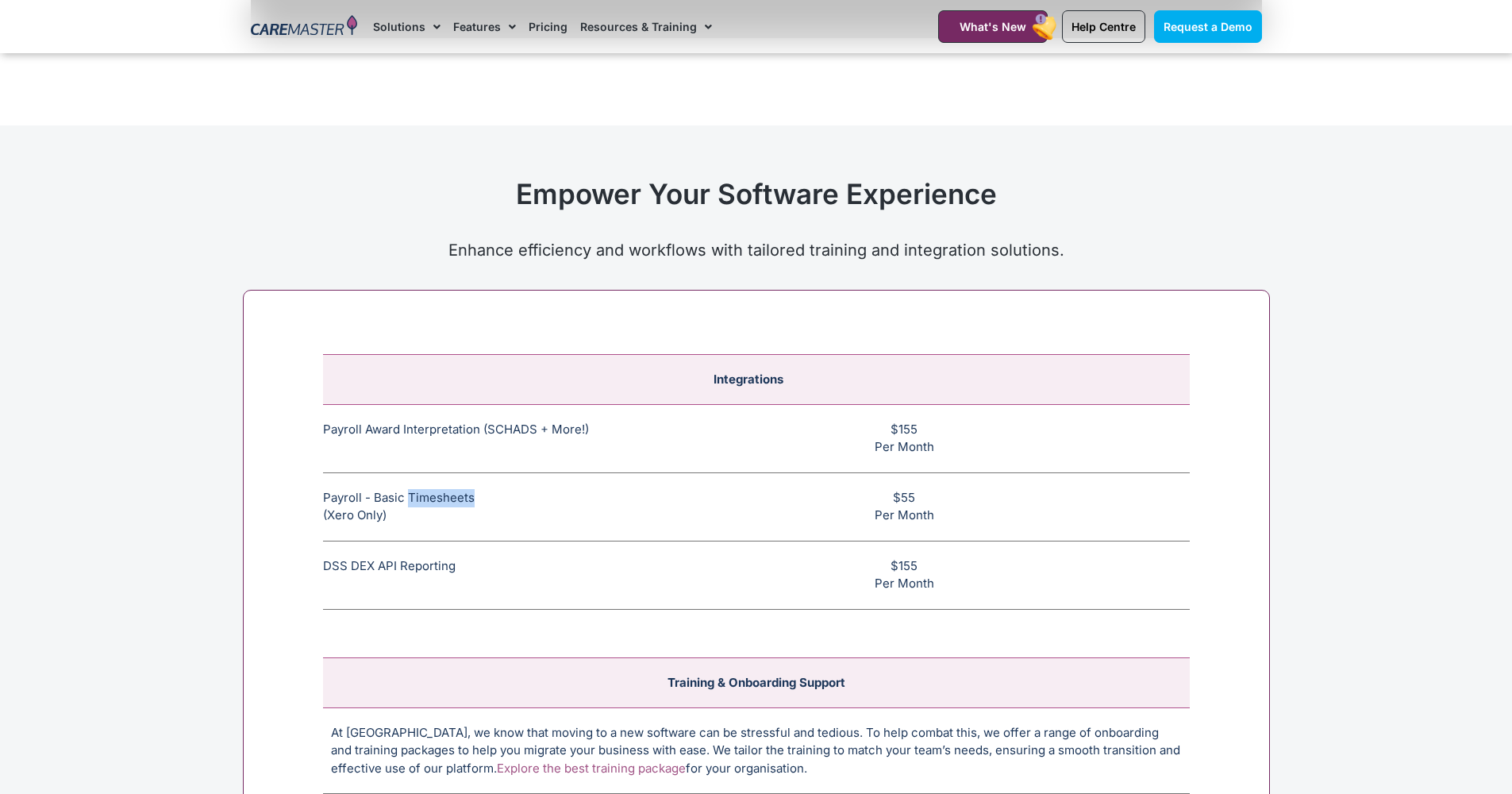
click at [413, 472] on td "Payroll - Basic Timesheets (Xero Only) The basic payroll feature allows timeshe…" at bounding box center [478, 505] width 312 height 68
click at [431, 404] on td "Payroll Award Interpretation (SCHADS + More!) The SCHADS Award interpretation e…" at bounding box center [478, 437] width 312 height 68
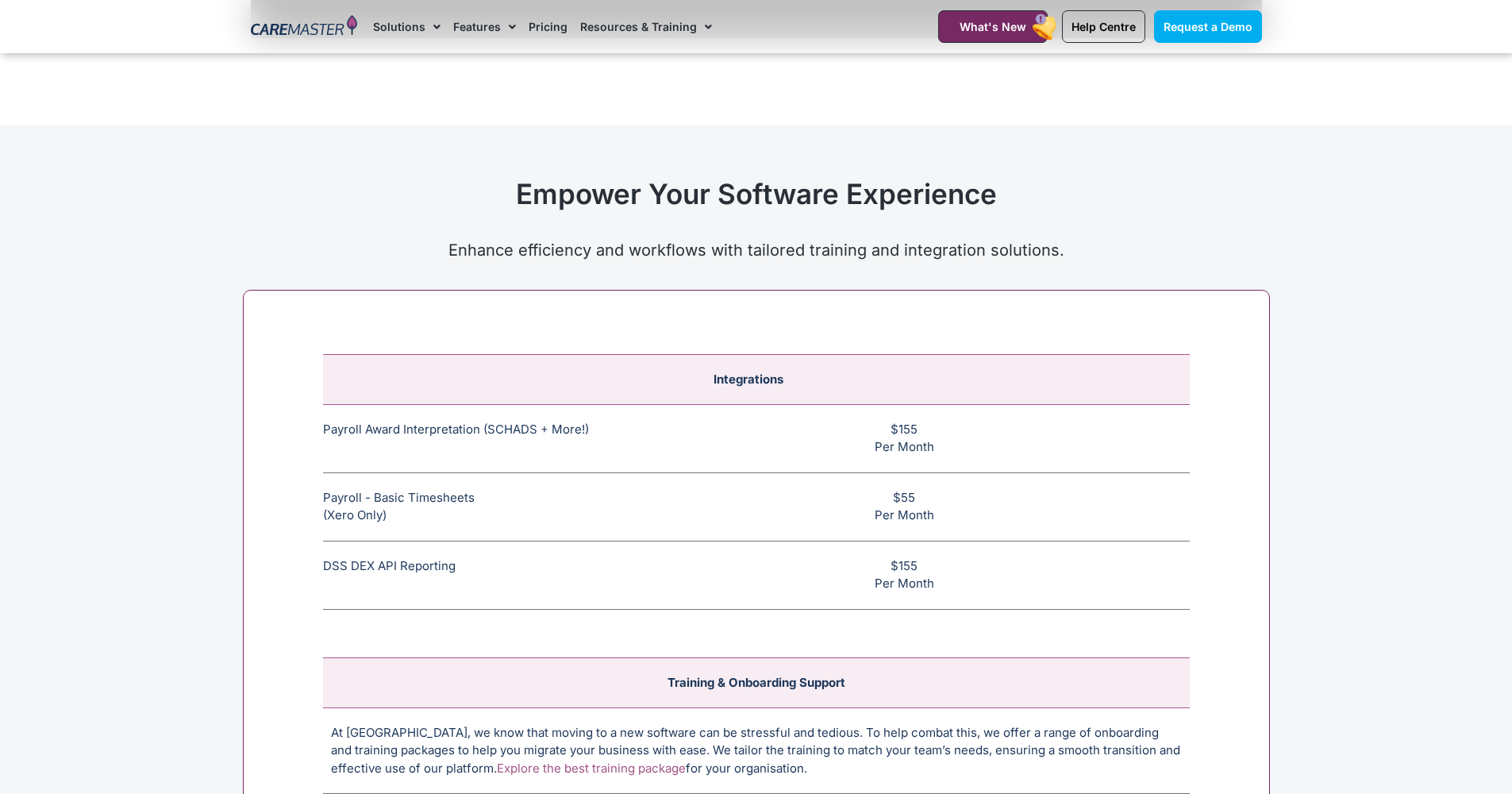
click at [454, 584] on div "Integrations Payroll Award Interpretation (SCHADS + More!) The SCHADS Award int…" at bounding box center [756, 675] width 1027 height 771
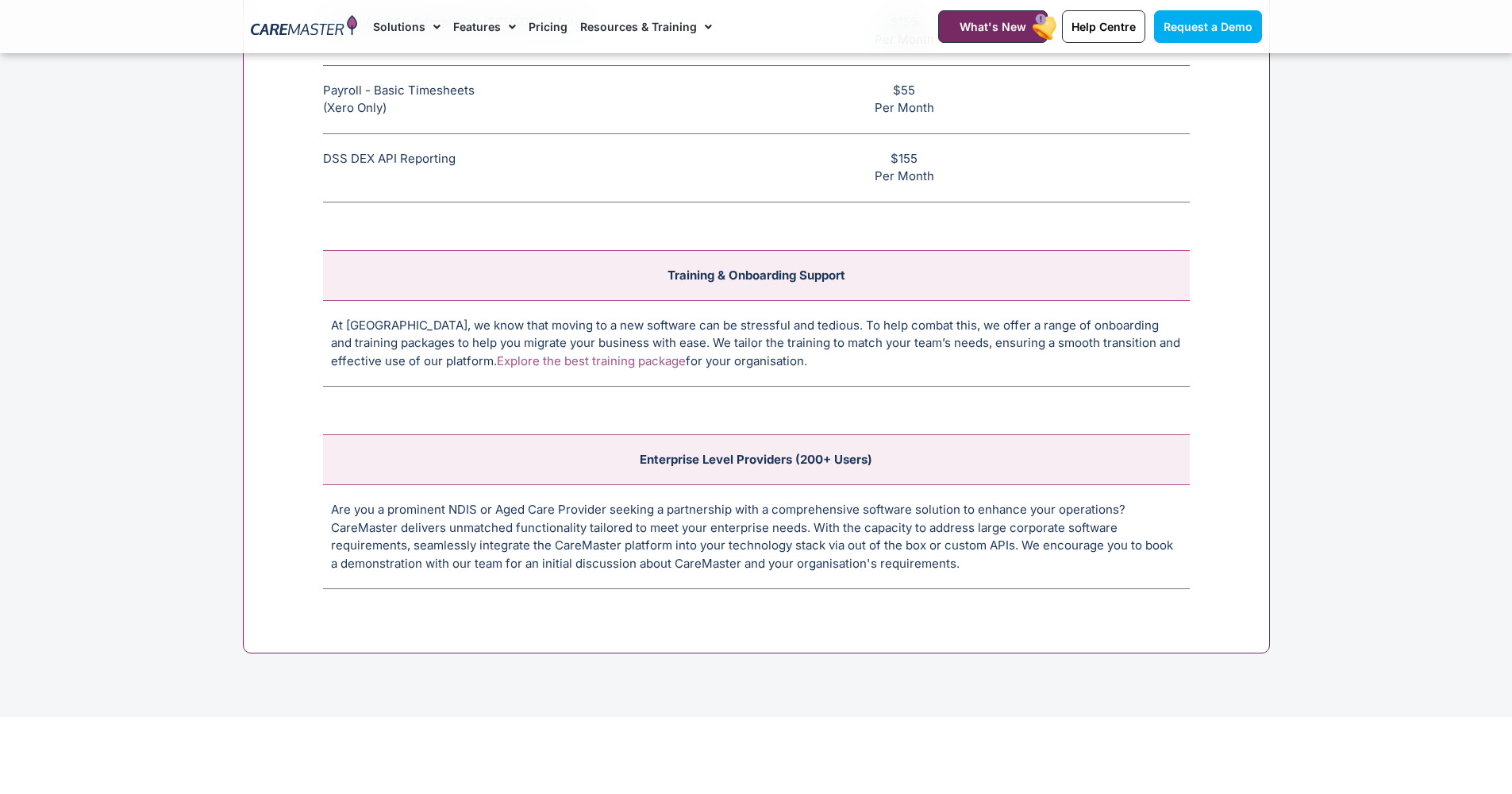
scroll to position [6387, 0]
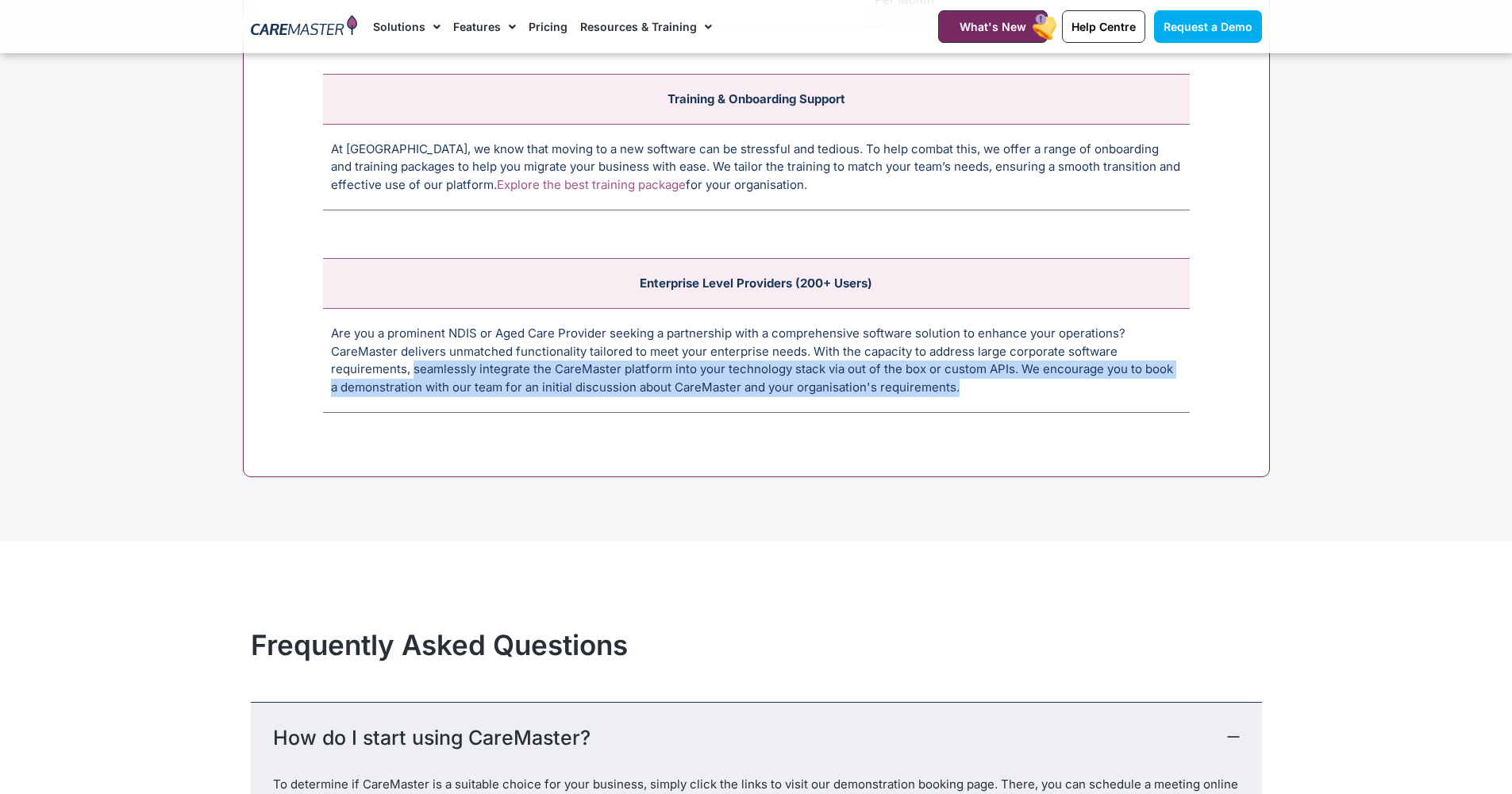
drag, startPoint x: 414, startPoint y: 339, endPoint x: 948, endPoint y: 362, distance: 534.5
click at [948, 362] on td "Are you a prominent NDIS or Aged Care Provider seeking a partnership with a com…" at bounding box center [756, 361] width 867 height 104
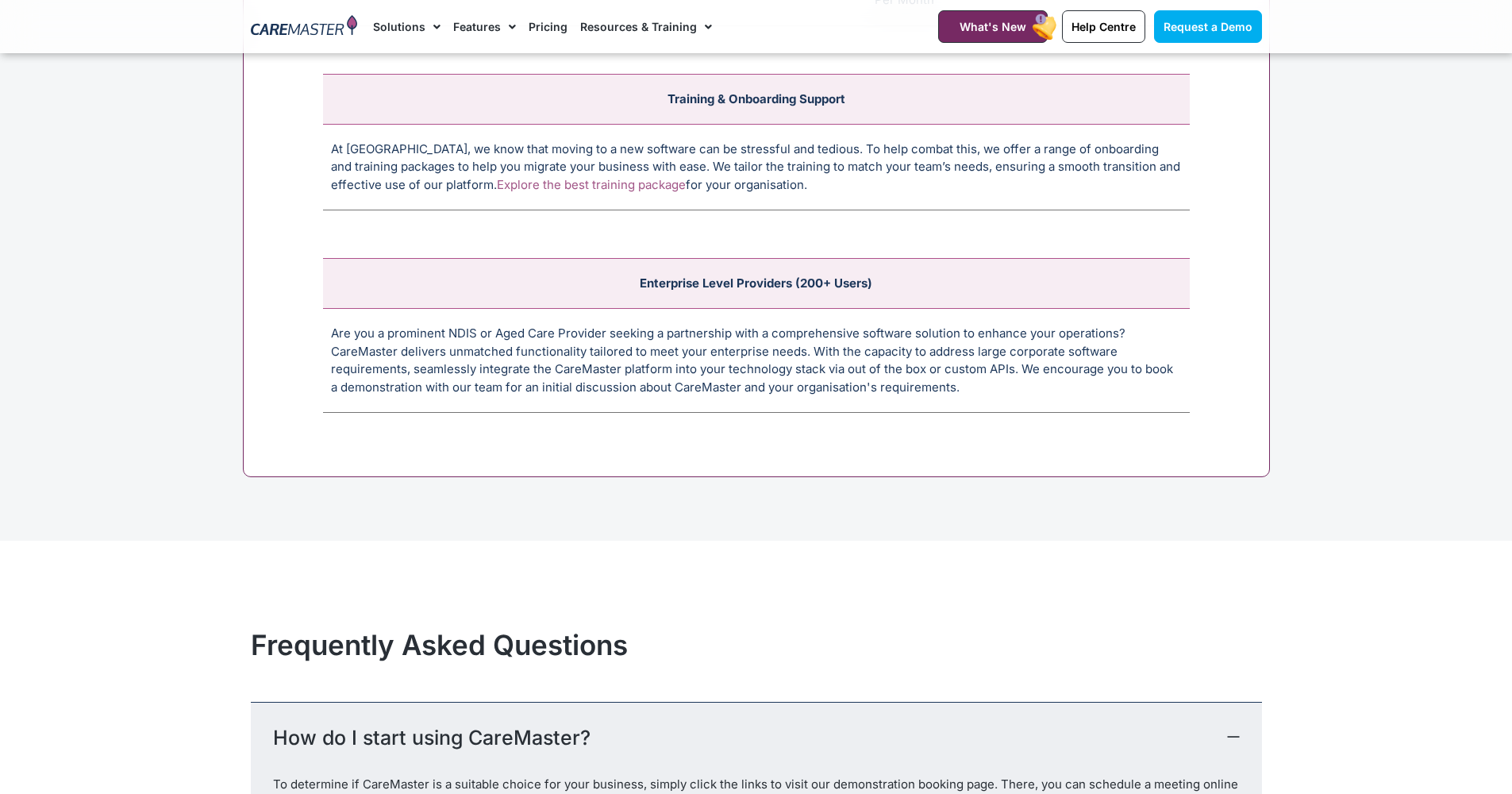
click at [482, 500] on section "Integrations Payroll Award Interpretation (SCHADS + More!) The SCHADS Award int…" at bounding box center [756, 119] width 1512 height 843
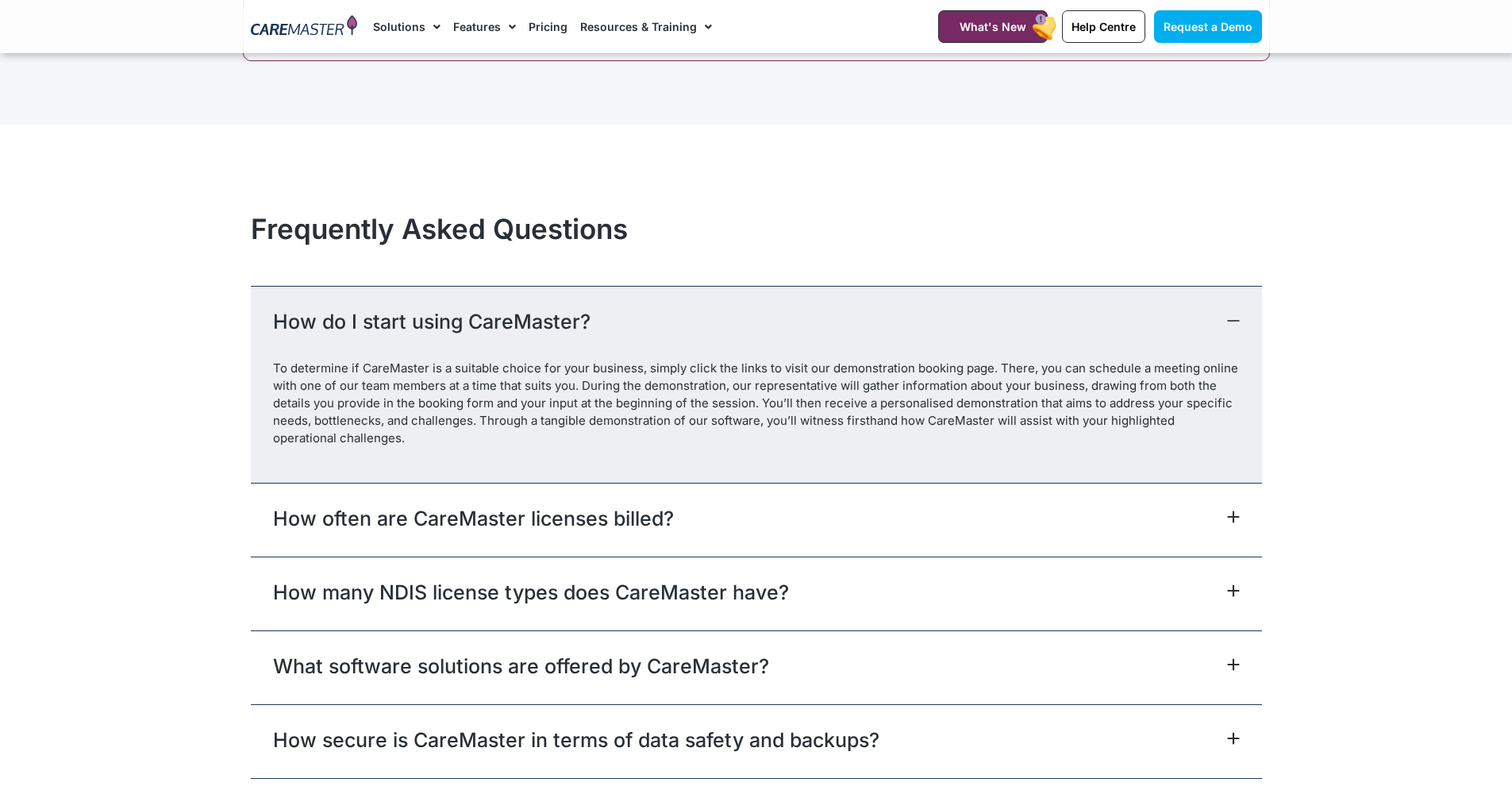
scroll to position [6838, 0]
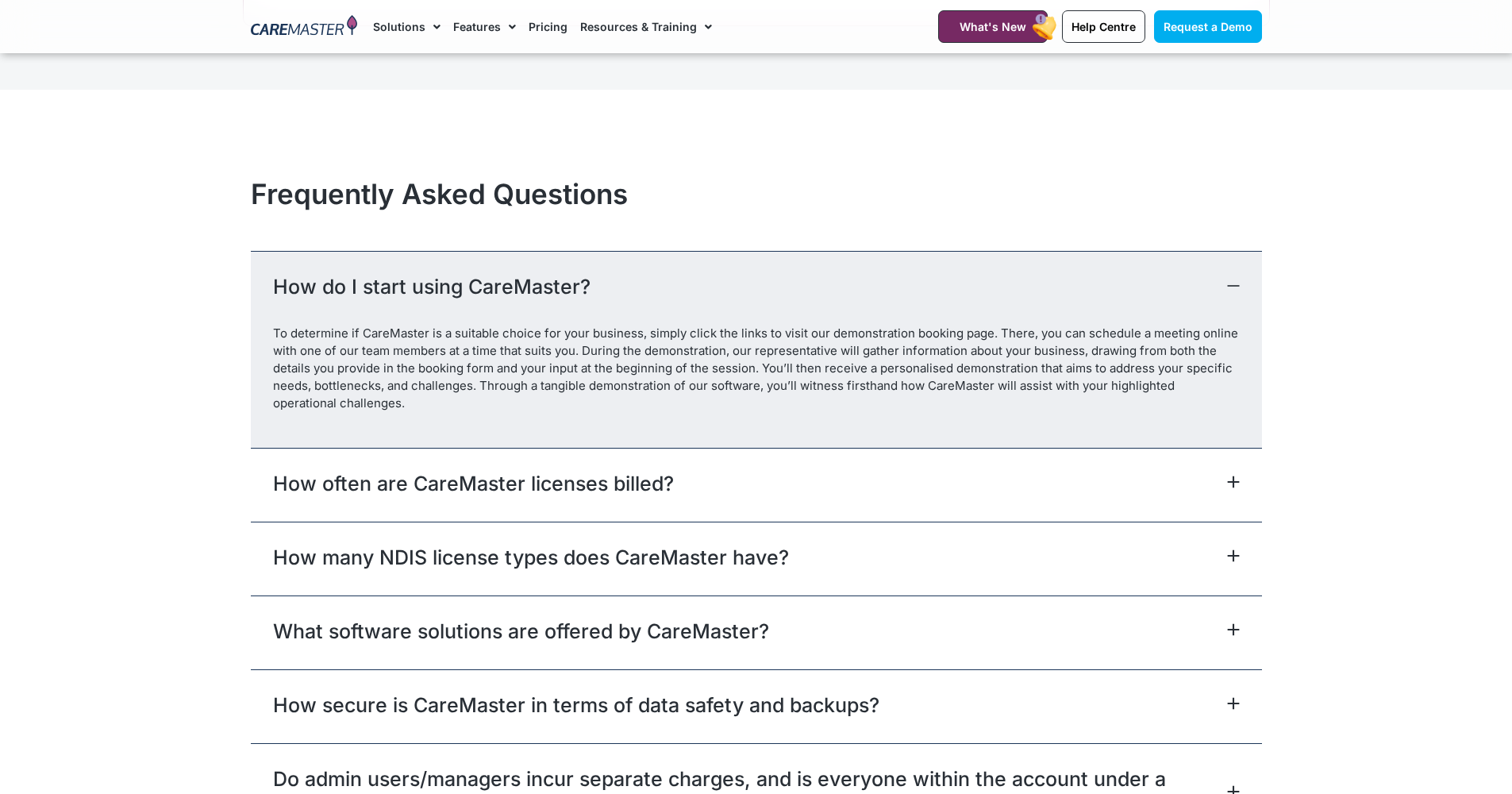
click at [568, 448] on div "How often are CareMaster licenses billed?" at bounding box center [756, 484] width 1011 height 74
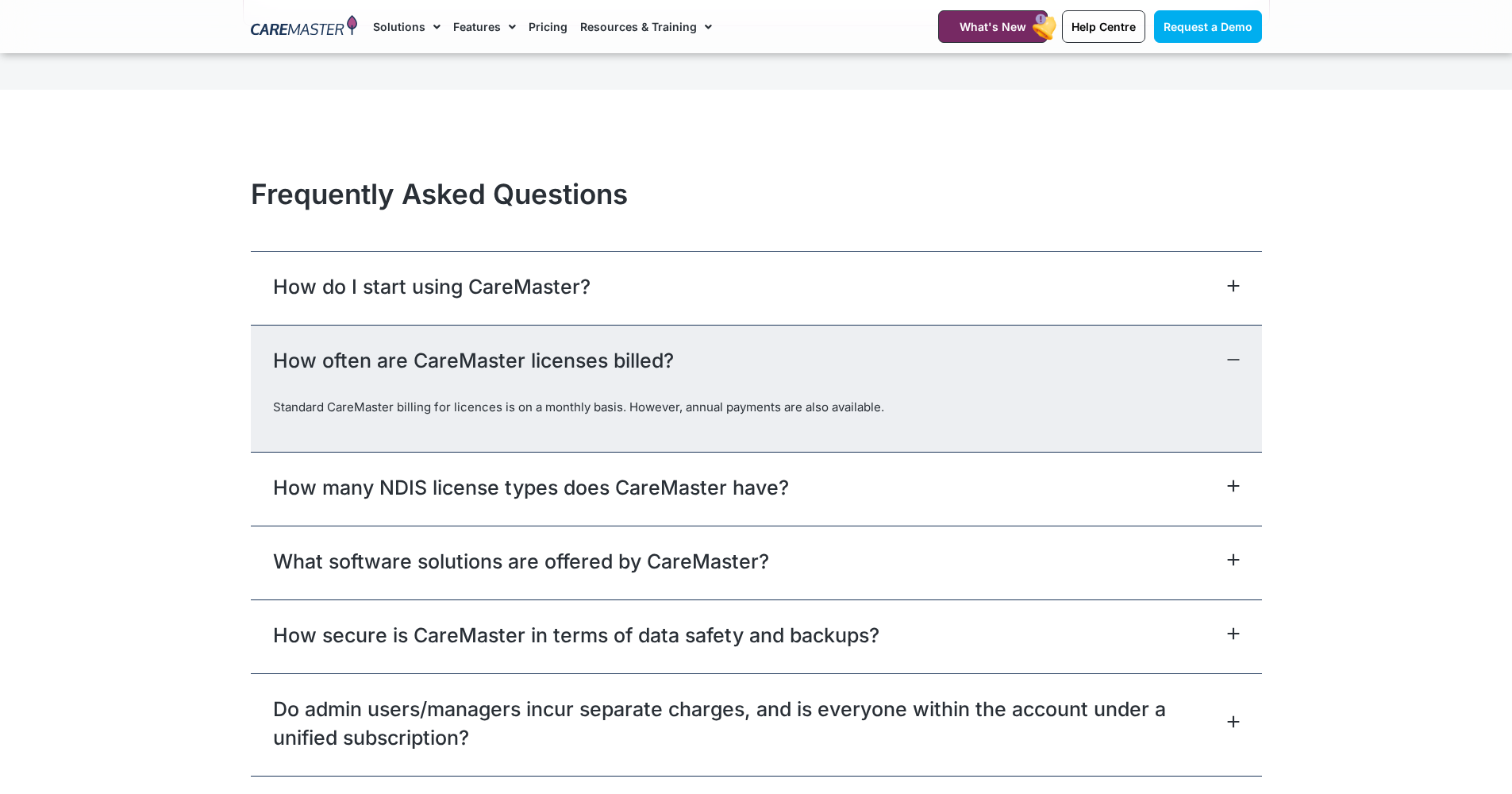
click at [565, 325] on div "How often are CareMaster licenses billed?" at bounding box center [756, 362] width 1011 height 74
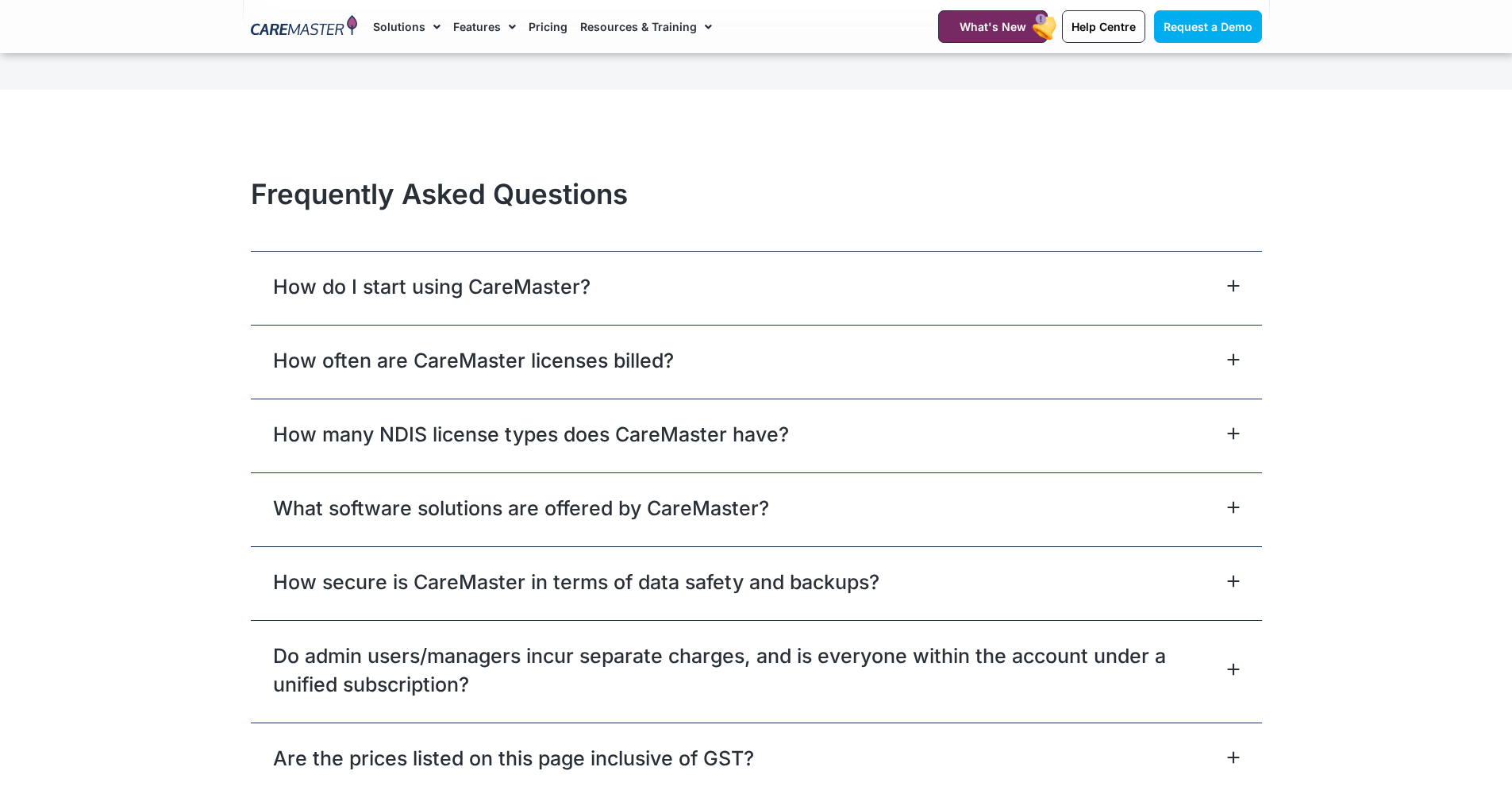
click at [36, 423] on section "Frequently Asked Questions How do I start using CareMaster? To determine if Car…" at bounding box center [756, 486] width 1512 height 636
click at [481, 177] on h2 "Frequently Asked Questions" at bounding box center [756, 194] width 1011 height 34
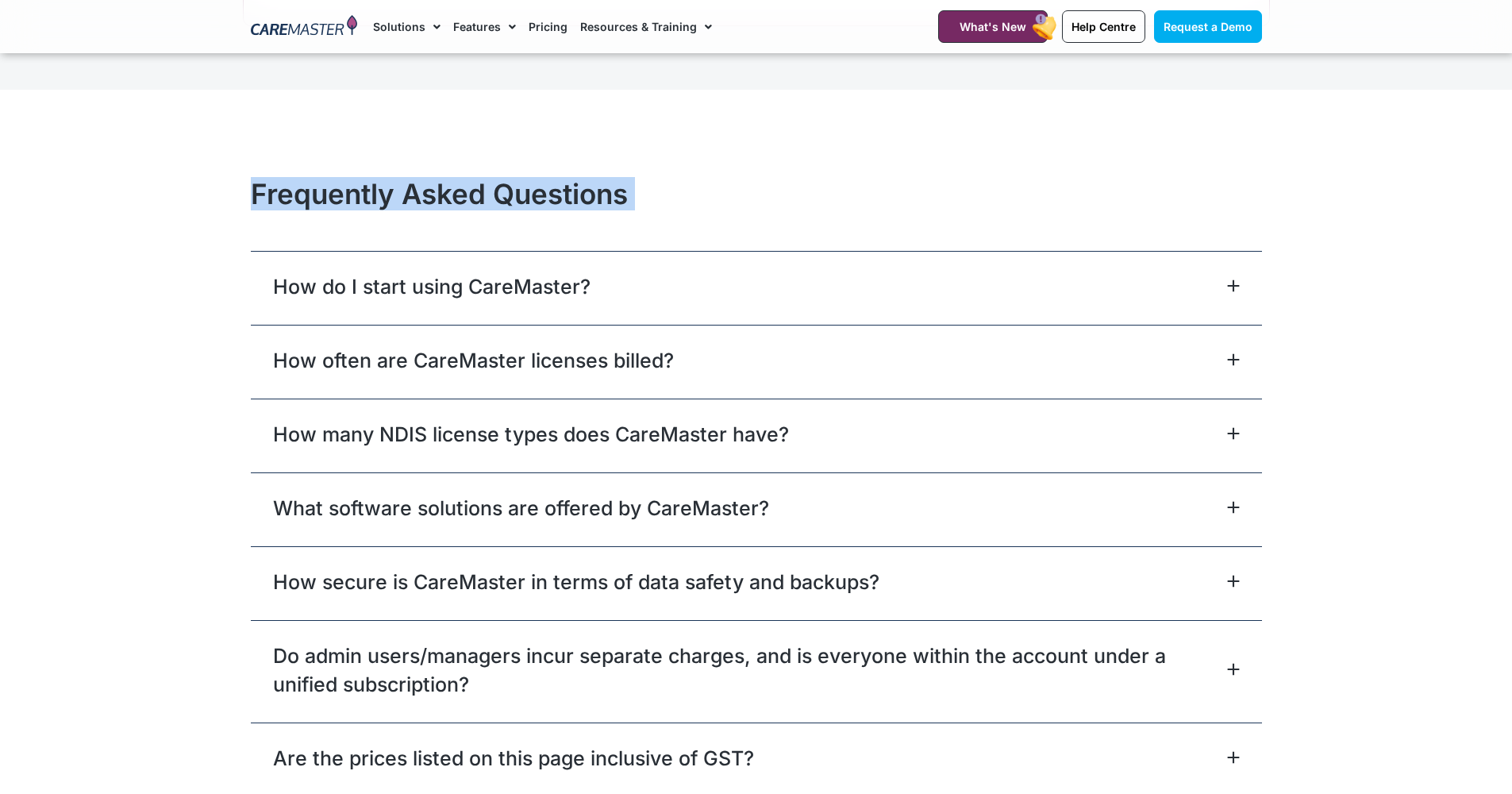
click at [481, 177] on h2 "Frequently Asked Questions" at bounding box center [756, 194] width 1011 height 34
click at [393, 169] on div "Frequently Asked Questions How do I start using CareMaster? To determine if Car…" at bounding box center [756, 486] width 1027 height 636
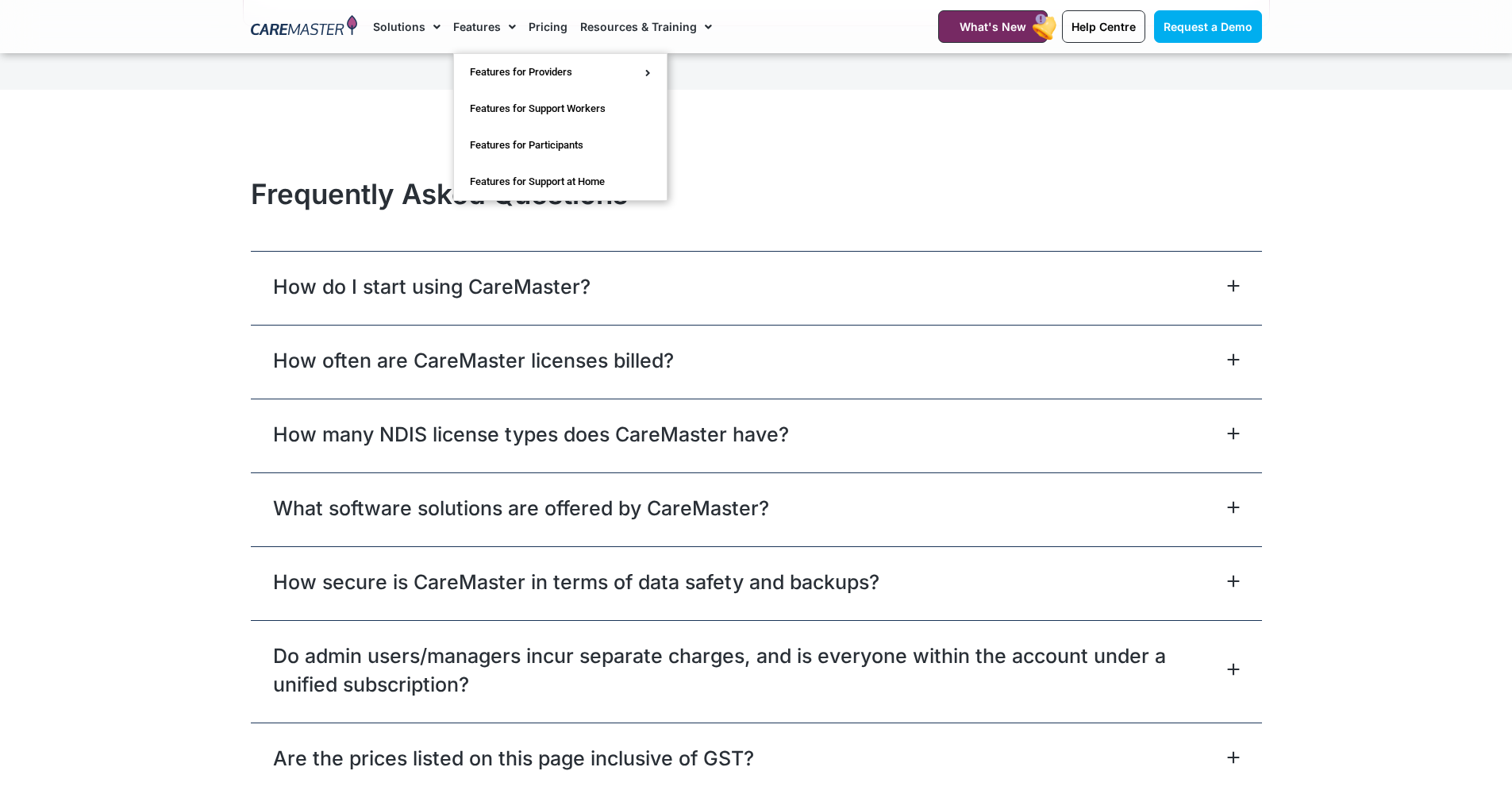
click at [345, 23] on img at bounding box center [305, 27] width 107 height 24
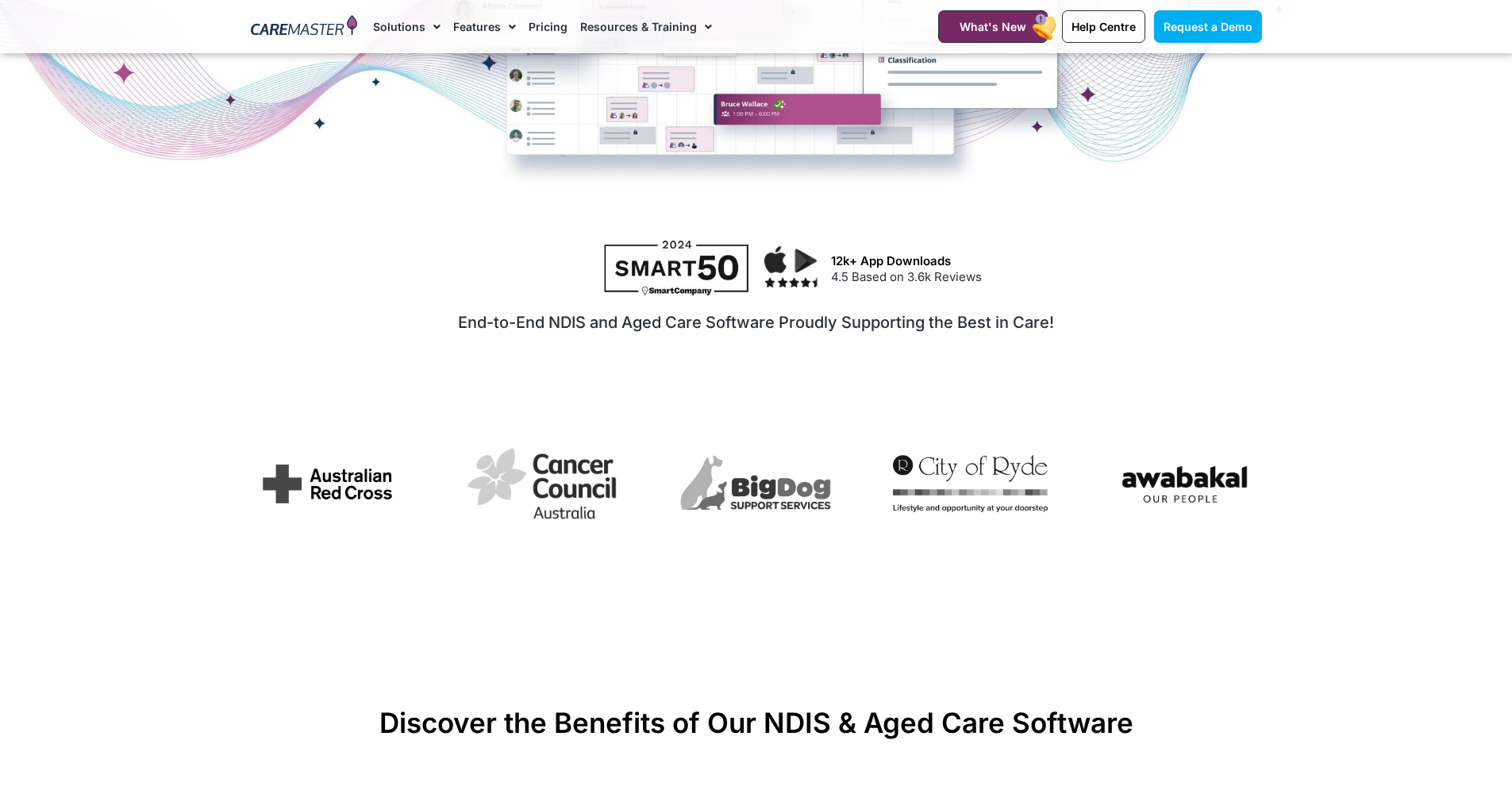
scroll to position [988, 0]
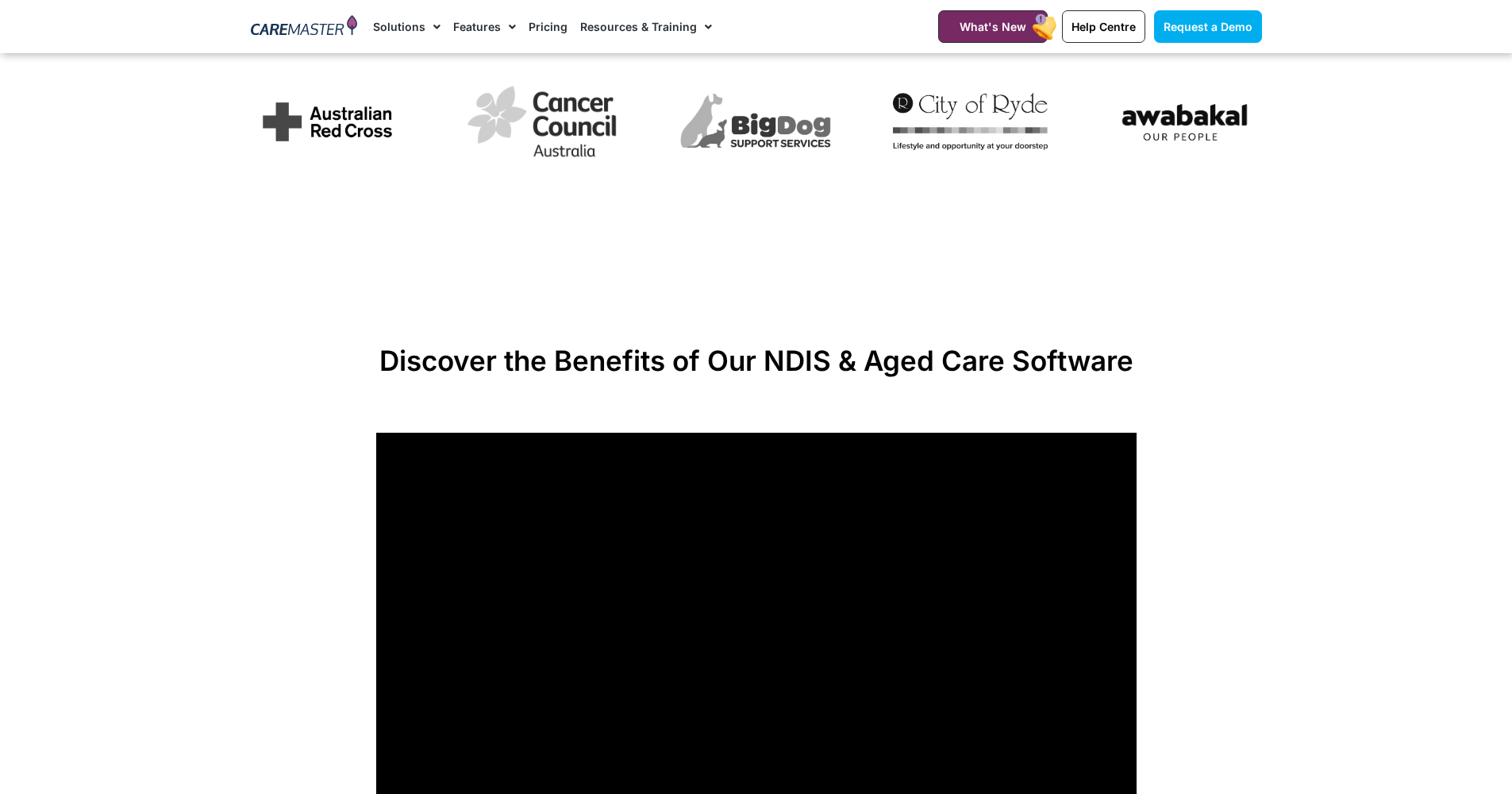
click at [573, 365] on h2 "Discover the Benefits of Our NDIS & Aged Care Software" at bounding box center [756, 360] width 760 height 34
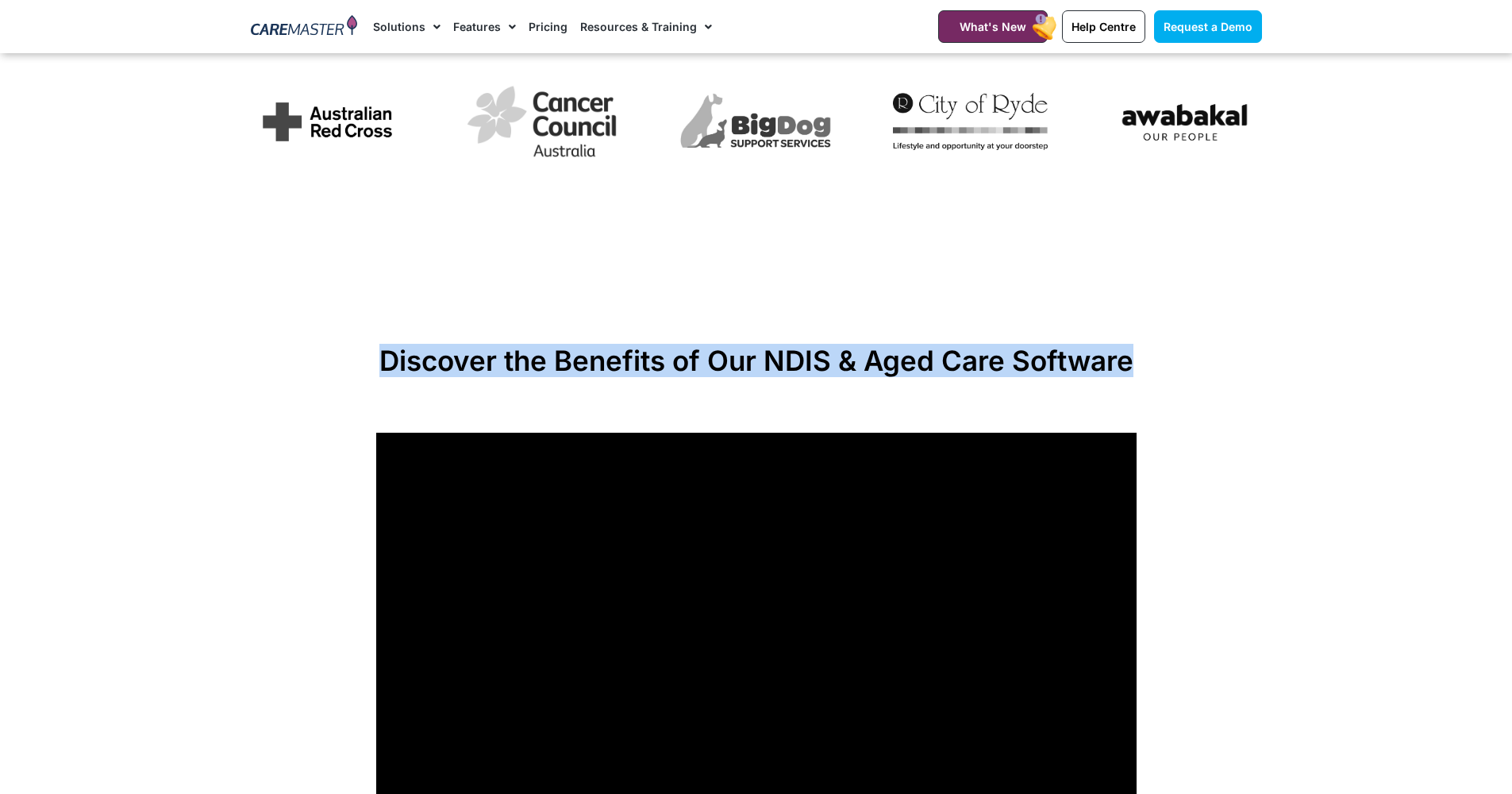
click at [573, 365] on h2 "Discover the Benefits of Our NDIS & Aged Care Software" at bounding box center [756, 360] width 760 height 34
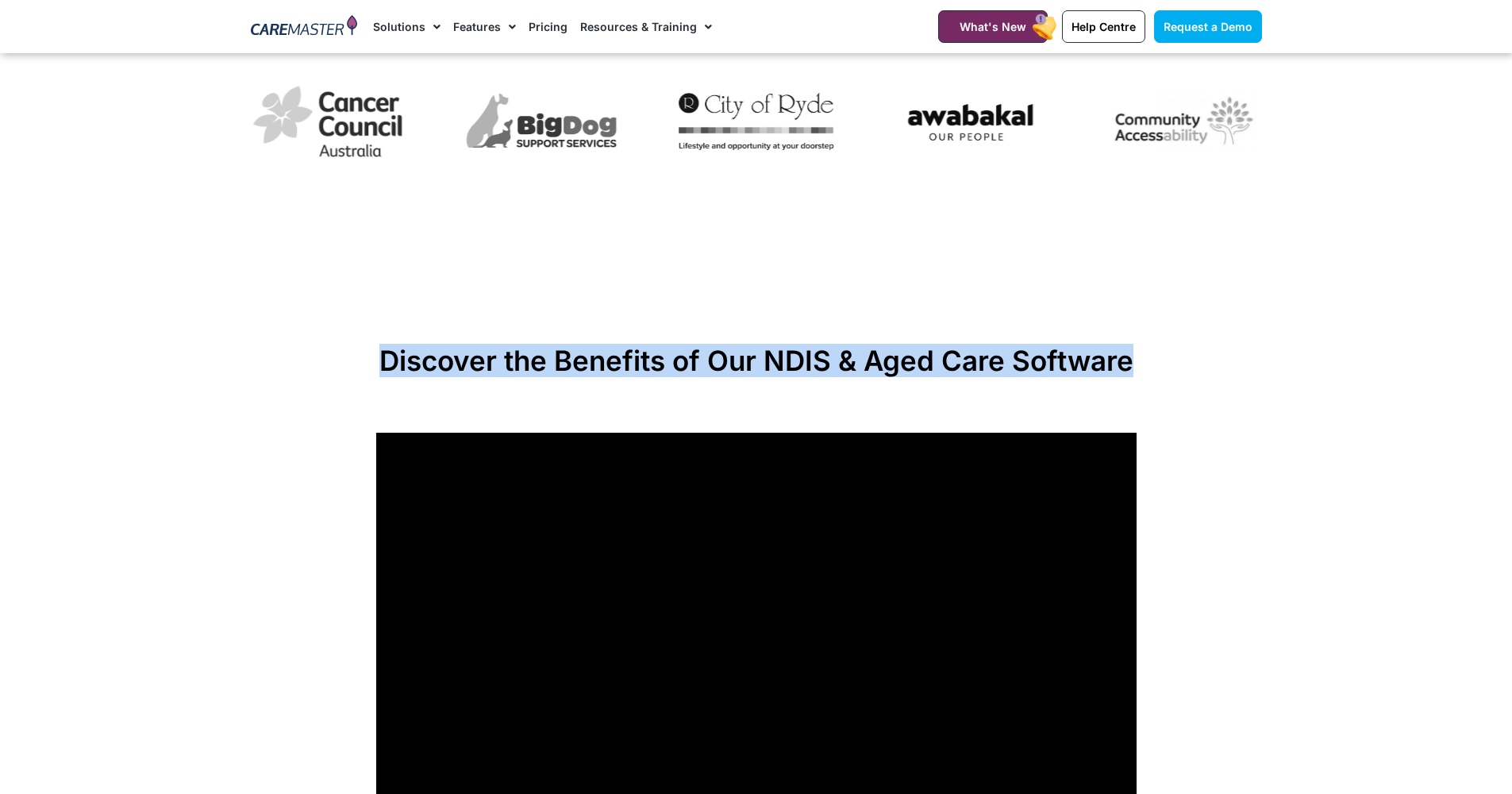
click at [628, 398] on div "Discover the Benefits of Our NDIS & Aged Care Software" at bounding box center [756, 380] width 760 height 73
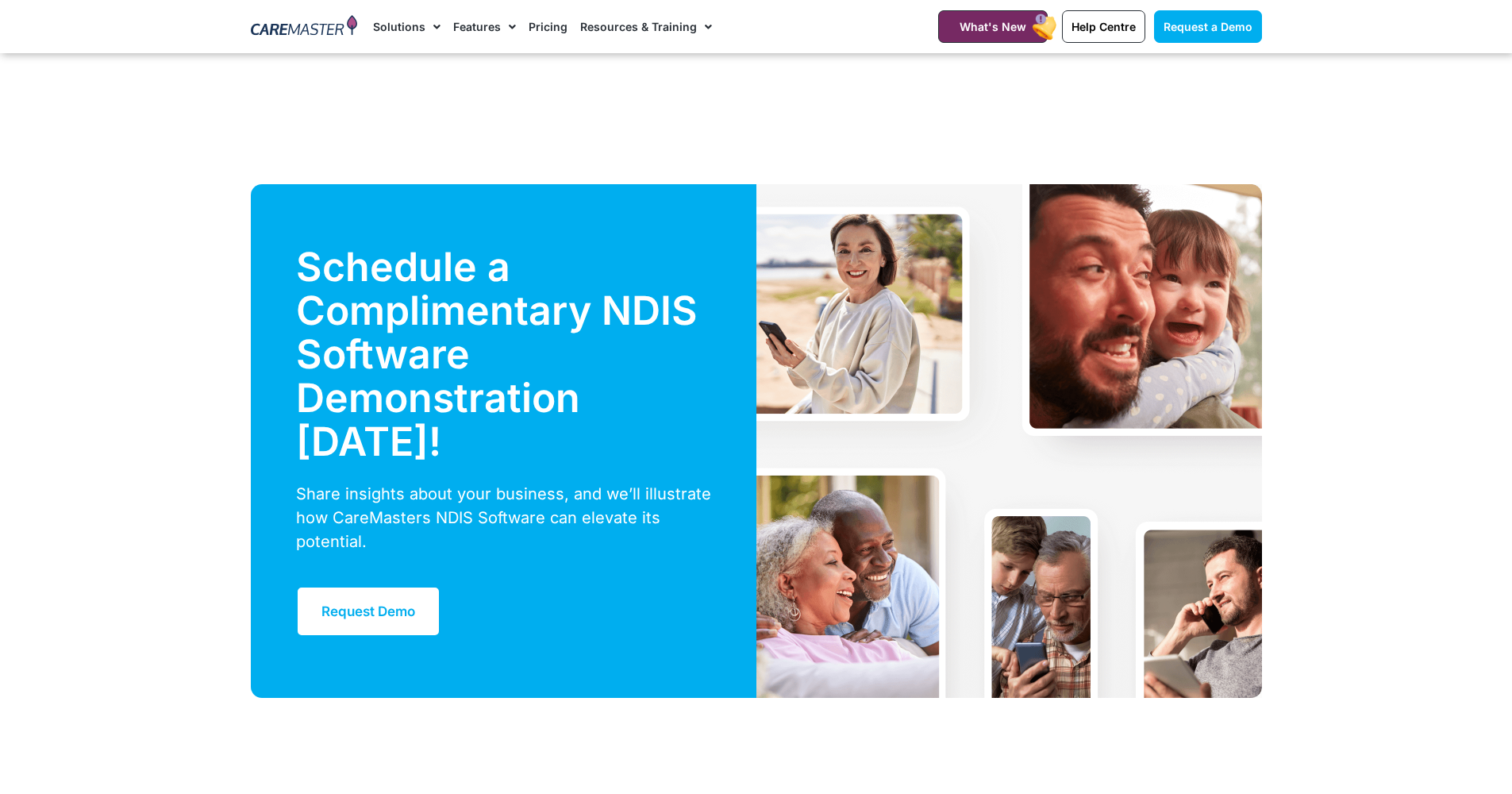
scroll to position [5487, 0]
